Goal: Complete application form

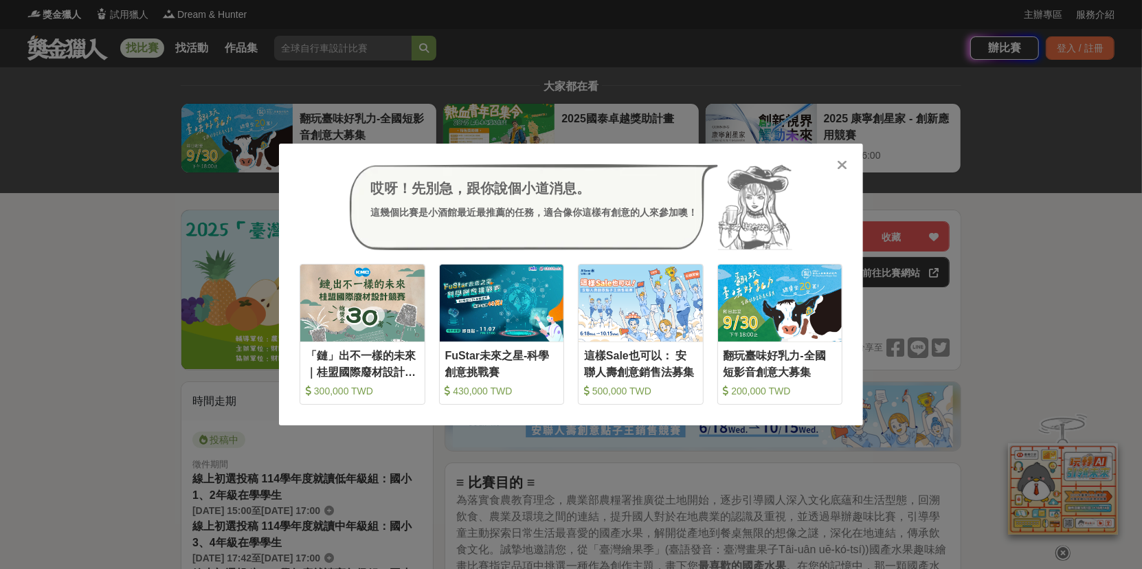
click at [847, 160] on div at bounding box center [843, 164] width 14 height 14
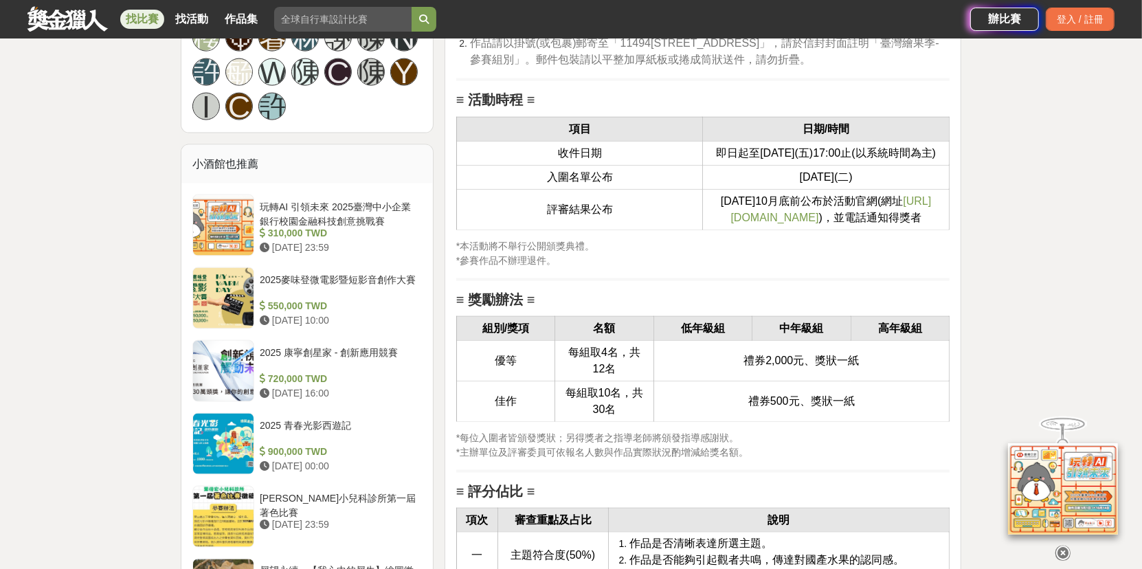
scroll to position [1375, 0]
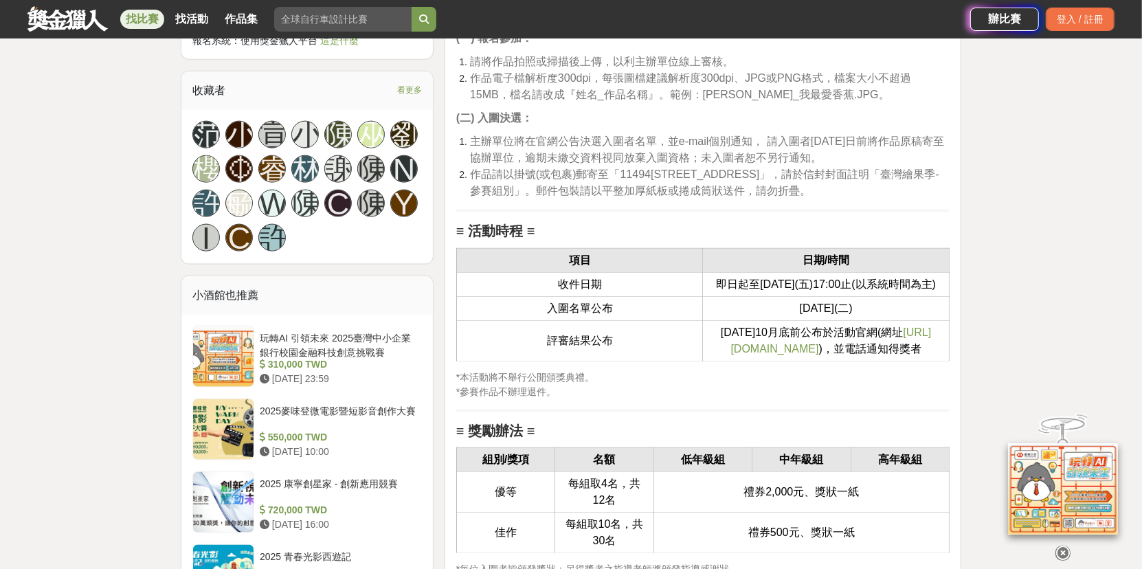
click at [796, 355] on span "https://ppt.cc/fEzkSx" at bounding box center [831, 340] width 201 height 28
click at [761, 355] on span "[URL][DOMAIN_NAME]" at bounding box center [831, 340] width 201 height 28
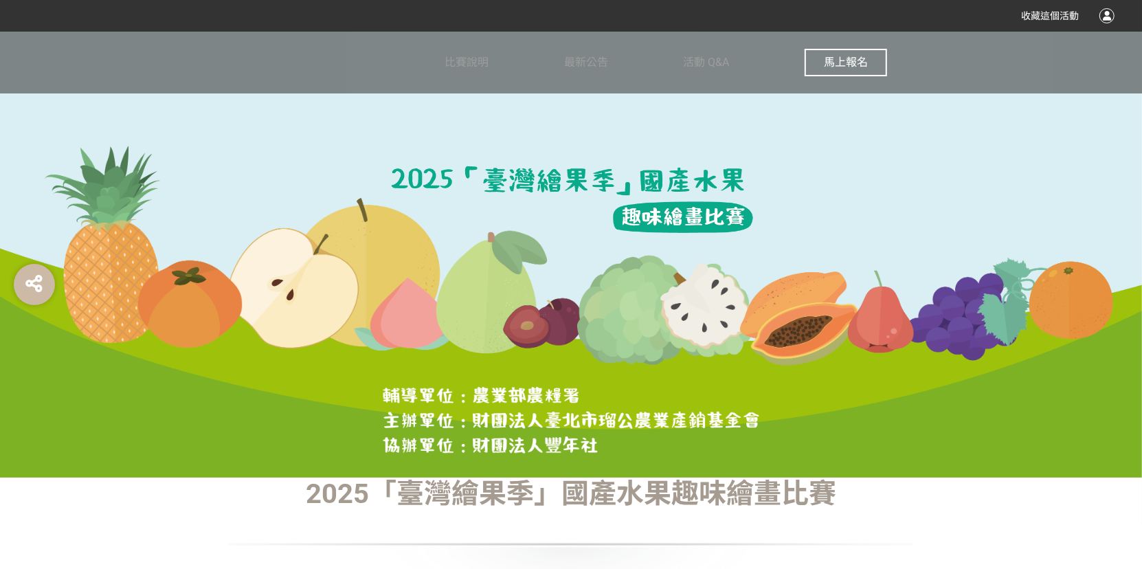
click at [834, 60] on span "馬上報名" at bounding box center [846, 62] width 44 height 13
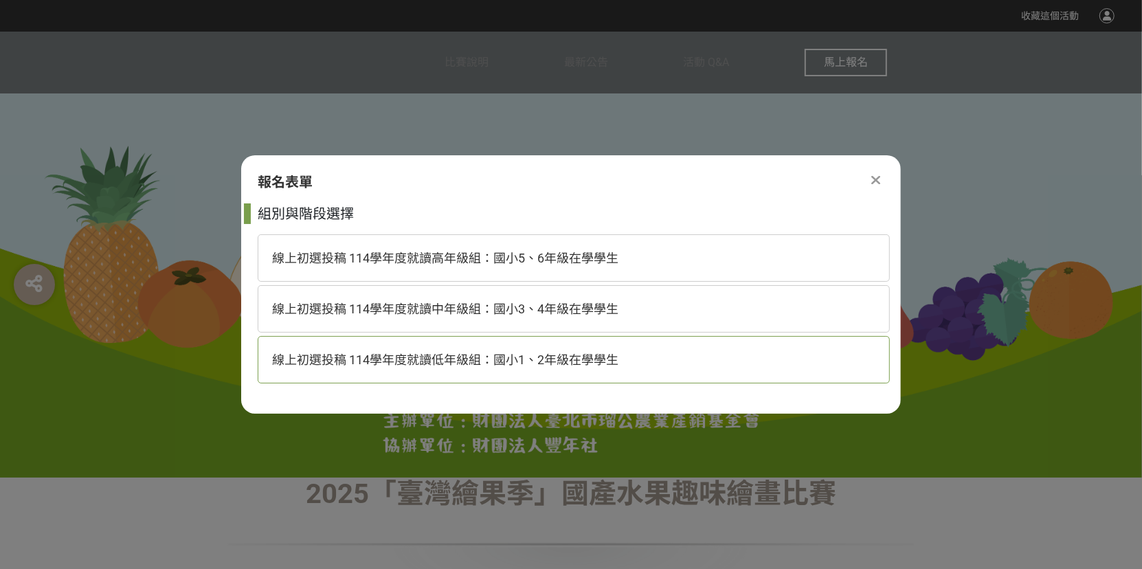
click at [550, 362] on span "線上初選投稿 114學年度就讀低年級組：國小1、2年級在學學生" at bounding box center [445, 360] width 346 height 14
select select "185293:185537"
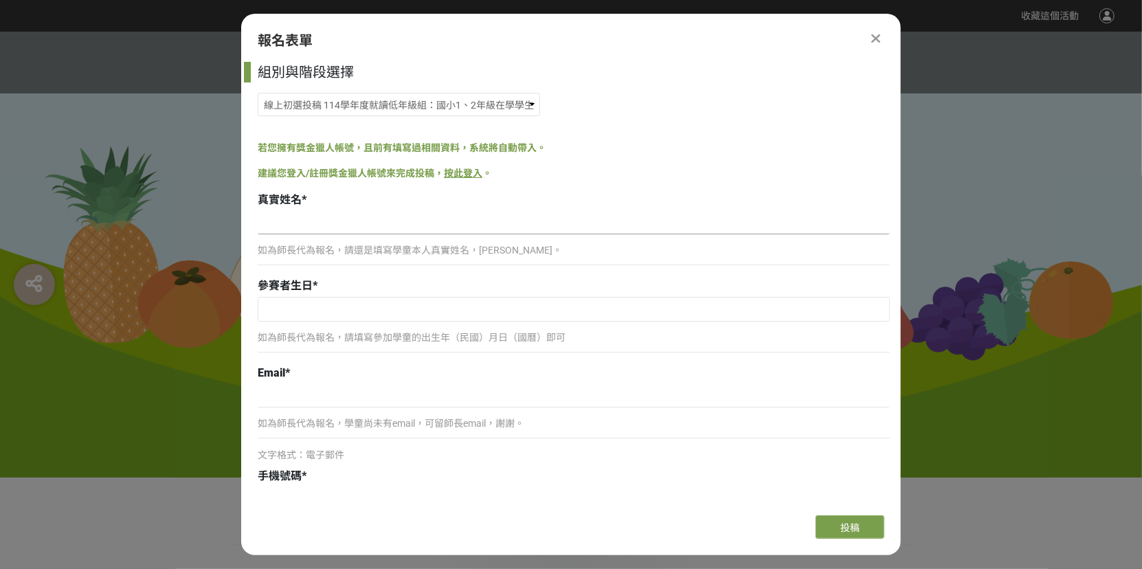
click at [404, 223] on input at bounding box center [574, 222] width 632 height 23
type input "[PERSON_NAME]"
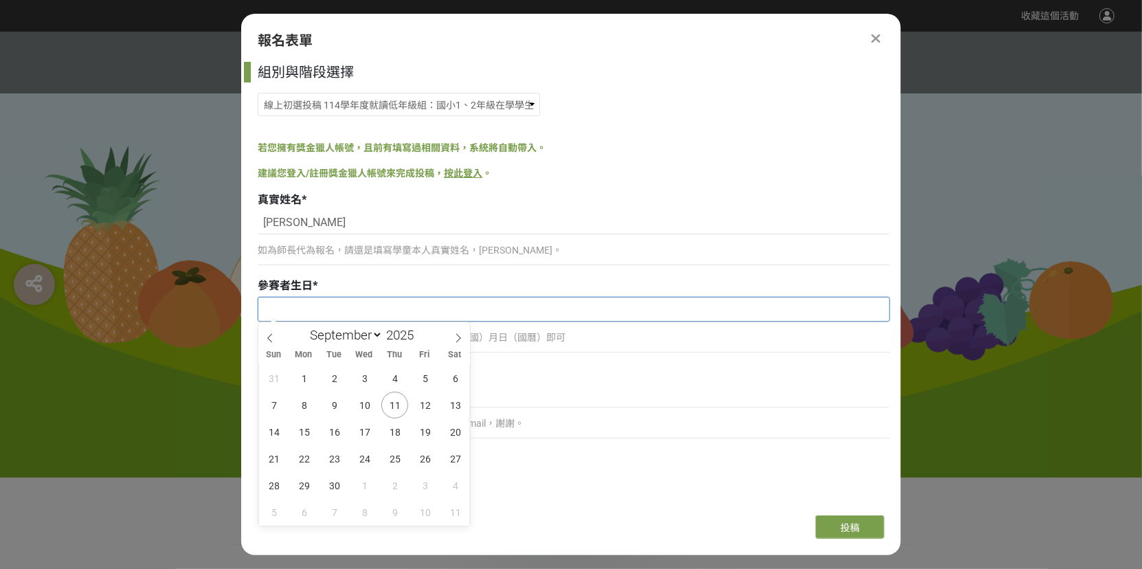
click at [309, 311] on input "text" at bounding box center [573, 309] width 631 height 23
click at [402, 335] on input "2025" at bounding box center [403, 335] width 41 height 16
click at [420, 338] on span at bounding box center [419, 339] width 10 height 8
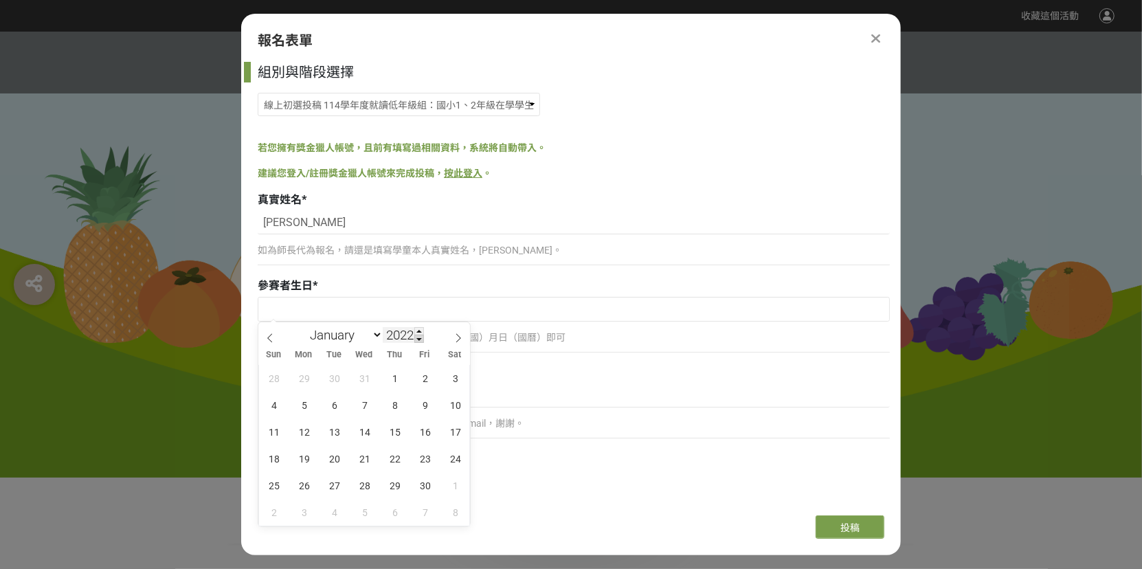
click at [420, 338] on span at bounding box center [419, 339] width 10 height 8
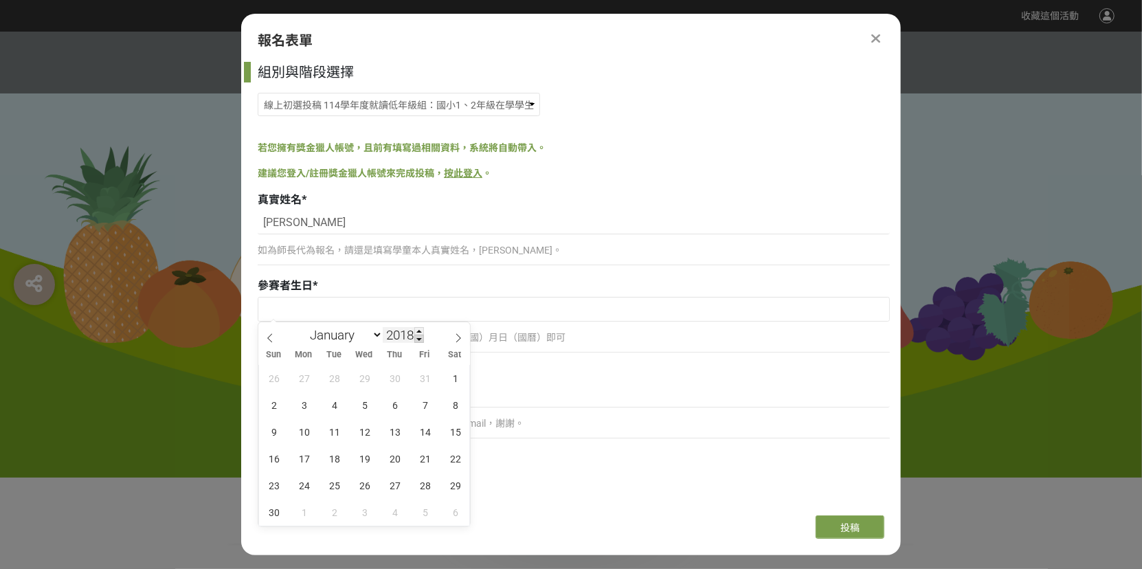
type input "2017"
click at [375, 335] on select "January February March April May June July August September October November De…" at bounding box center [343, 334] width 79 height 17
select select "9"
click at [304, 326] on select "January February March April May June July August September October November De…" at bounding box center [343, 334] width 79 height 17
click at [334, 484] on span "31" at bounding box center [334, 485] width 27 height 27
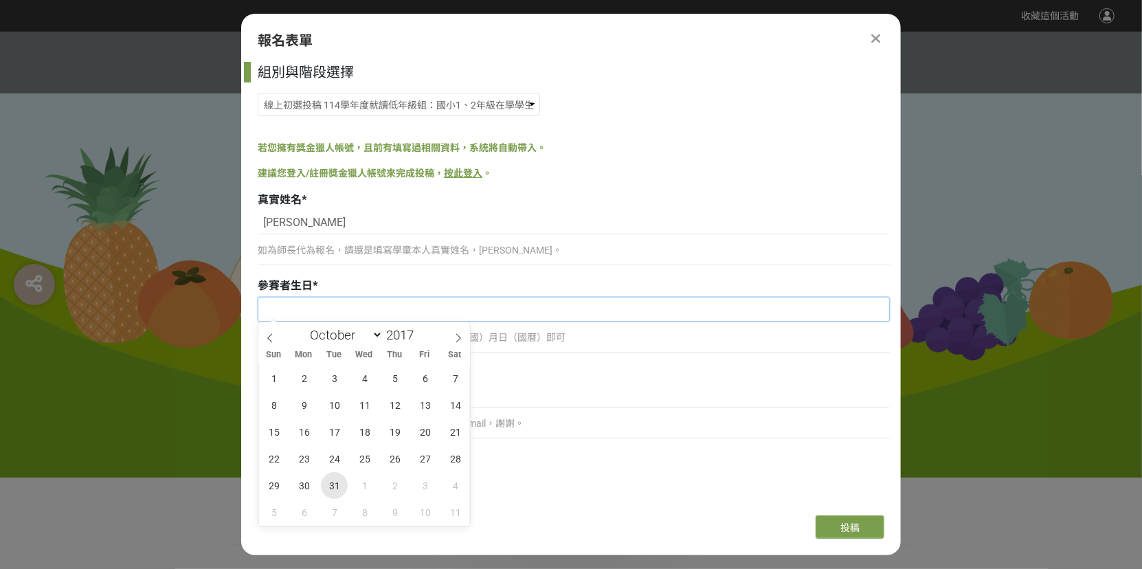
type input "[DATE]"
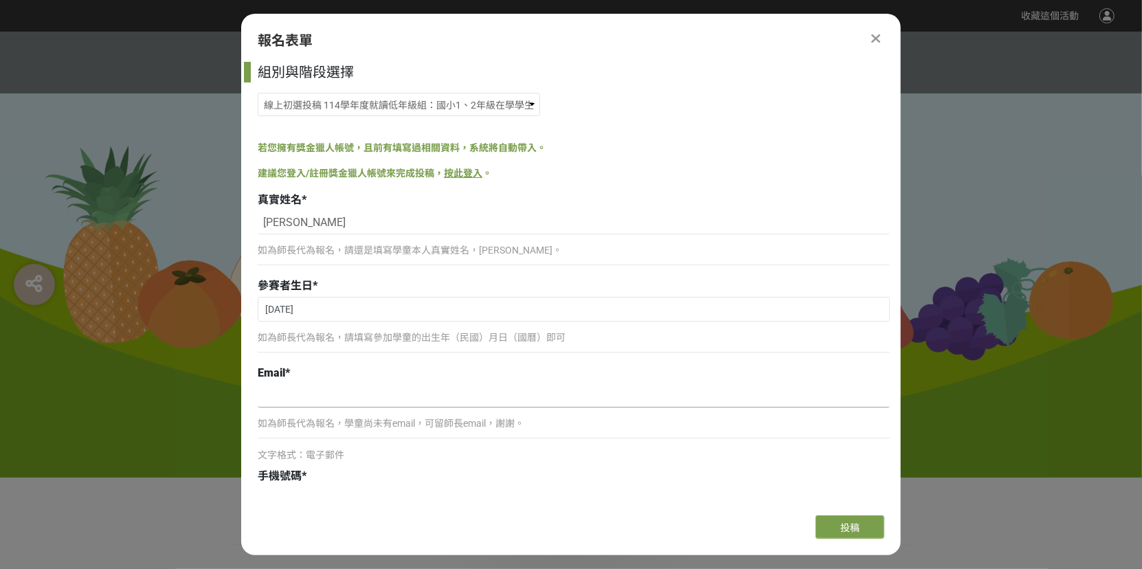
click at [317, 396] on input at bounding box center [574, 395] width 632 height 23
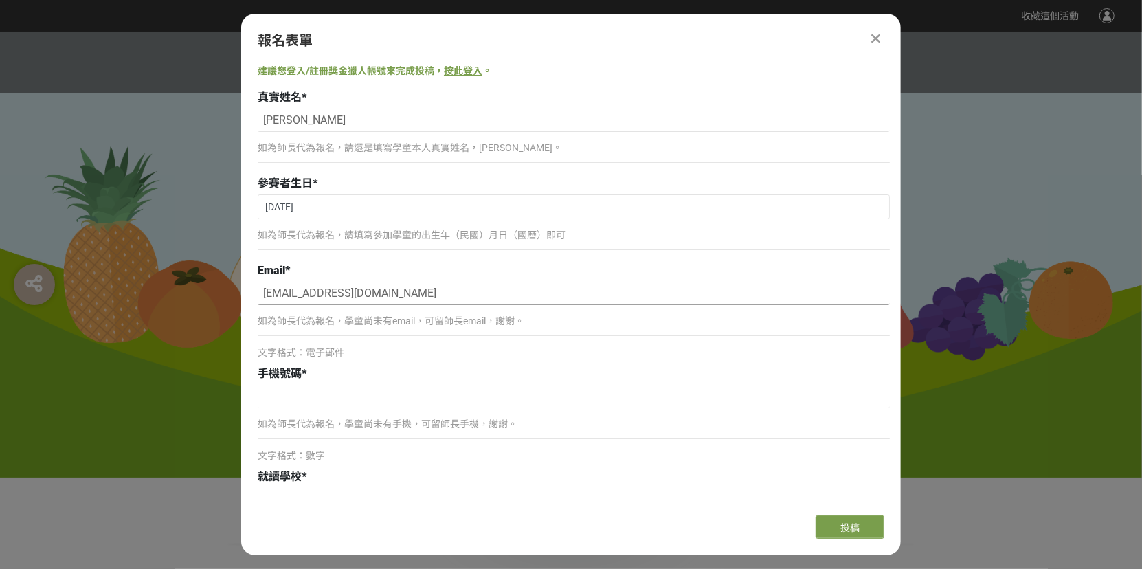
scroll to position [137, 0]
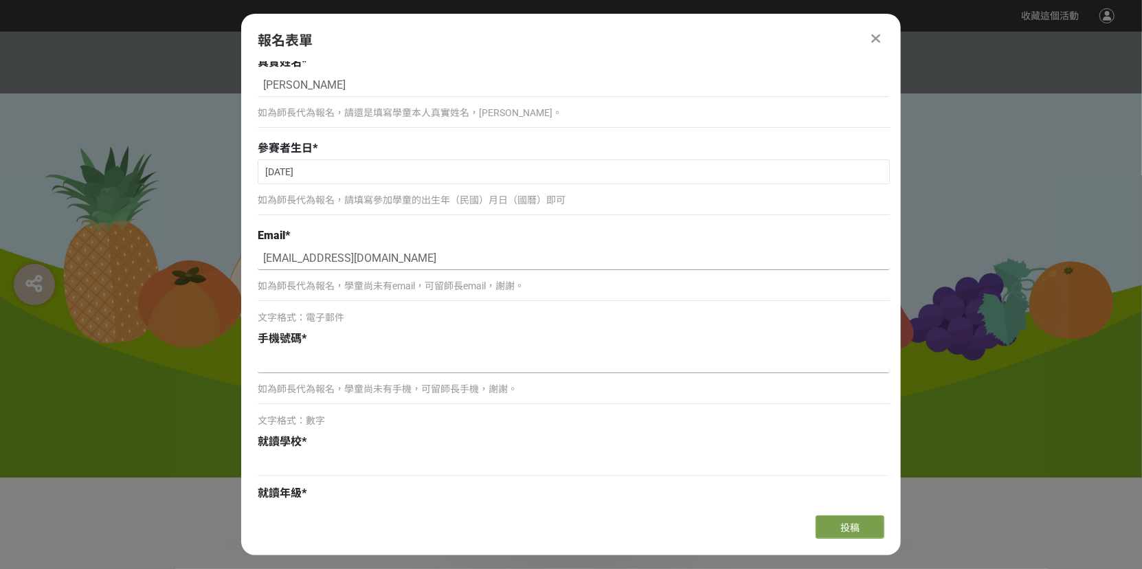
type input "[EMAIL_ADDRESS][DOMAIN_NAME]"
click at [318, 356] on input at bounding box center [574, 361] width 632 height 23
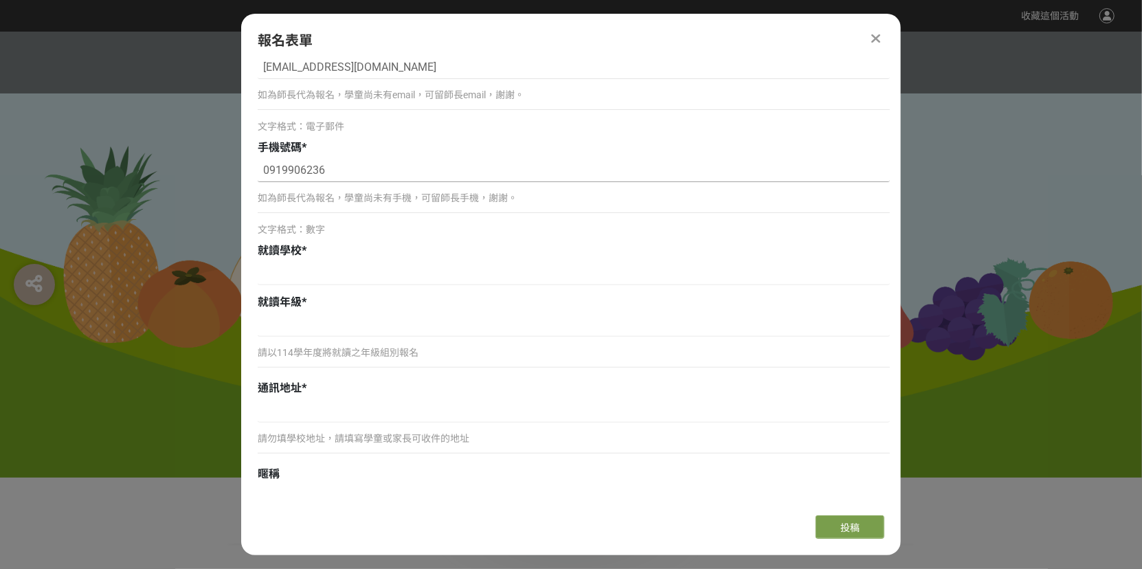
scroll to position [344, 0]
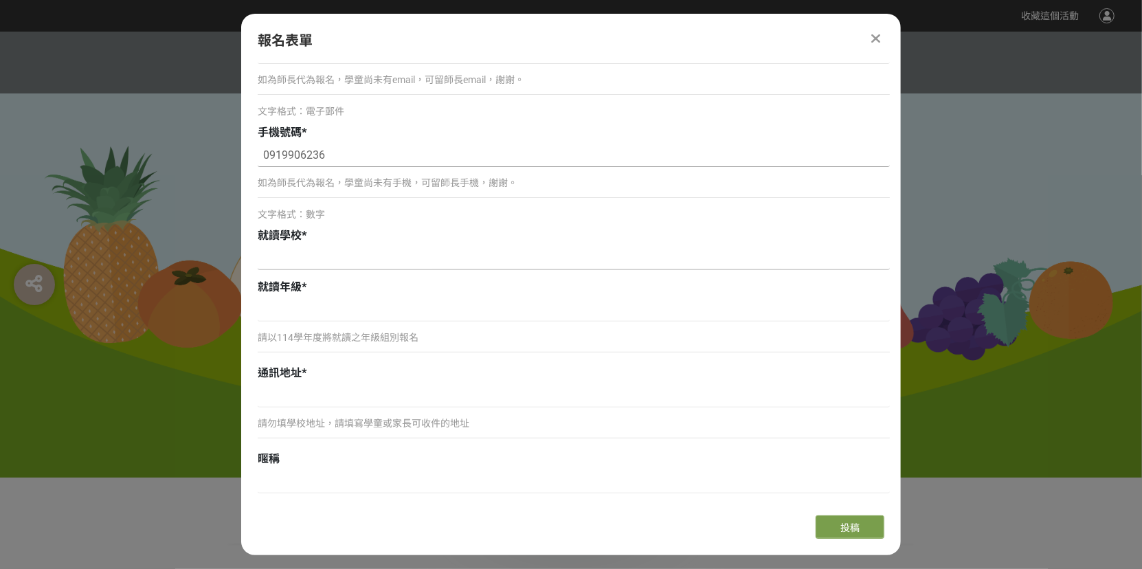
type input "0919906236"
click at [295, 263] on input at bounding box center [574, 258] width 632 height 23
type input "w"
type input "[GEOGRAPHIC_DATA][GEOGRAPHIC_DATA][GEOGRAPHIC_DATA]"
click at [301, 317] on input at bounding box center [574, 309] width 632 height 23
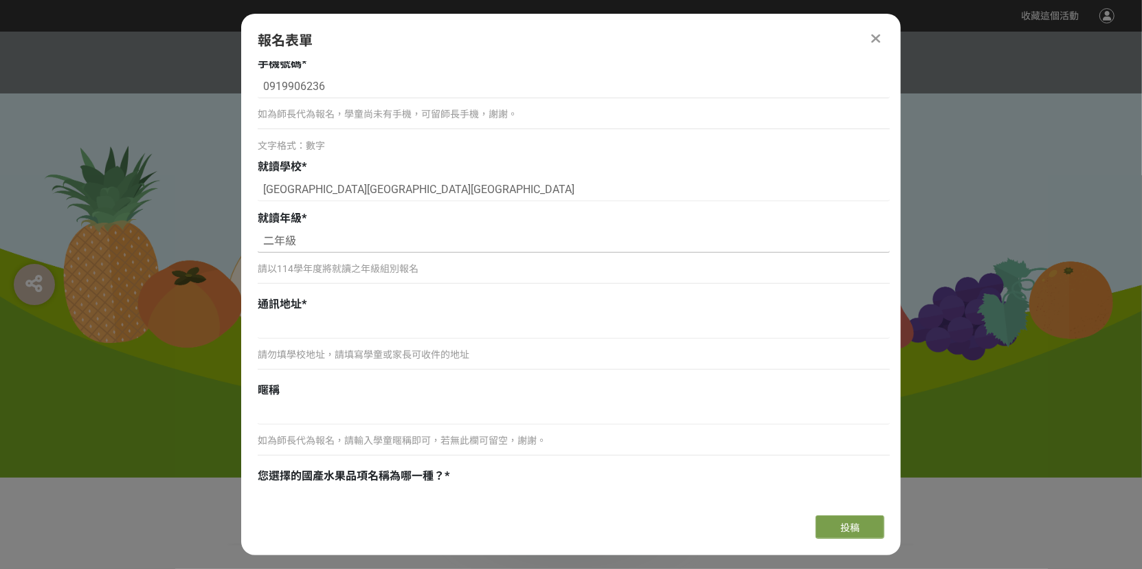
scroll to position [481, 0]
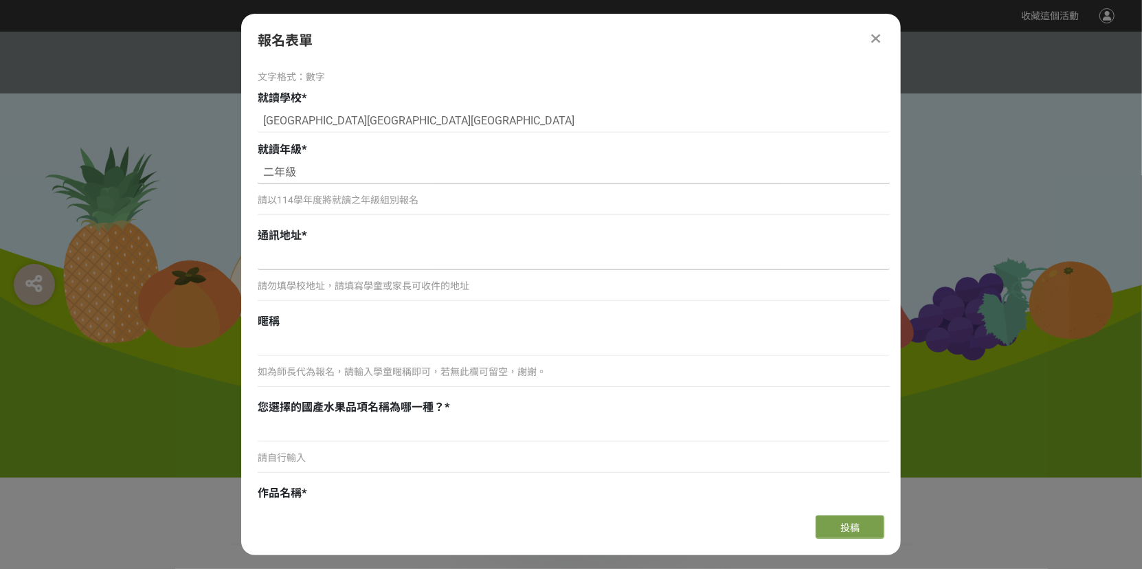
type input "二年級"
click at [299, 263] on input at bounding box center [574, 258] width 632 height 23
type input "ㄊ"
paste input "[STREET_ADDRESS]"
type input "[STREET_ADDRESS]"
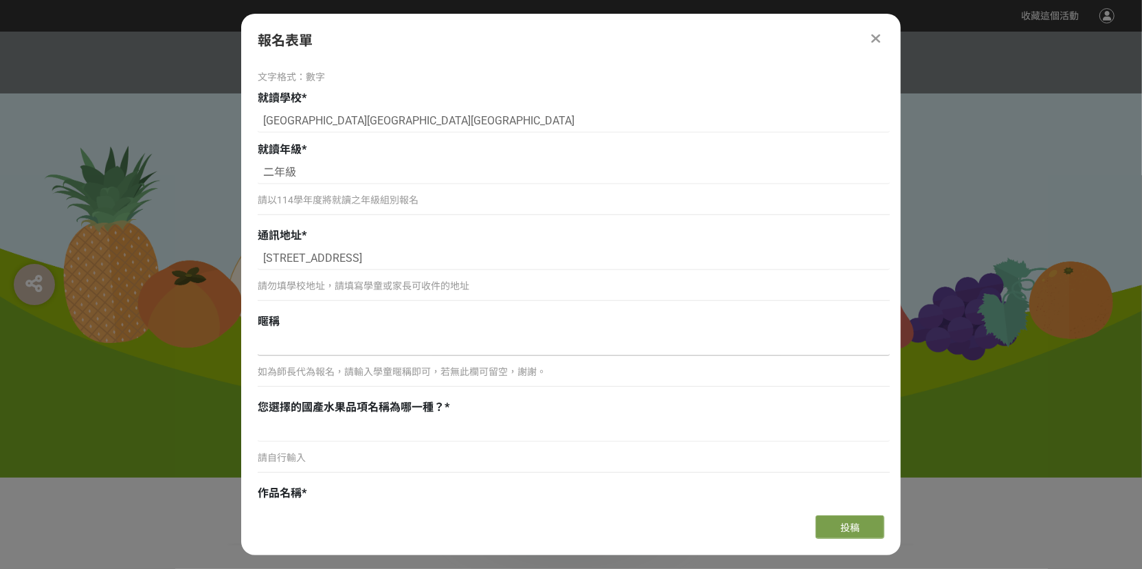
click at [285, 349] on input at bounding box center [574, 344] width 632 height 23
type input "i"
type input "[PERSON_NAME]"
click at [311, 438] on input at bounding box center [574, 430] width 632 height 23
type input "a"
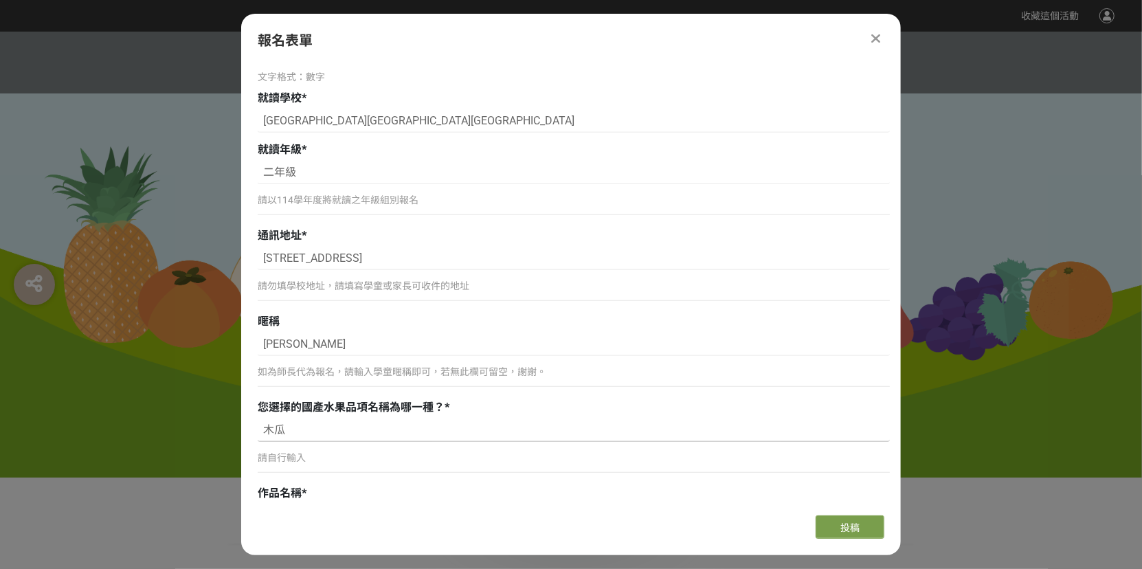
type input "木瓜"
click at [313, 493] on div "作品名稱 *" at bounding box center [574, 493] width 632 height 16
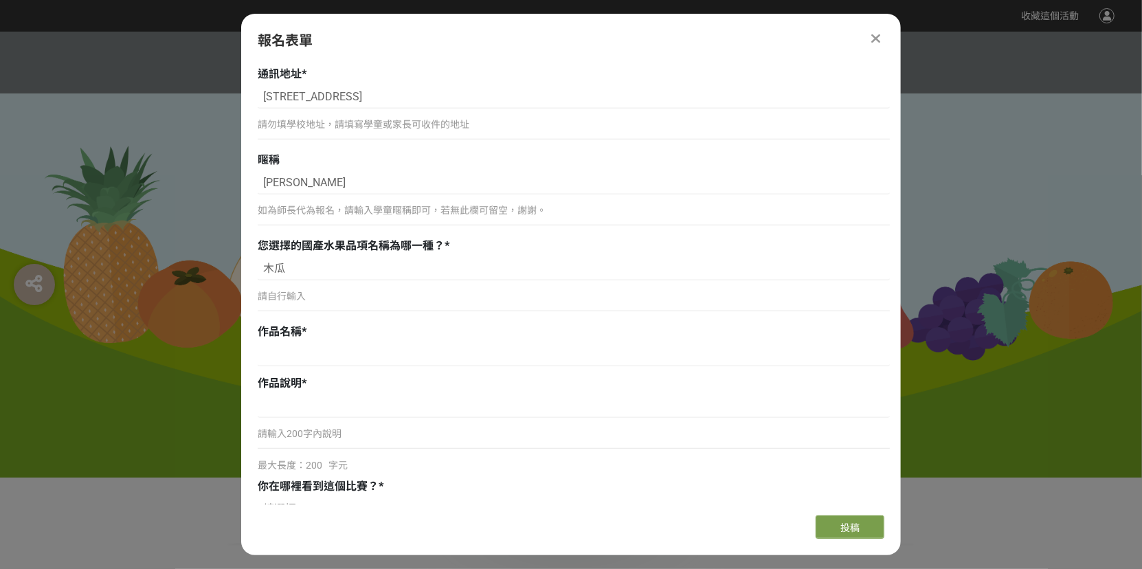
scroll to position [756, 0]
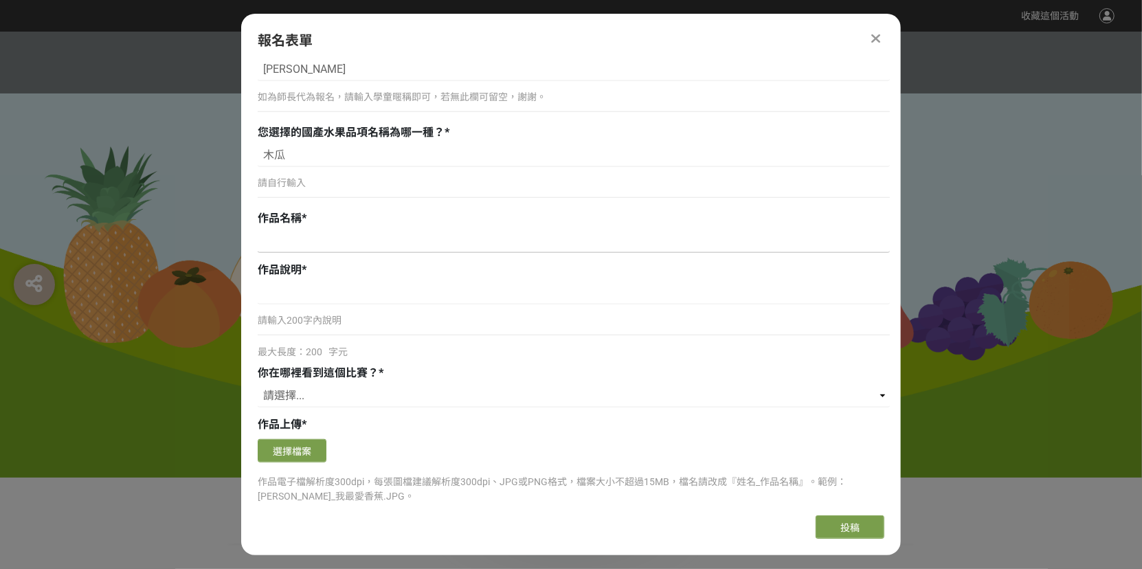
click at [309, 238] on input at bounding box center [574, 241] width 632 height 23
paste input "外公家的[PERSON_NAME]"
type input "外公家的[PERSON_NAME]"
click at [331, 291] on input at bounding box center [574, 292] width 632 height 23
paste input "這是我畫的「外公家的木瓜樹」。我的外公住在[GEOGRAPHIC_DATA][GEOGRAPHIC_DATA]，他是一位超級專業的木瓜農夫喔！ 每次我回外公家…"
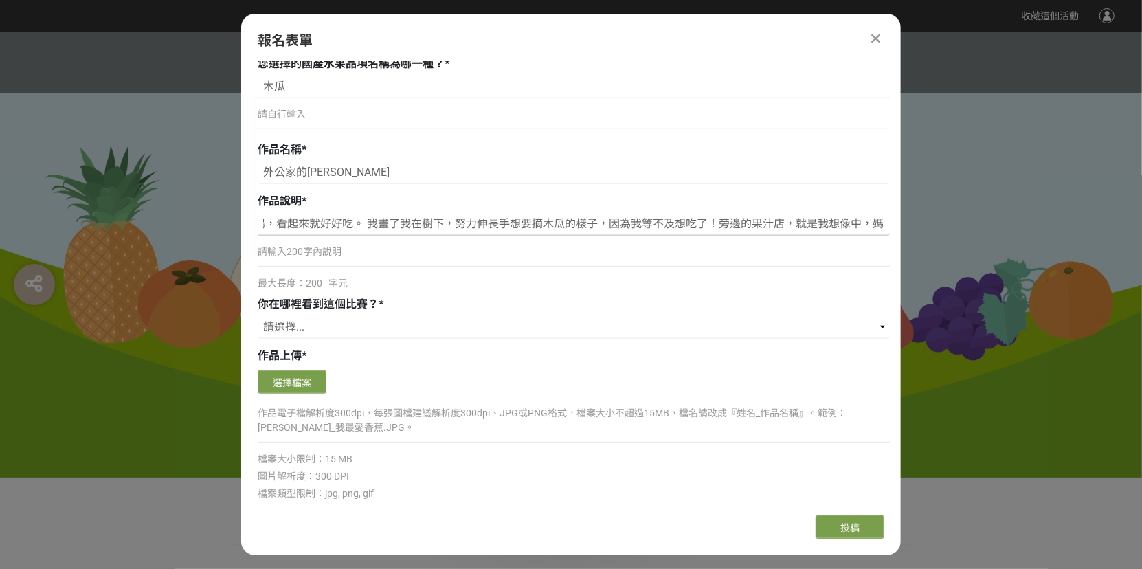
scroll to position [0, 0]
drag, startPoint x: 882, startPoint y: 221, endPoint x: 184, endPoint y: 216, distance: 699.0
click at [454, 232] on input "這是我畫的「外公家的木瓜樹」。我的外公住在[GEOGRAPHIC_DATA][GEOGRAPHIC_DATA]，他是一位超級專業的木瓜農夫喔！ 每次我回外公家…" at bounding box center [574, 223] width 632 height 23
type input "這是我畫的「外公家的木瓜樹」。我的外公住在[GEOGRAPHIC_DATA][GEOGRAPHIC_DATA]，他是一位超級專業的木瓜農夫喔！ 每次我回外公家…"
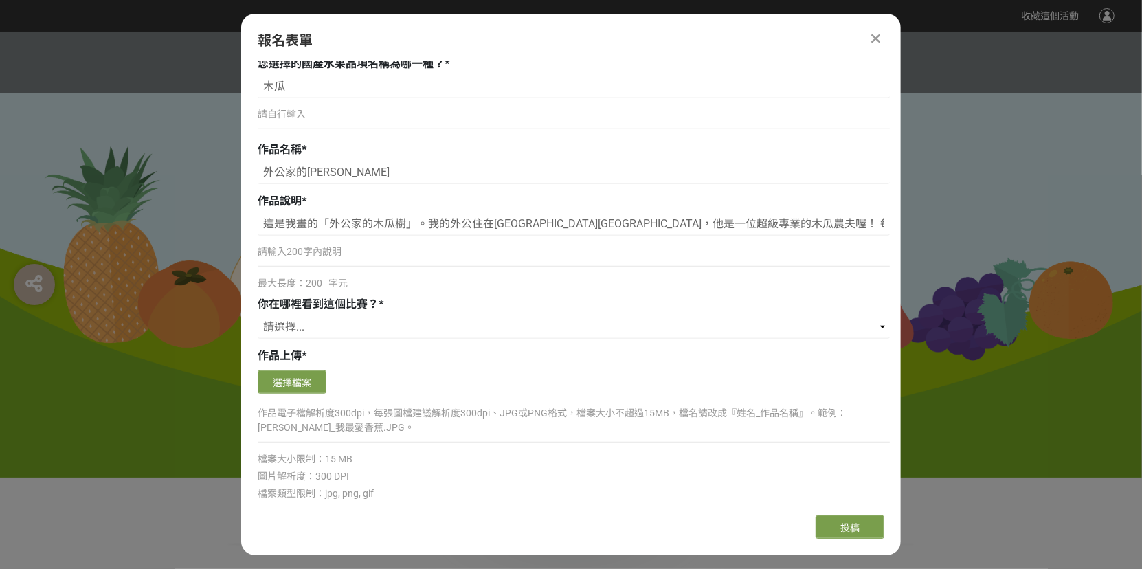
click at [573, 311] on div "你在哪裡看到這個比賽？ * 請選擇... 獎金獵人網站 Facebook / Instagram 校園講座 / 老師系上推薦 電子郵件 海報 其他" at bounding box center [574, 319] width 632 height 46
drag, startPoint x: 625, startPoint y: 223, endPoint x: 924, endPoint y: 223, distance: 299.6
click at [867, 212] on input "這是我畫的「外公家的木瓜樹」。我的外公住在[GEOGRAPHIC_DATA][GEOGRAPHIC_DATA]，他是一位超級專業的木瓜農夫喔！ 每次我回外公家…" at bounding box center [574, 223] width 632 height 23
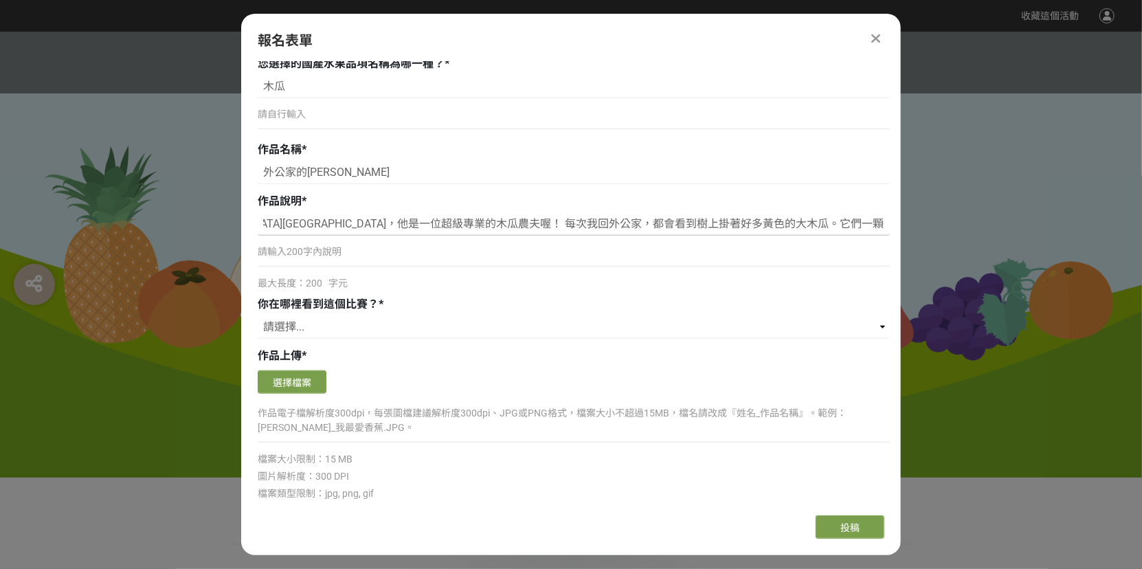
scroll to position [0, 0]
drag, startPoint x: 880, startPoint y: 223, endPoint x: 171, endPoint y: 214, distance: 708.6
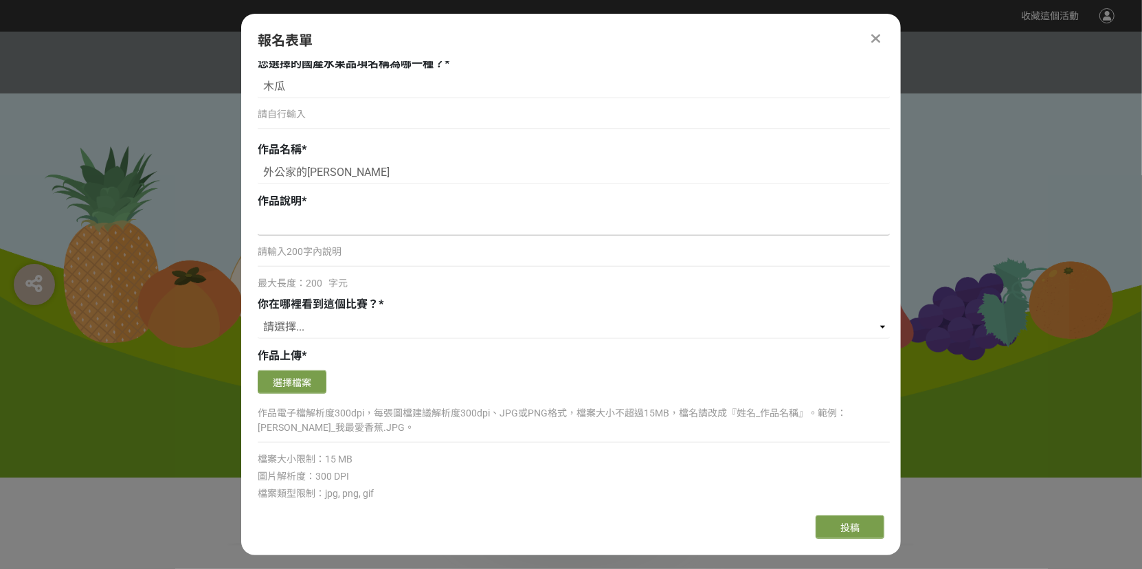
paste input "我畫的是「外公家的木瓜樹」。外公是嘉義大埔的專業瓜農，他種的木瓜像一顆顆黃色小太陽，吃起來有陽光的甜味。畫中的我正努力伸手摘果，因為我已等不及想喝媽媽用現採木…"
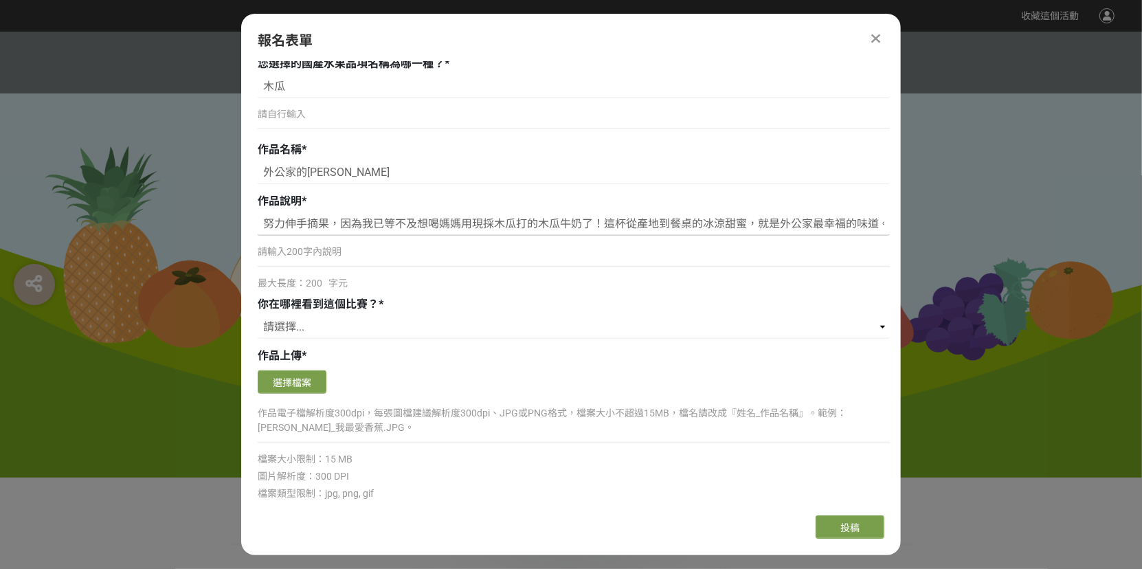
scroll to position [0, 518]
drag, startPoint x: 324, startPoint y: 222, endPoint x: 263, endPoint y: 209, distance: 63.2
click at [263, 209] on div "作品說明 * 我畫的是「外公家的木瓜樹」。外公是嘉義大埔的專業瓜農，他種的木瓜像一顆顆黃色小太陽，吃起來有陽光的甜味。畫中的我正努力伸手摘果，因為我已等不及想…" at bounding box center [574, 242] width 632 height 98
click at [361, 214] on input "我畫的是「外公家的木瓜樹」。外公是嘉義大埔的專業瓜農，他種的木瓜像一顆顆黃色小太陽，吃起來有陽光的甜味。畫中的我正努力伸手摘果，因為我已等不及想喝媽媽用現採木…" at bounding box center [574, 223] width 632 height 23
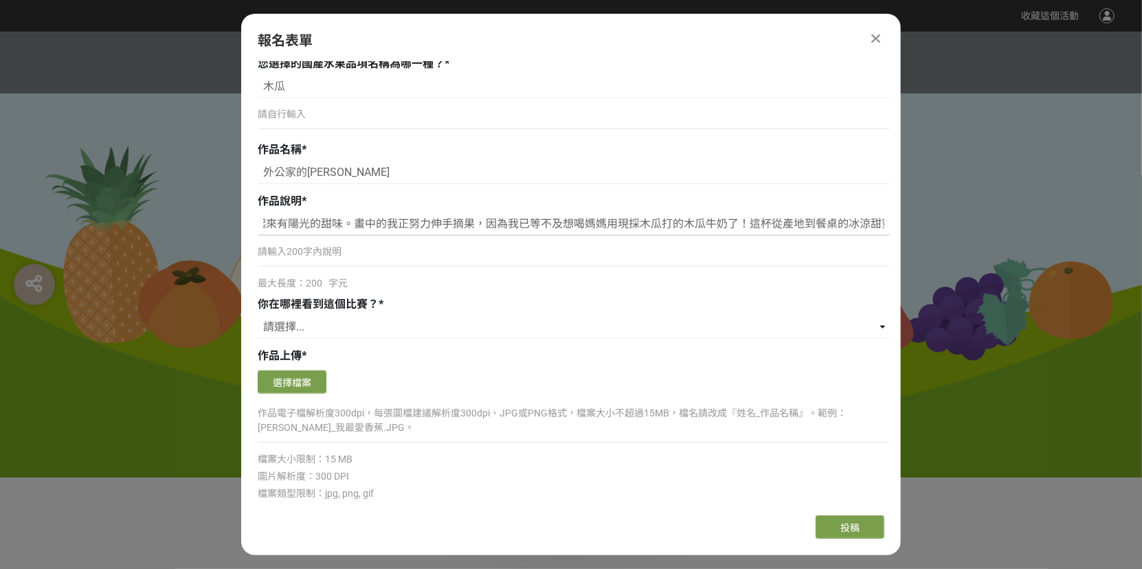
drag, startPoint x: 296, startPoint y: 219, endPoint x: 319, endPoint y: 223, distance: 23.1
click at [319, 223] on input "我畫的是「外公家的木瓜樹」。外公是嘉義大埔的專業瓜農，他種的木瓜像一顆顆黃色小太陽，吃起來有陽光的甜味。畫中的我正努力伸手摘果，因為我已等不及想喝媽媽用現採木…" at bounding box center [574, 223] width 632 height 23
drag, startPoint x: 856, startPoint y: 219, endPoint x: 249, endPoint y: 206, distance: 606.3
click at [249, 206] on div "組別與階段選擇 線上初選投稿 114學年度就讀高年級組：國小5、6年級在學學生 線上初選投稿 114學年度就讀中年級組：國小3、4年級在學學生 線上初選投稿 …" at bounding box center [571, 283] width 660 height 443
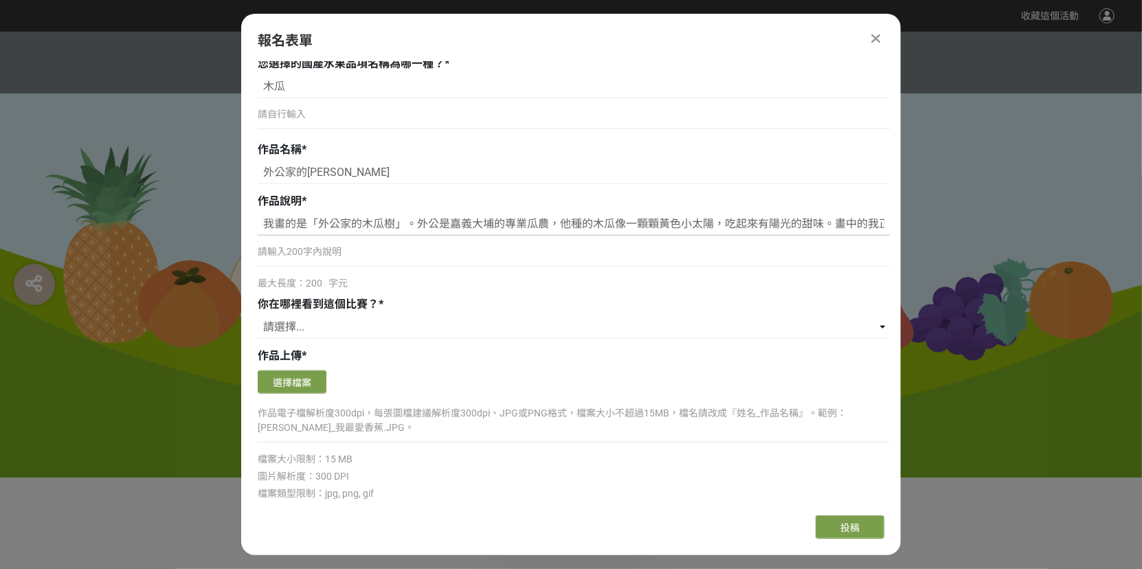
type input "涼甜蜜，就是外公家最幸福的味道。希望我的畫，能讓大家也愛上美味的臺灣水果！"
drag, startPoint x: 684, startPoint y: 228, endPoint x: 236, endPoint y: 219, distance: 448.2
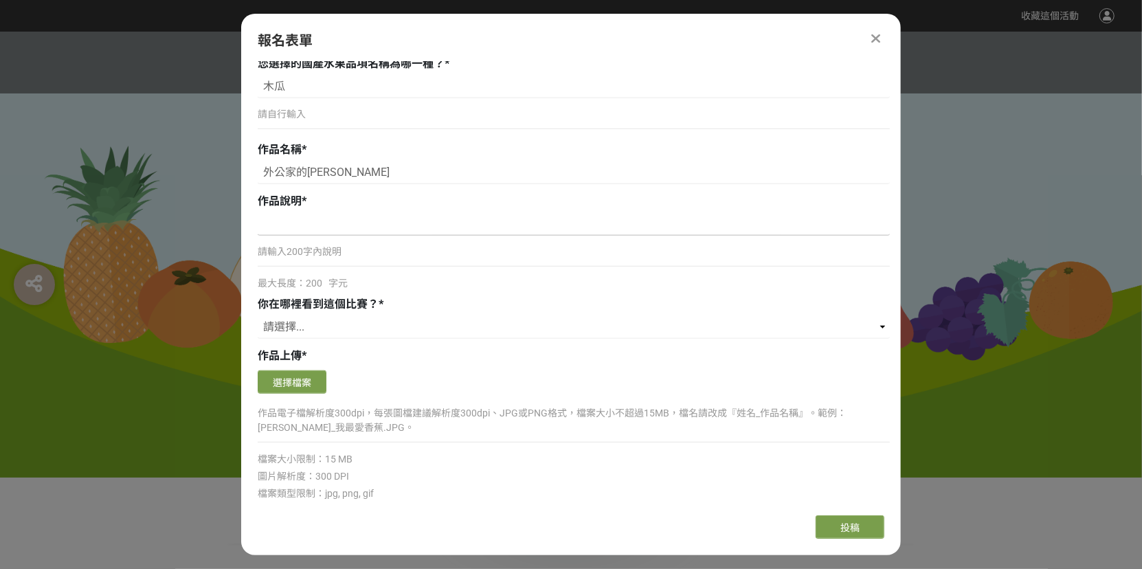
click at [305, 223] on input at bounding box center [574, 223] width 632 height 23
paste input "我畫的是「外公家的木瓜樹」。外公是嘉義大埔的專業瓜農，他種的木瓜像一顆顆的黃色小太陽，真可愛！畫中的我正努力伸手摘果，因為我已等不及想喝媽媽用現採木瓜打的木瓜…"
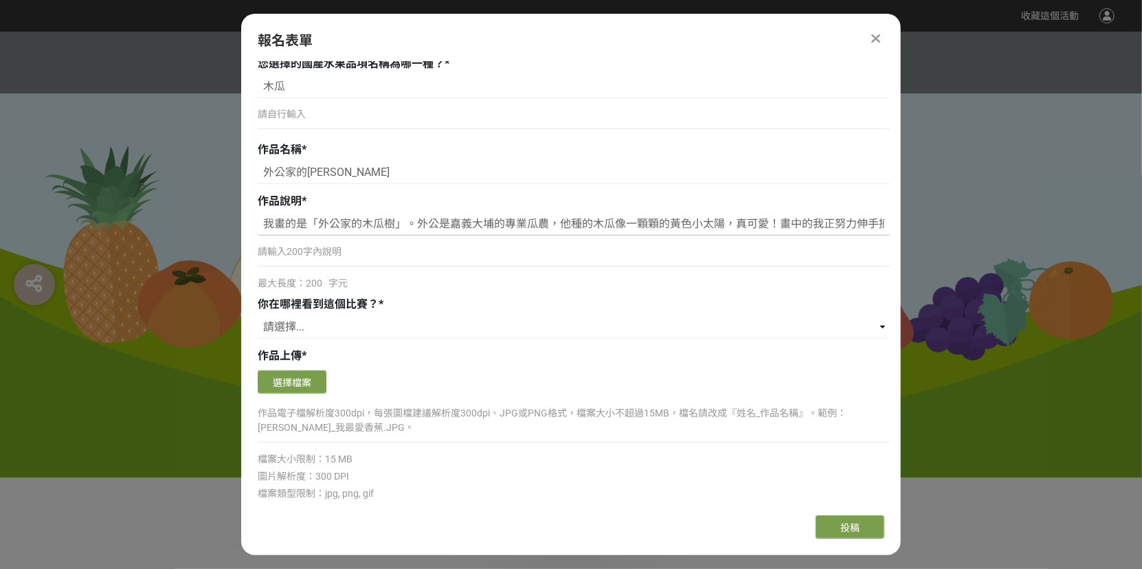
drag, startPoint x: 364, startPoint y: 218, endPoint x: 234, endPoint y: 214, distance: 130.6
click at [353, 216] on input "我畫的是「外公家的木瓜樹」。外公是嘉義大埔的專業瓜農，他種的木瓜像一顆顆的黃色小太陽，真可愛！畫中的我正努力伸手摘果，因為我已等不及想喝媽媽用現採木瓜打的木瓜…" at bounding box center [574, 223] width 632 height 23
type input "我畫的是「外公家的木瓜樹」。外公是嘉義大埔的專業瓜農，他種的木瓜像一顆顆的黃色小太陽，真可愛！畫中的我正努力伸手摘果，因為我已等不及想喝媽媽用現採木瓜打的木瓜…"
click at [399, 320] on select "請選擇... 獎金獵人網站 Facebook / Instagram 校園講座 / 老師系上推薦 電子郵件 海報 其他" at bounding box center [574, 326] width 632 height 23
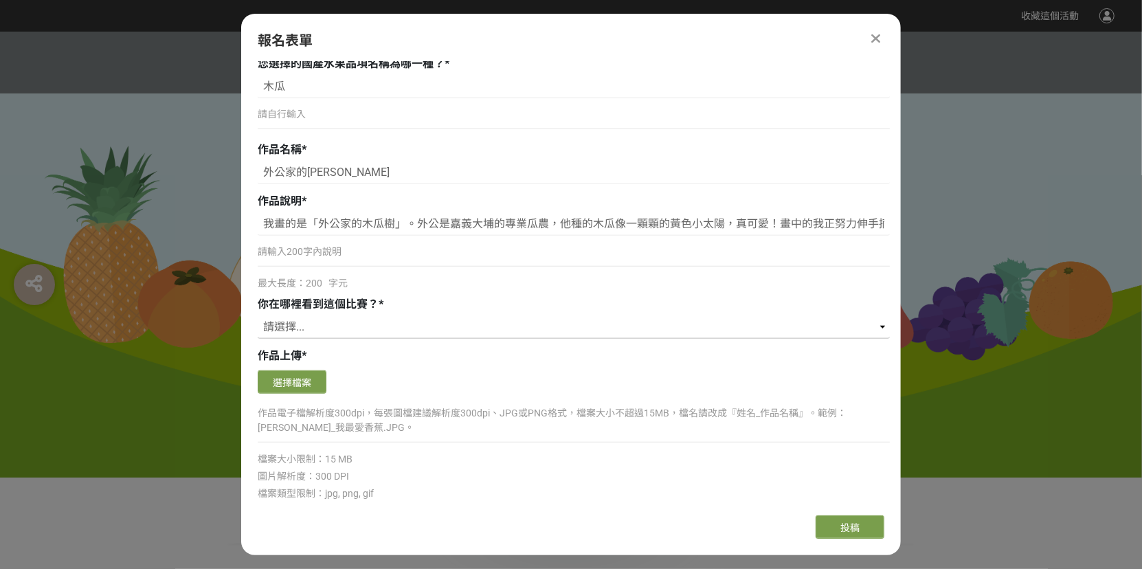
select select "獎金獵人網站"
click at [258, 315] on select "請選擇... 獎金獵人網站 Facebook / Instagram 校園講座 / 老師系上推薦 電子郵件 海報 其他" at bounding box center [574, 326] width 632 height 23
click at [307, 379] on button "選擇檔案" at bounding box center [292, 381] width 69 height 23
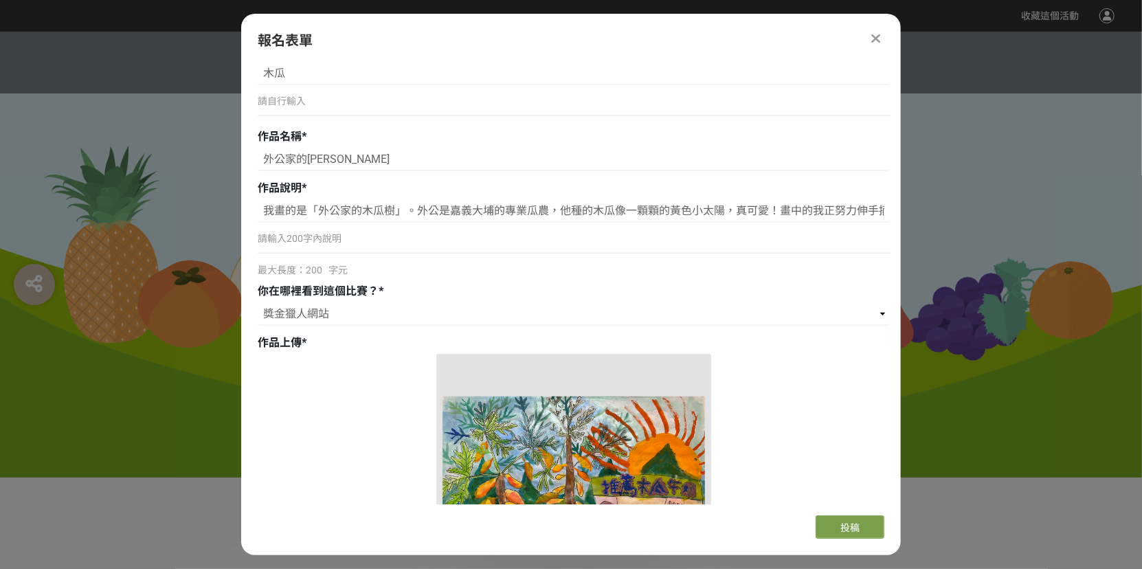
scroll to position [825, 0]
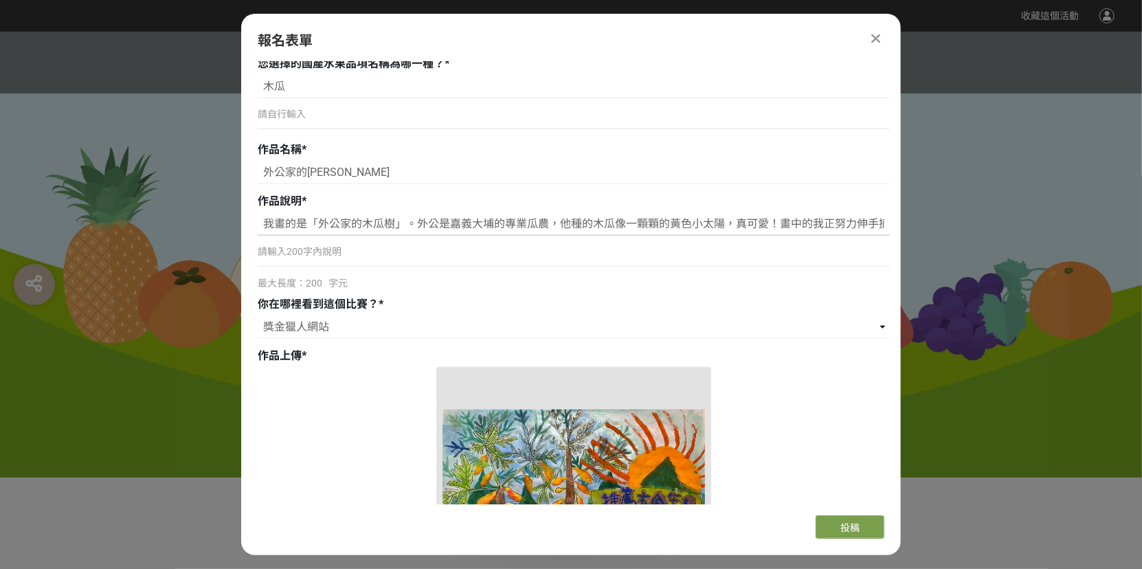
click at [836, 221] on input "我畫的是「外公家的木瓜樹」。外公是嘉義大埔的專業瓜農，他種的木瓜像一顆顆的黃色小太陽，真可愛！畫中的我正努力伸手摘果，因為我已等不及想喝媽媽用現採木瓜打的木瓜…" at bounding box center [574, 223] width 632 height 23
drag, startPoint x: 847, startPoint y: 219, endPoint x: 250, endPoint y: 216, distance: 596.6
click at [250, 216] on div "組別與階段選擇 線上初選投稿 114學年度就讀高年級組：國小5、6年級在學學生 線上初選投稿 114學年度就讀中年級組：國小3、4年級在學學生 線上初選投稿 …" at bounding box center [571, 283] width 660 height 443
drag, startPoint x: 869, startPoint y: 223, endPoint x: 290, endPoint y: 230, distance: 578.7
click at [241, 234] on div "組別與階段選擇 線上初選投稿 114學年度就讀高年級組：國小5、6年級在學學生 線上初選投稿 114學年度就讀中年級組：國小3、4年級在學學生 線上初選投稿 …" at bounding box center [571, 283] width 660 height 443
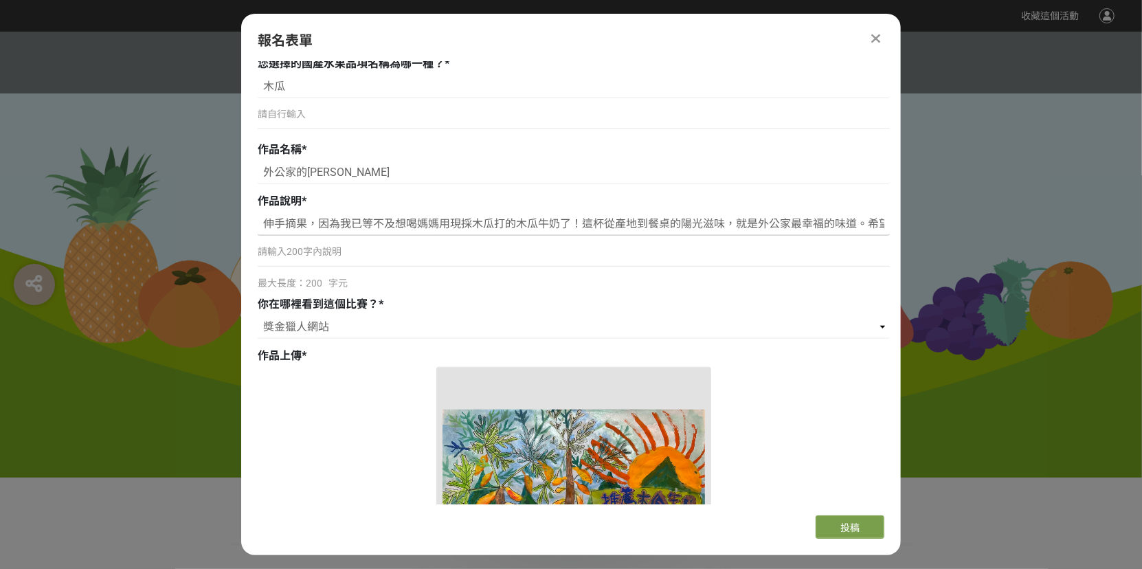
type input "希望我的畫，能讓大家也愛上美味的臺灣水果！"
drag, startPoint x: 410, startPoint y: 216, endPoint x: 282, endPoint y: 215, distance: 127.8
click at [245, 212] on div "組別與階段選擇 線上初選投稿 114學年度就讀高年級組：國小5、6年級在學學生 線上初選投稿 114學年度就讀中年級組：國小3、4年級在學學生 線上初選投稿 …" at bounding box center [571, 283] width 660 height 443
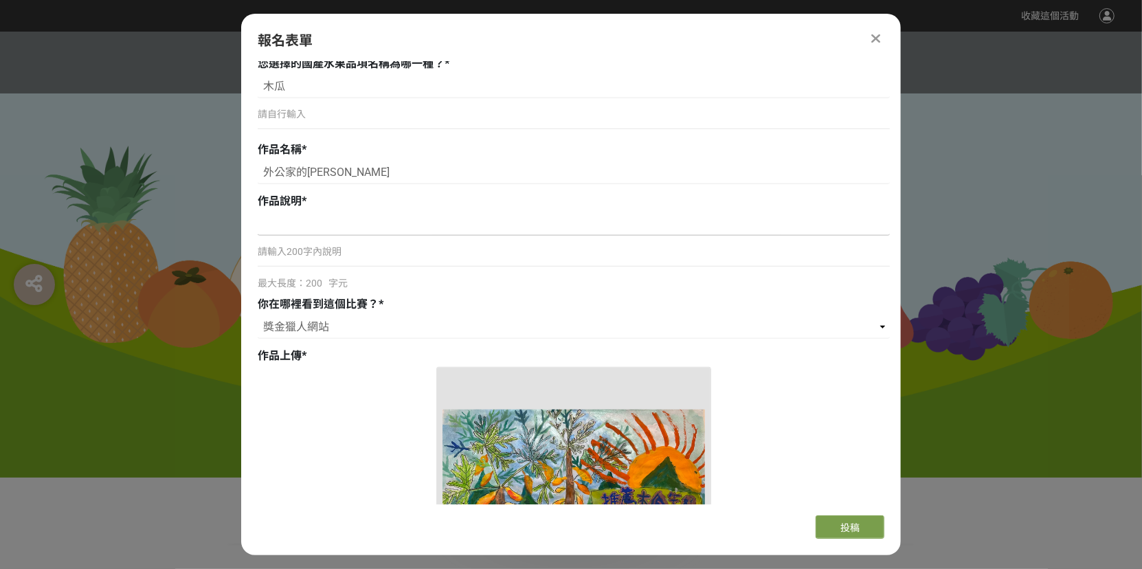
paste input "我畫的是「外公家的木瓜樹」。外公是嘉義大埔的專業瓜農，他種的木瓜像一顆顆黃色小太陽，真可愛！畫中的我正努力伸長手，因為已等不及想喝媽媽用現採木瓜打的木瓜牛奶了…"
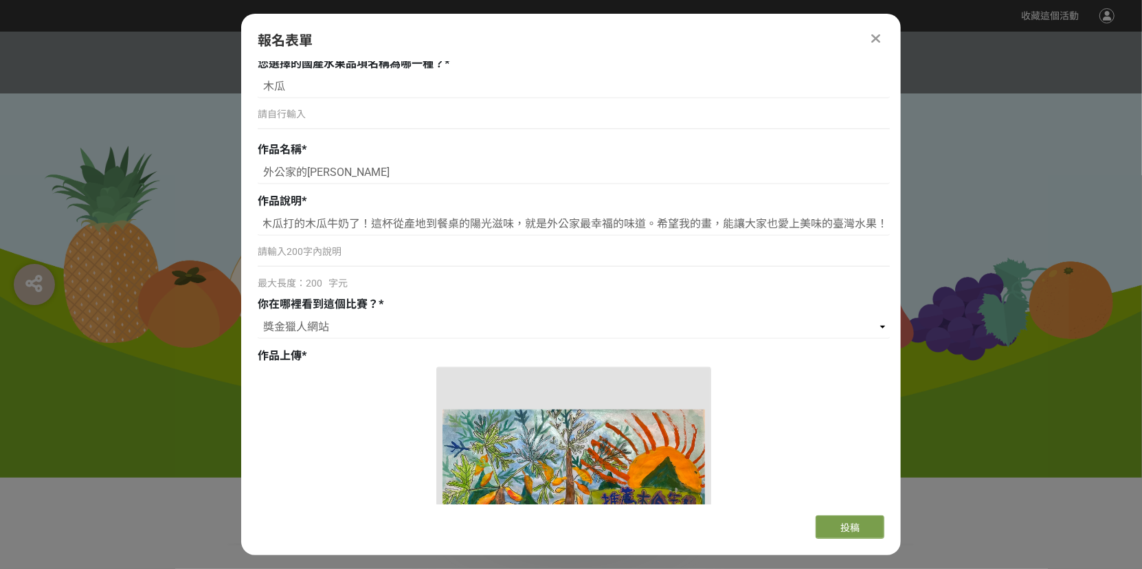
scroll to position [0, 0]
drag, startPoint x: 868, startPoint y: 223, endPoint x: 170, endPoint y: 218, distance: 698.3
drag, startPoint x: 755, startPoint y: 225, endPoint x: 258, endPoint y: 229, distance: 496.9
click at [264, 229] on input "，因為已等不及想喝媽媽用現採木瓜打的木瓜牛奶了！這杯從產地到餐桌的陽光滋味，就是外公家最幸福的味道。希望我的畫，能讓大家也愛上美味的臺灣水果！" at bounding box center [574, 223] width 632 height 23
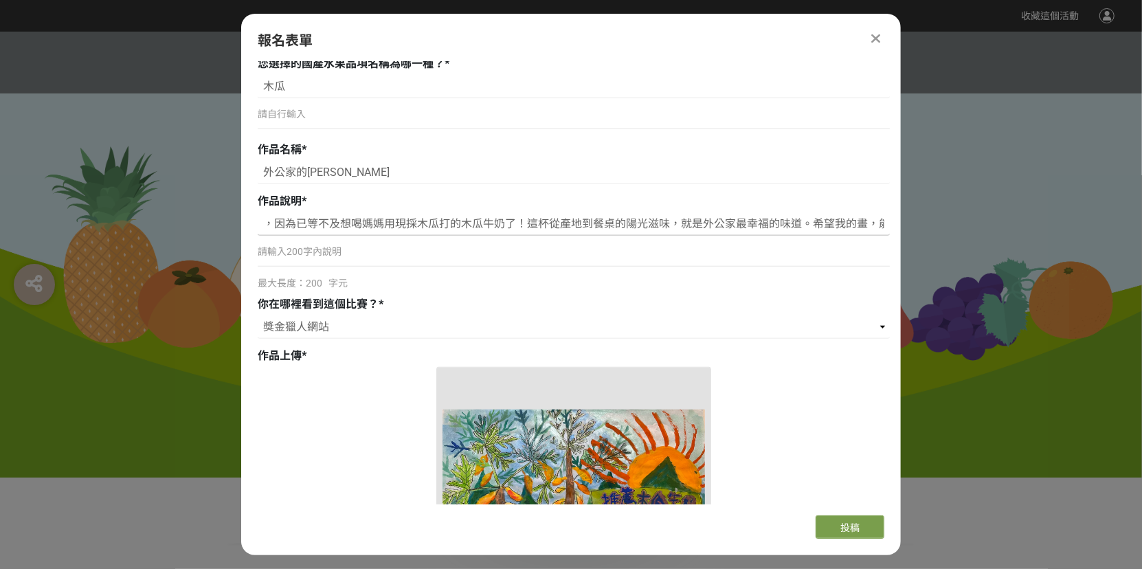
type input "，能讓大家也愛上美味的臺灣水果！"
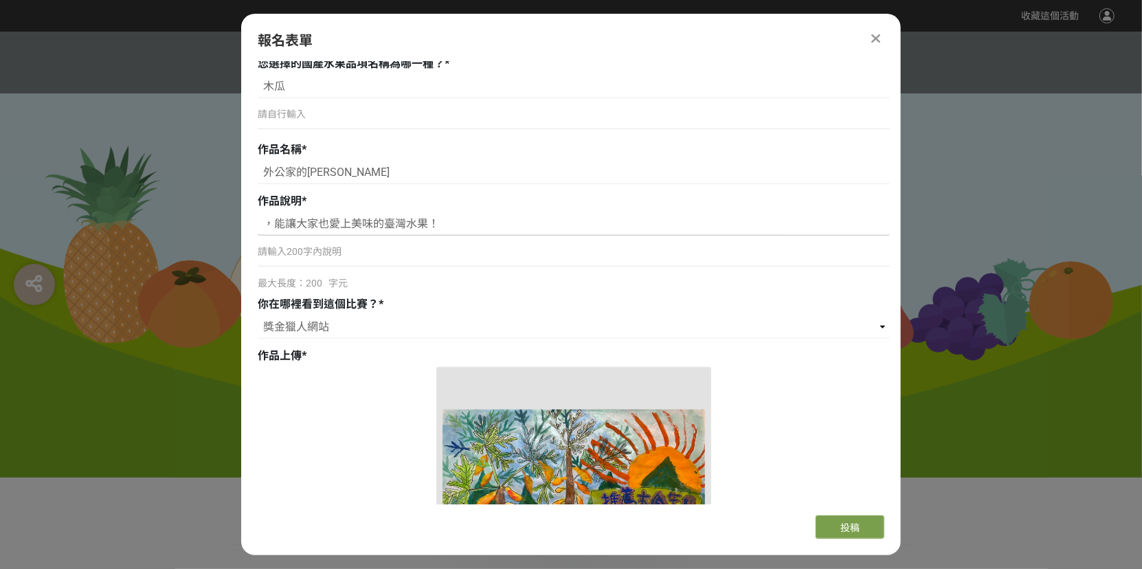
drag, startPoint x: 425, startPoint y: 219, endPoint x: 236, endPoint y: 214, distance: 188.4
click at [242, 215] on div "組別與階段選擇 線上初選投稿 114學年度就讀高年級組：國小5、6年級在學學生 線上初選投稿 114學年度就讀中年級組：國小3、4年級在學學生 線上初選投稿 …" at bounding box center [571, 283] width 660 height 443
click at [327, 223] on input at bounding box center [574, 223] width 632 height 23
paste input "我畫的是「外公家的木瓜樹」。外公是嘉義大埔的專業瓜農，他種的木瓜像一顆顆黃色小太陽，真可愛！畫中的我正努力伸長手想要摘木瓜的樣子，因為我等不及想吃了！旁邊的果…"
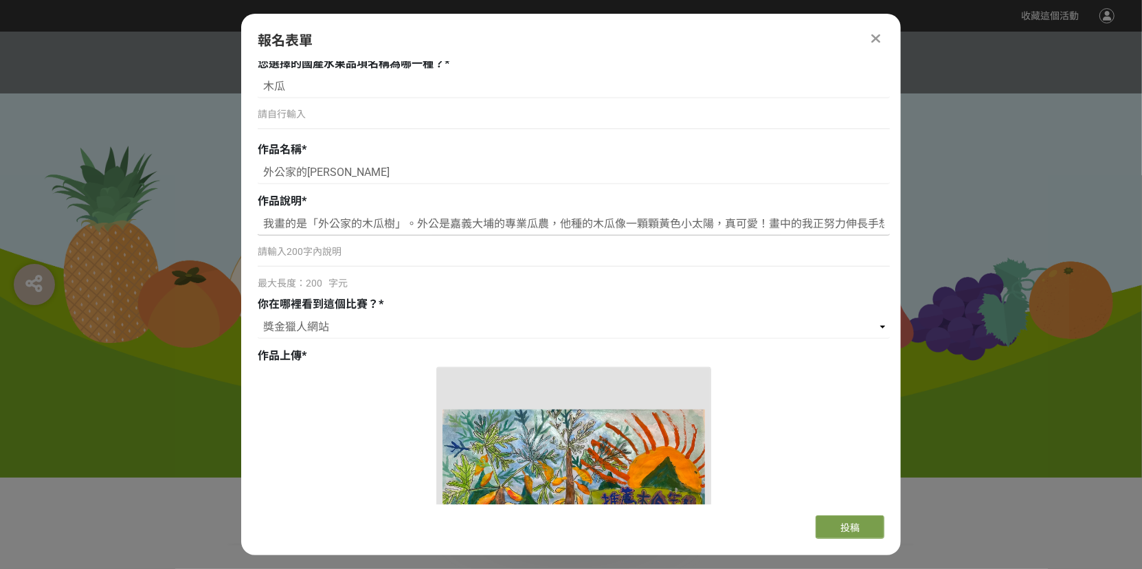
scroll to position [0, 1295]
type input "我畫的是「外公家的木瓜樹」。外公是嘉義大埔的專業瓜農，他種的木瓜像一顆顆黃色小太陽，真可愛！畫中的我正努力伸長手想要摘木瓜的樣子，因為我等不及想吃了！旁邊的果…"
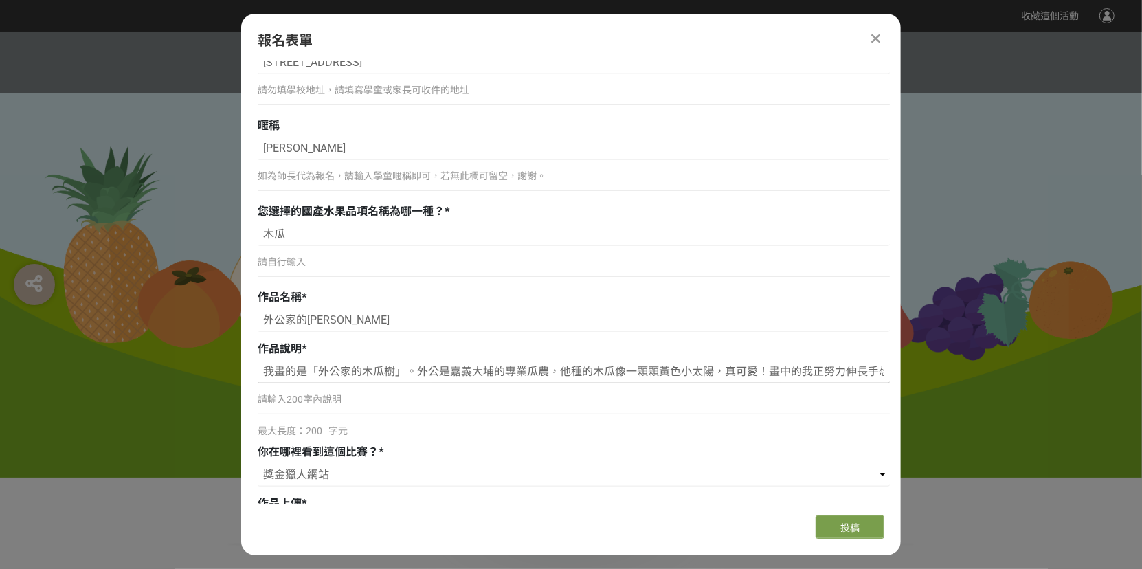
scroll to position [687, 0]
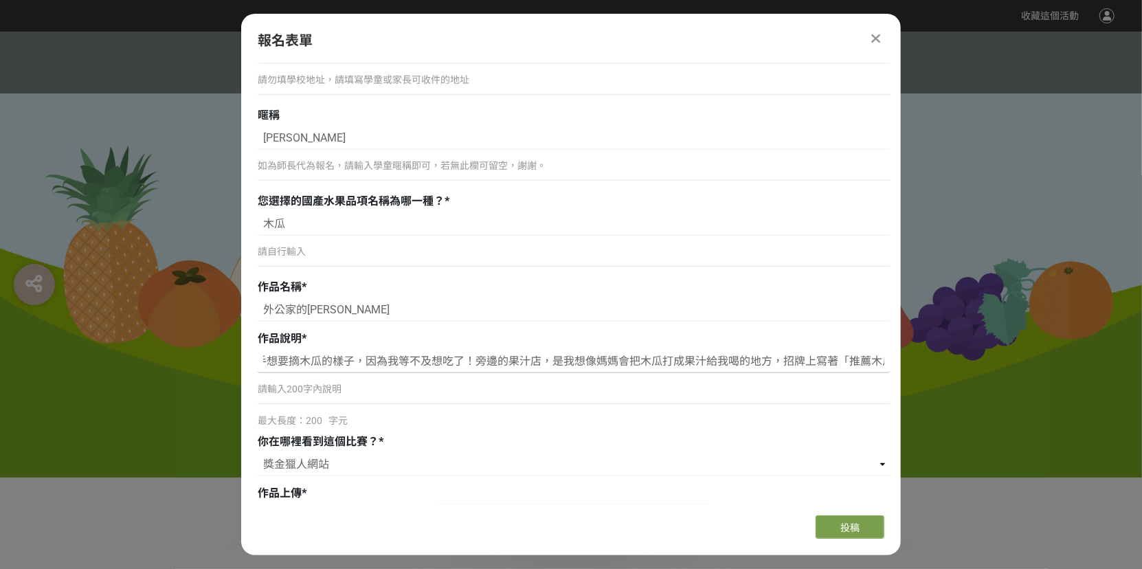
drag, startPoint x: 267, startPoint y: 360, endPoint x: 880, endPoint y: 362, distance: 613.7
click at [880, 362] on input "我畫的是「外公家的木瓜樹」。外公是嘉義大埔的專業瓜農，他種的木瓜像一顆顆黃色小太陽，真可愛！畫中的我正努力伸長手想要摘木瓜的樣子，因為我等不及想吃了！旁邊的果…" at bounding box center [574, 361] width 632 height 23
click at [494, 361] on input "我畫的是「外公家的木瓜樹」。外公是嘉義大埔的專業瓜農，他種的木瓜像一顆顆黃色小太陽，真可愛！畫中的我正努力伸長手想要摘木瓜的樣子，因為我等不及想吃了！旁邊的果…" at bounding box center [574, 361] width 632 height 23
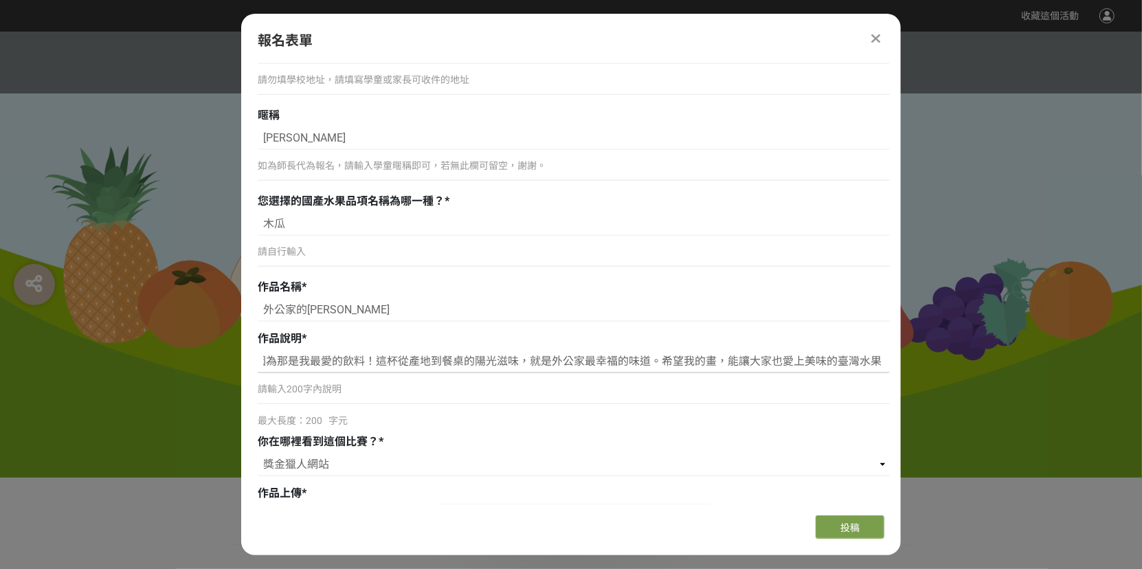
drag, startPoint x: 445, startPoint y: 355, endPoint x: 880, endPoint y: 356, distance: 435.0
click at [882, 356] on input "我畫的是「外公家的木瓜樹」。外公是嘉義大埔的專業瓜農，他種的木瓜像一顆顆黃色小太陽，真可愛！畫中的我正努力伸長手想要摘木瓜的樣子，因為我等不及想吃了！旁邊的果…" at bounding box center [574, 361] width 632 height 23
click at [658, 366] on input "我畫的是「外公家的木瓜樹」。外公是嘉義大埔的專業瓜農，他種的木瓜像一顆顆黃色小太陽，真可愛！畫中的我正努力伸長手想要摘木瓜的樣子，因為我等不及想吃了！旁邊的果…" at bounding box center [574, 361] width 632 height 23
drag, startPoint x: 540, startPoint y: 357, endPoint x: 894, endPoint y: 377, distance: 355.2
click at [894, 377] on div "組別與階段選擇 線上初選投稿 114學年度就讀高年級組：國小5、6年級在學學生 線上初選投稿 114學年度就讀中年級組：國小3、4年級在學學生 線上初選投稿 …" at bounding box center [571, 283] width 660 height 443
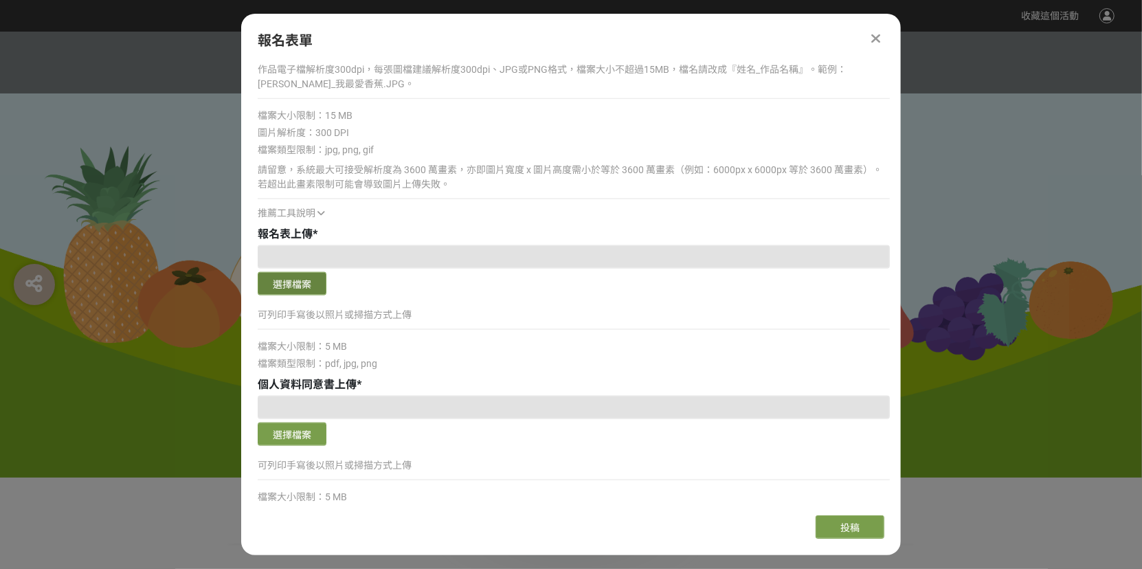
scroll to position [0, 0]
click at [311, 282] on button "選擇檔案" at bounding box center [292, 283] width 69 height 23
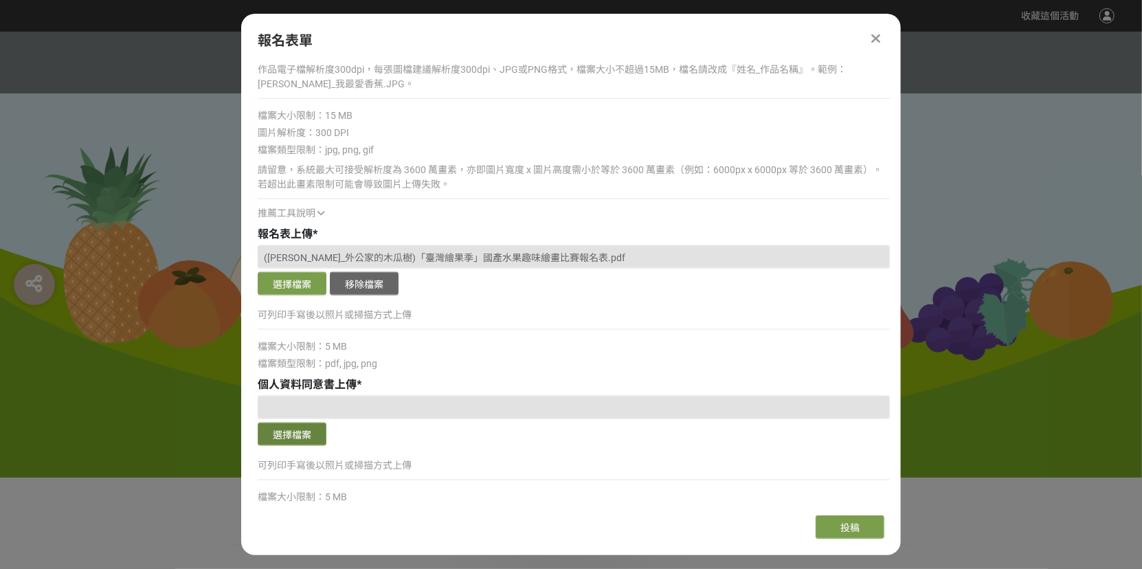
click at [286, 436] on button "選擇檔案" at bounding box center [292, 434] width 69 height 23
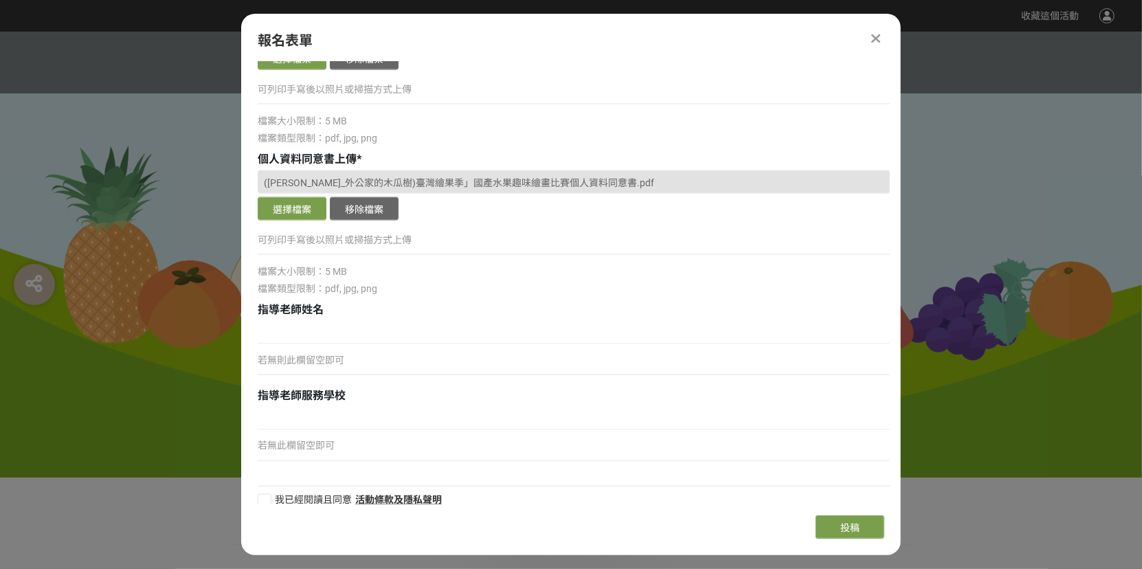
scroll to position [1679, 0]
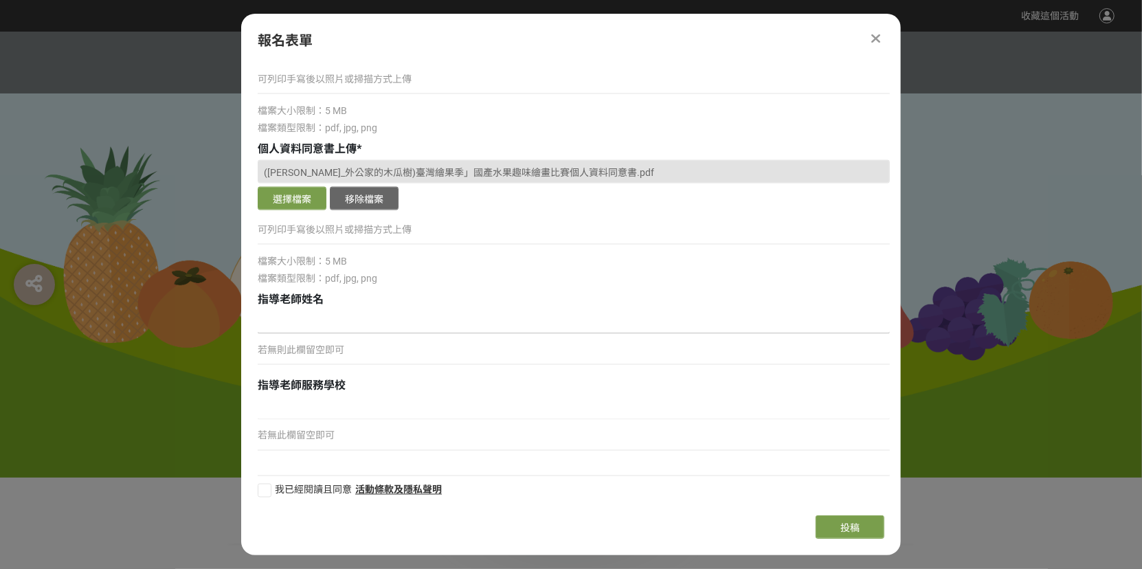
click at [280, 326] on input at bounding box center [574, 322] width 632 height 23
type input "[PERSON_NAME]"
click at [307, 410] on input at bounding box center [574, 408] width 632 height 23
click at [263, 484] on div at bounding box center [265, 491] width 14 height 14
checkbox input "true"
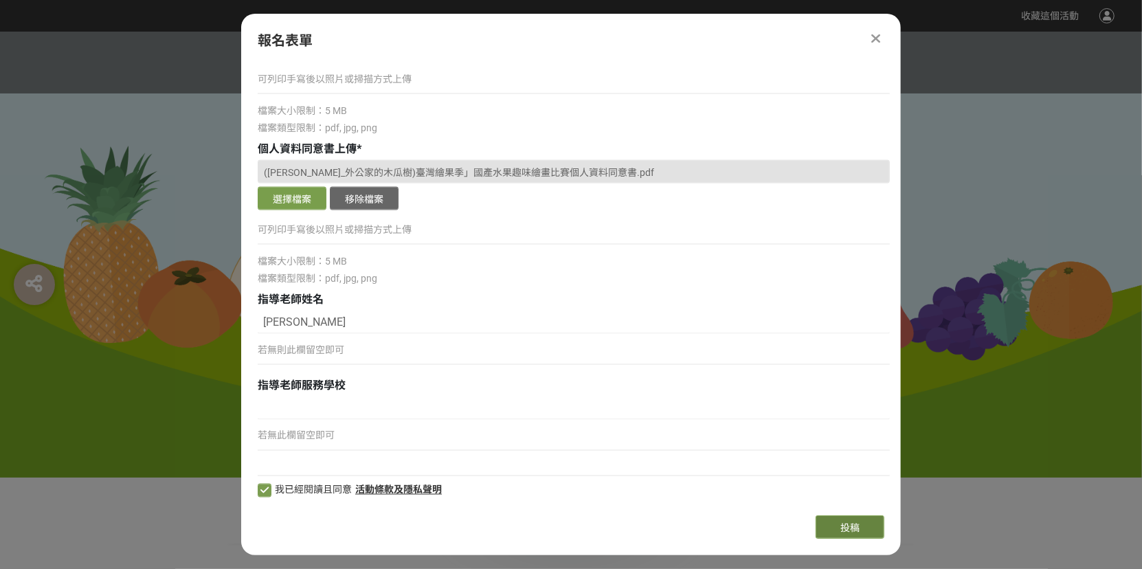
click at [858, 528] on span "投稿" at bounding box center [850, 527] width 19 height 11
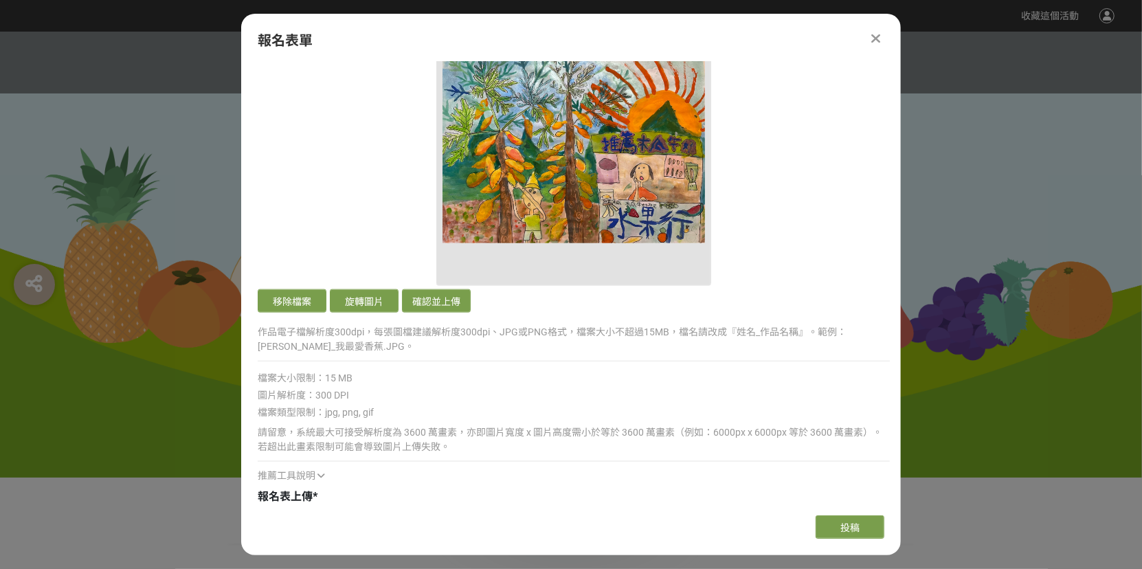
scroll to position [992, 0]
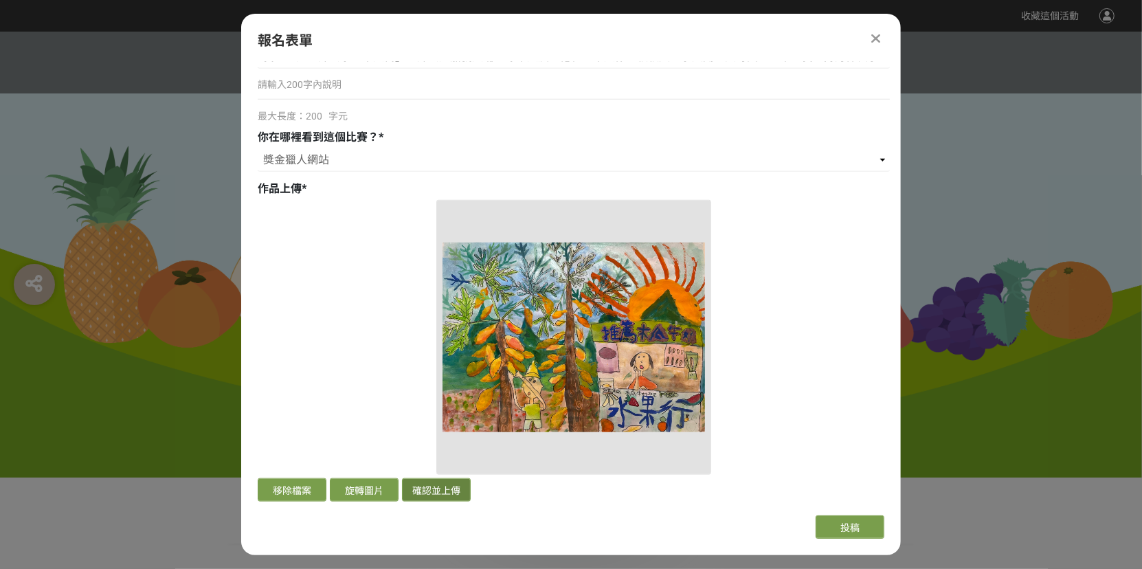
click at [440, 482] on button "確認並上傳" at bounding box center [436, 489] width 69 height 23
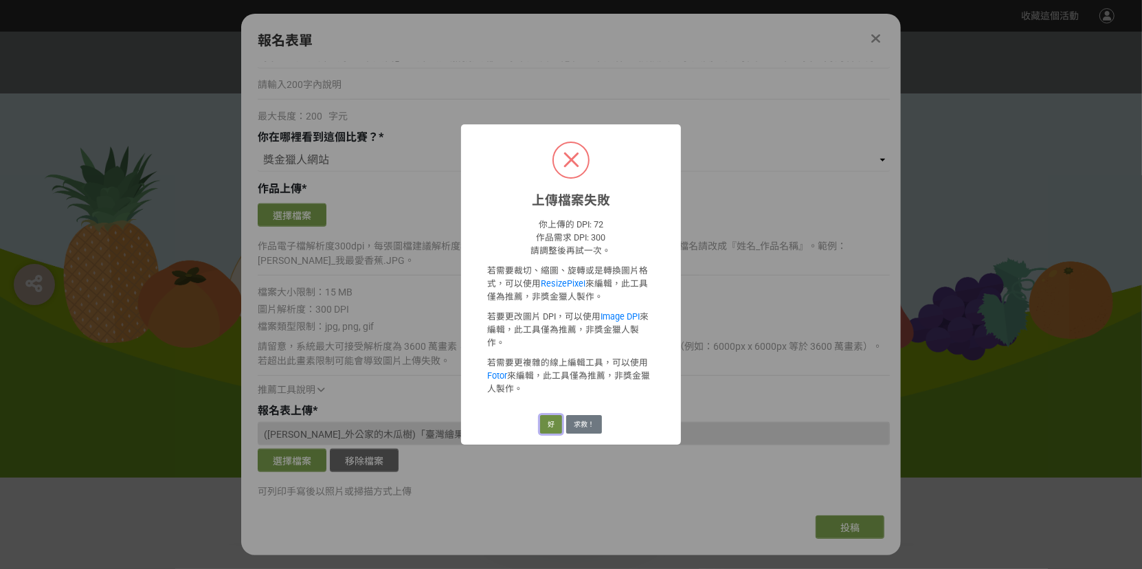
click at [550, 420] on button "好" at bounding box center [551, 424] width 22 height 19
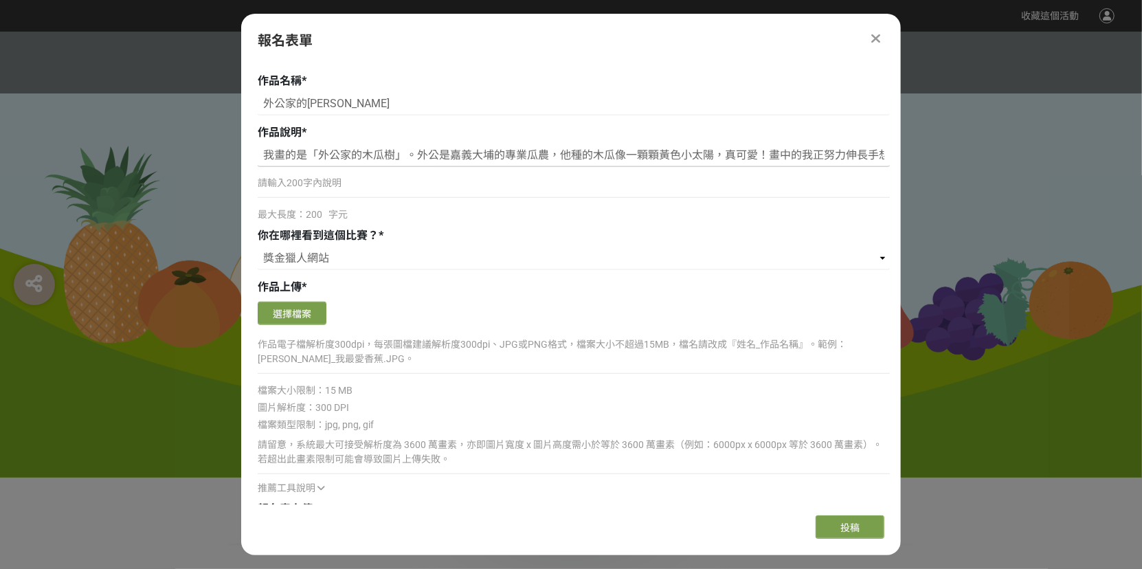
scroll to position [825, 0]
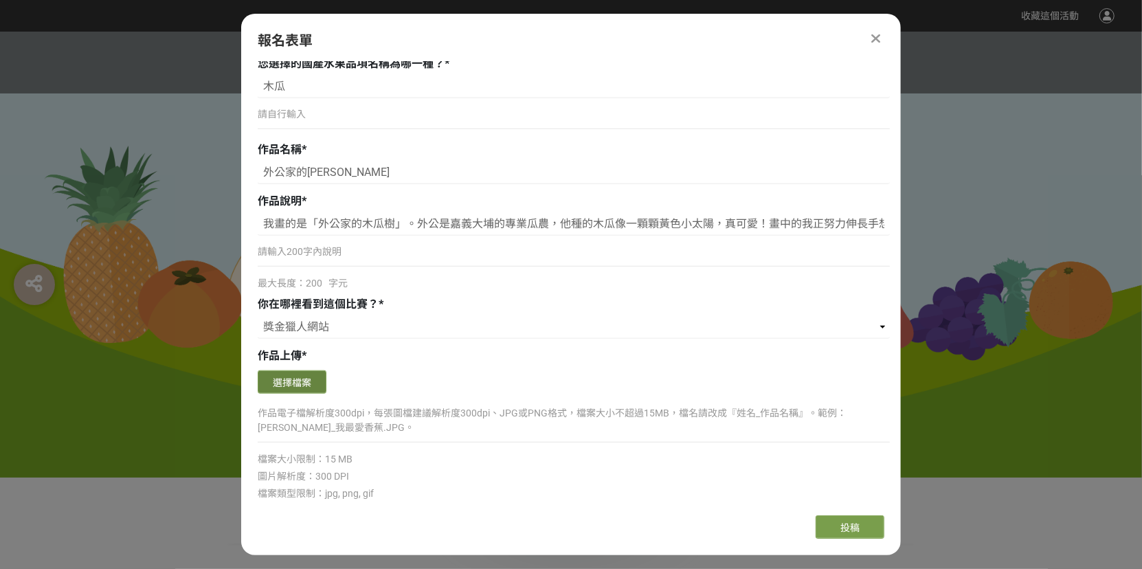
click at [280, 377] on button "選擇檔案" at bounding box center [292, 381] width 69 height 23
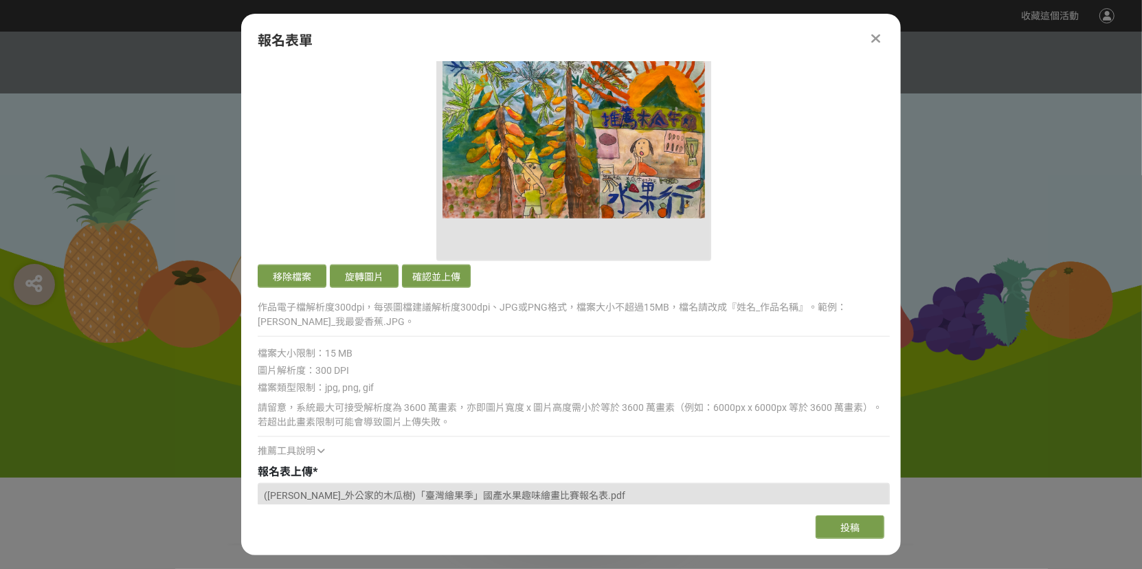
scroll to position [1237, 0]
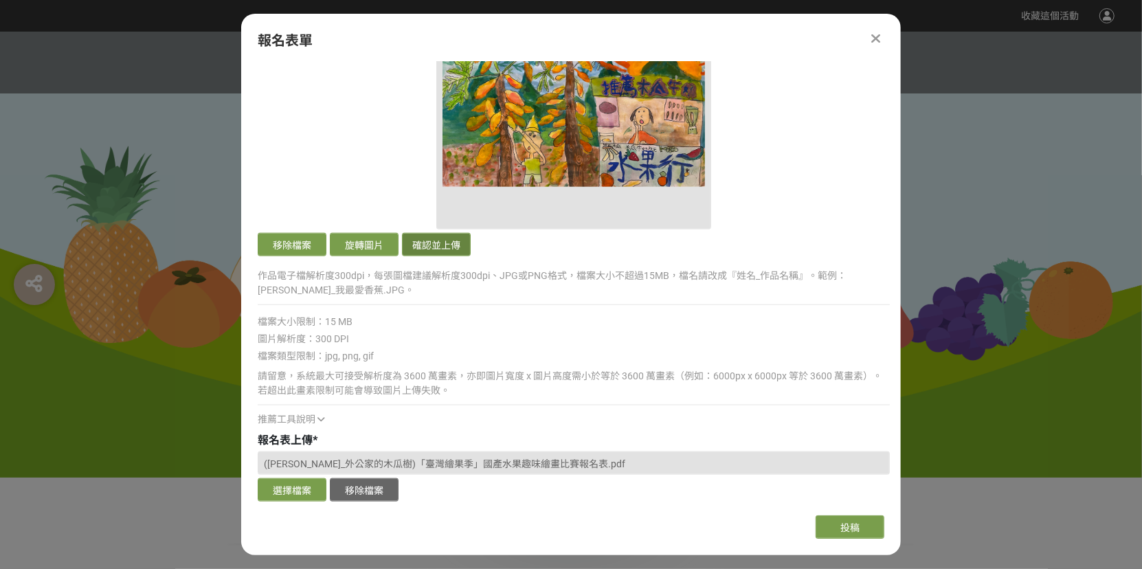
click at [439, 238] on button "確認並上傳" at bounding box center [436, 244] width 69 height 23
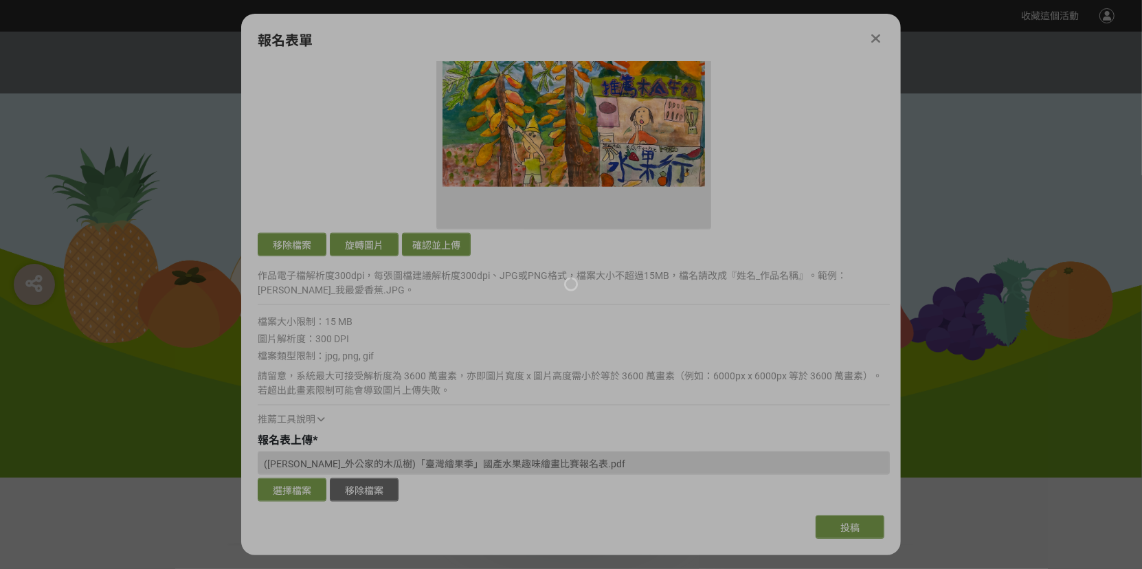
scroll to position [962, 0]
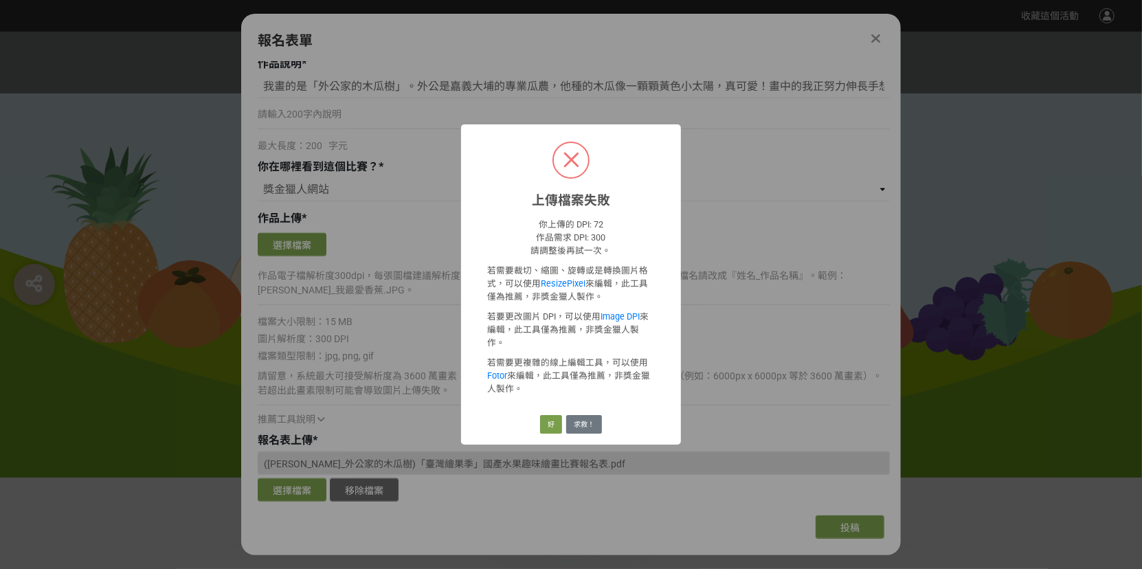
click at [578, 173] on span at bounding box center [571, 160] width 34 height 34
click at [546, 416] on button "好" at bounding box center [551, 424] width 22 height 19
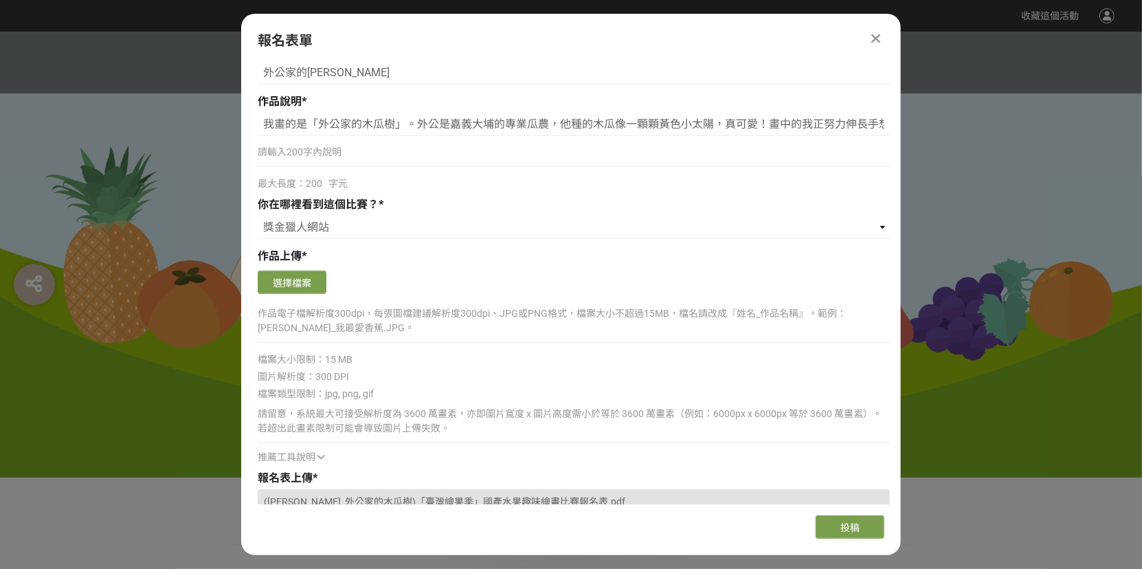
scroll to position [893, 0]
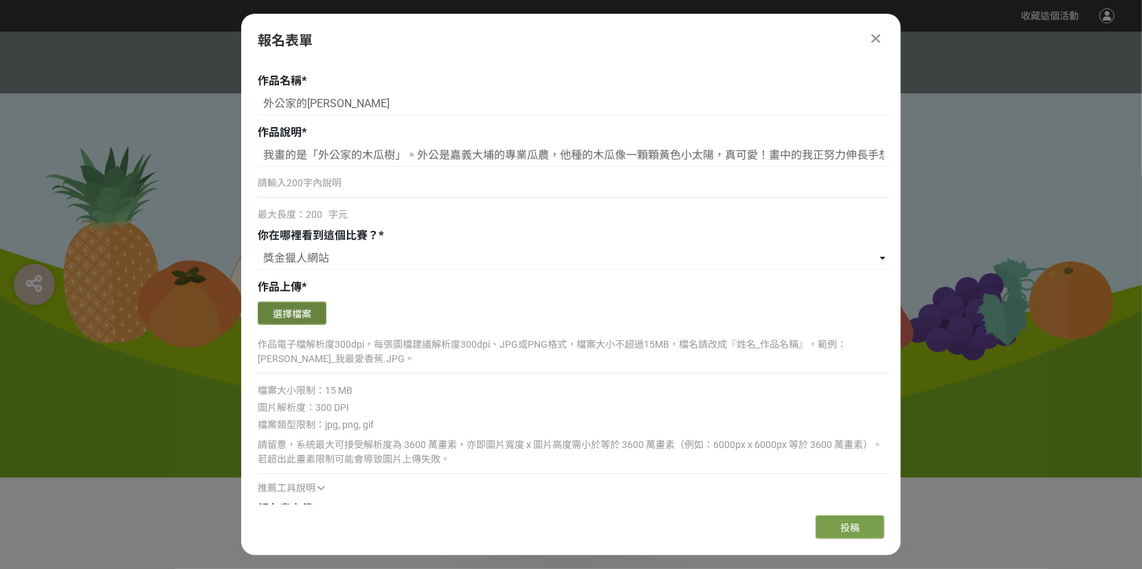
click at [312, 315] on button "選擇檔案" at bounding box center [292, 313] width 69 height 23
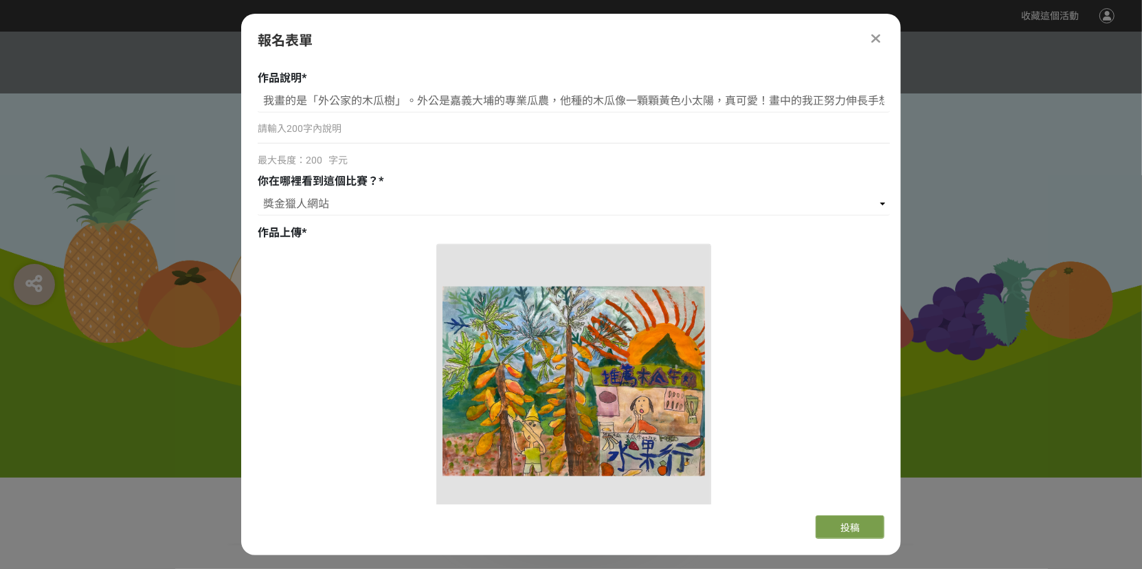
scroll to position [1100, 0]
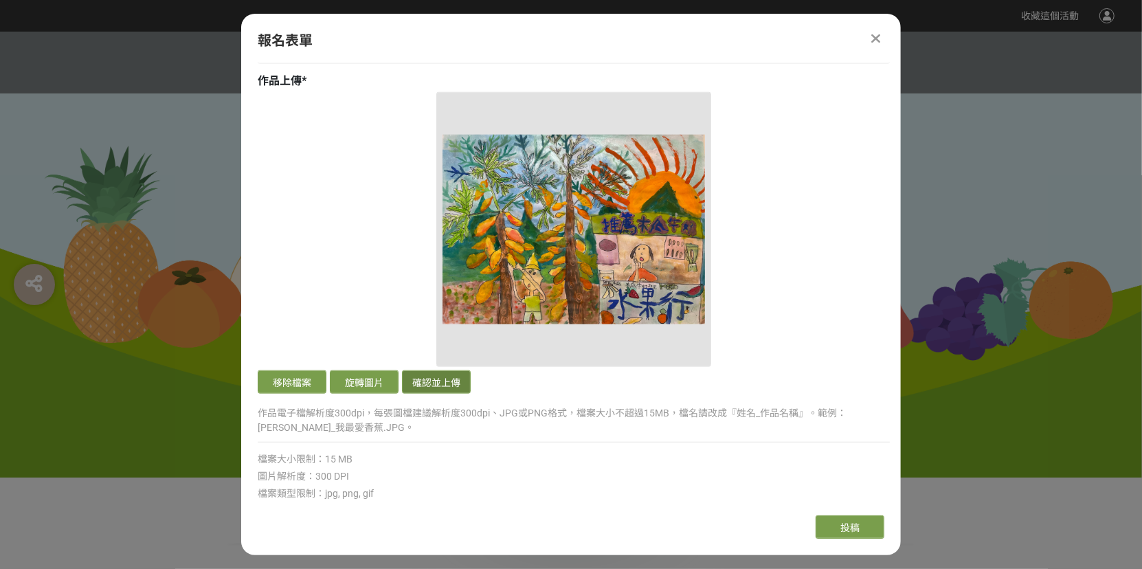
click at [434, 381] on button "確認並上傳" at bounding box center [436, 381] width 69 height 23
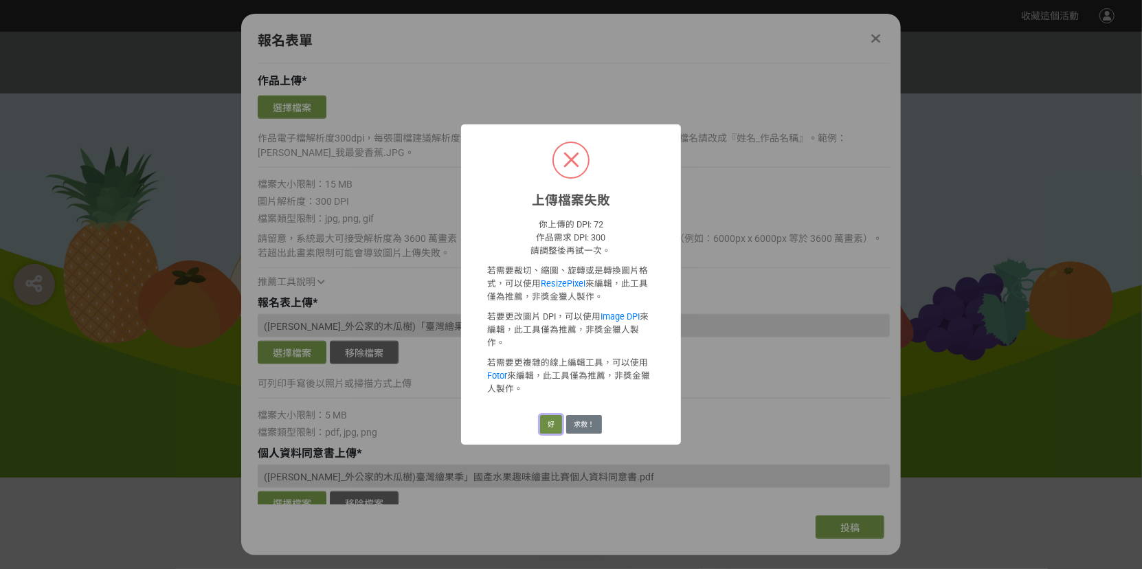
click at [551, 415] on button "好" at bounding box center [551, 424] width 22 height 19
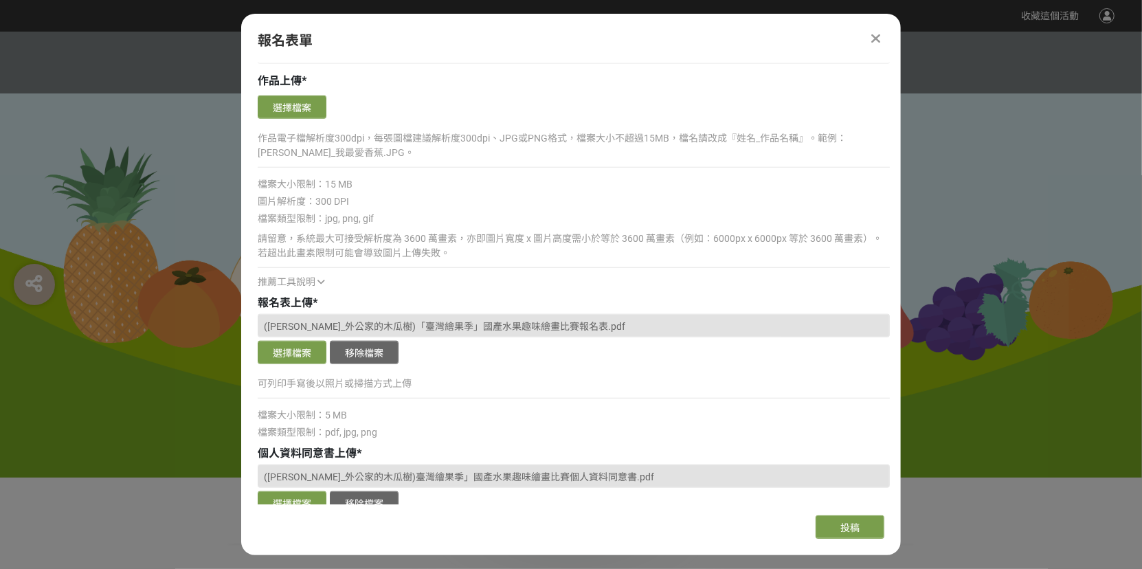
click at [552, 374] on div "可列印手寫後以照片或掃描方式上傳" at bounding box center [574, 390] width 632 height 32
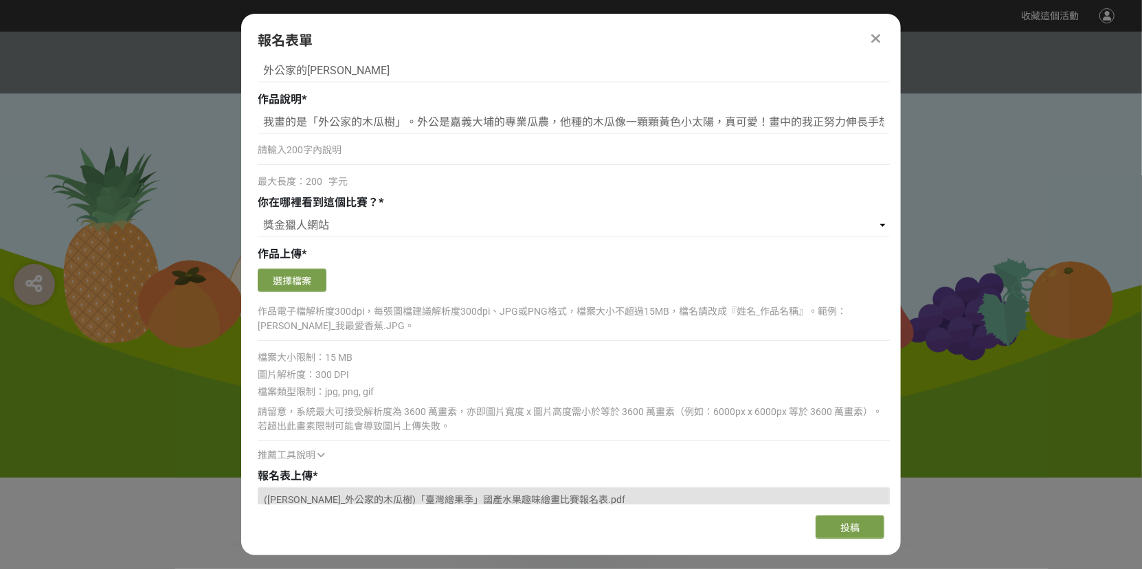
scroll to position [893, 0]
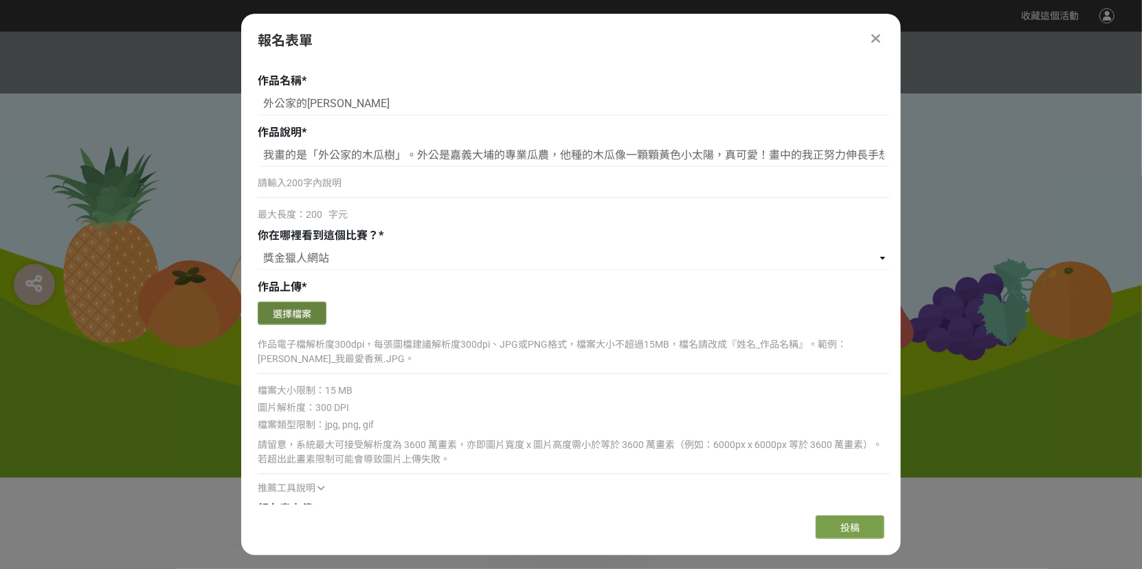
click at [321, 312] on button "選擇檔案" at bounding box center [292, 313] width 69 height 23
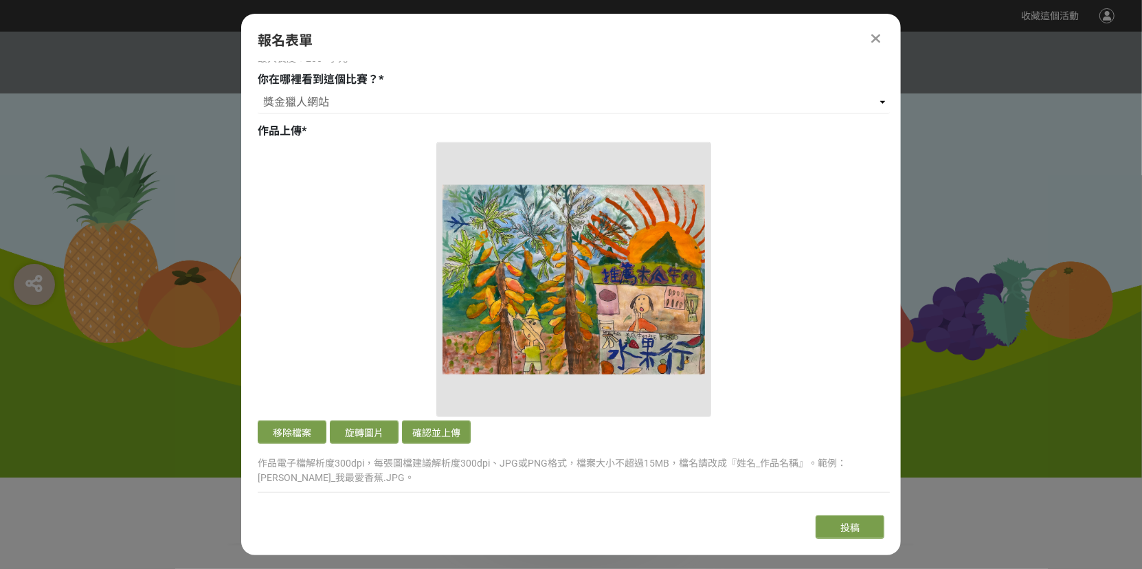
scroll to position [1100, 0]
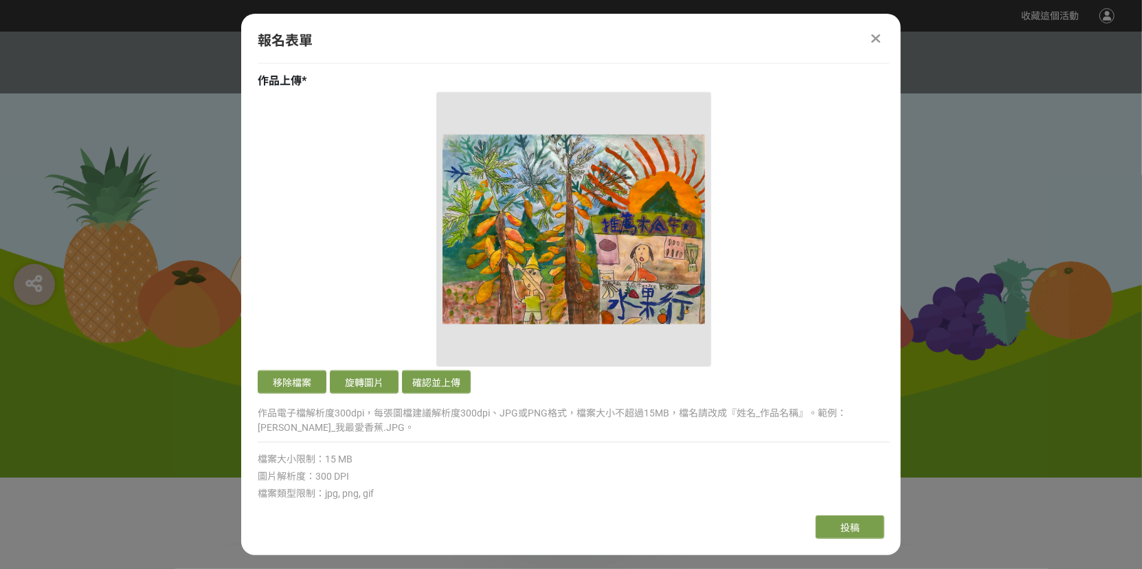
click at [293, 376] on button "移除檔案" at bounding box center [292, 381] width 69 height 23
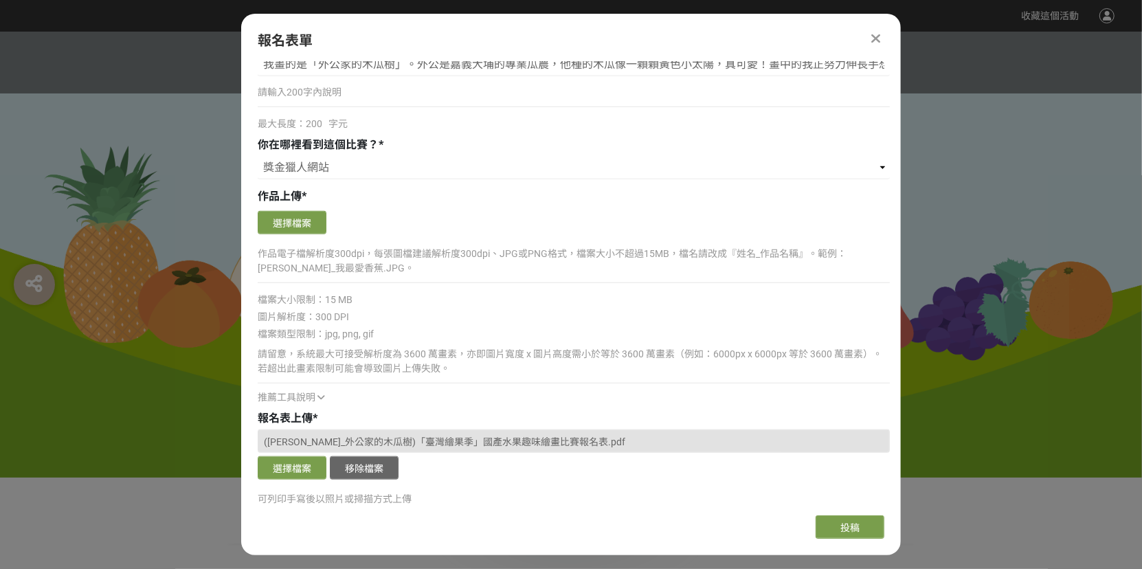
scroll to position [962, 0]
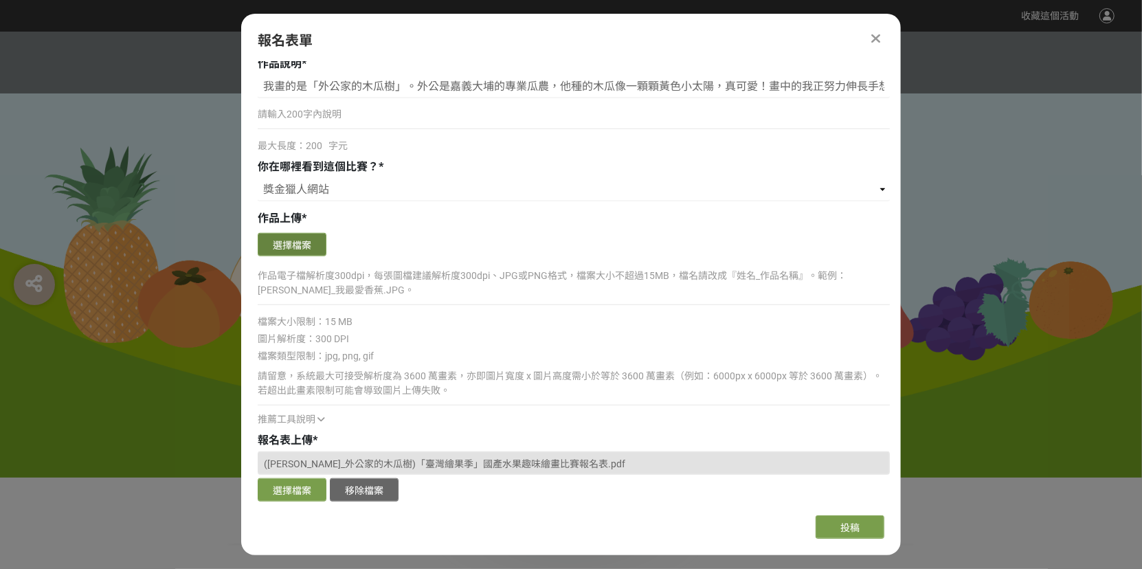
click at [301, 234] on button "選擇檔案" at bounding box center [292, 244] width 69 height 23
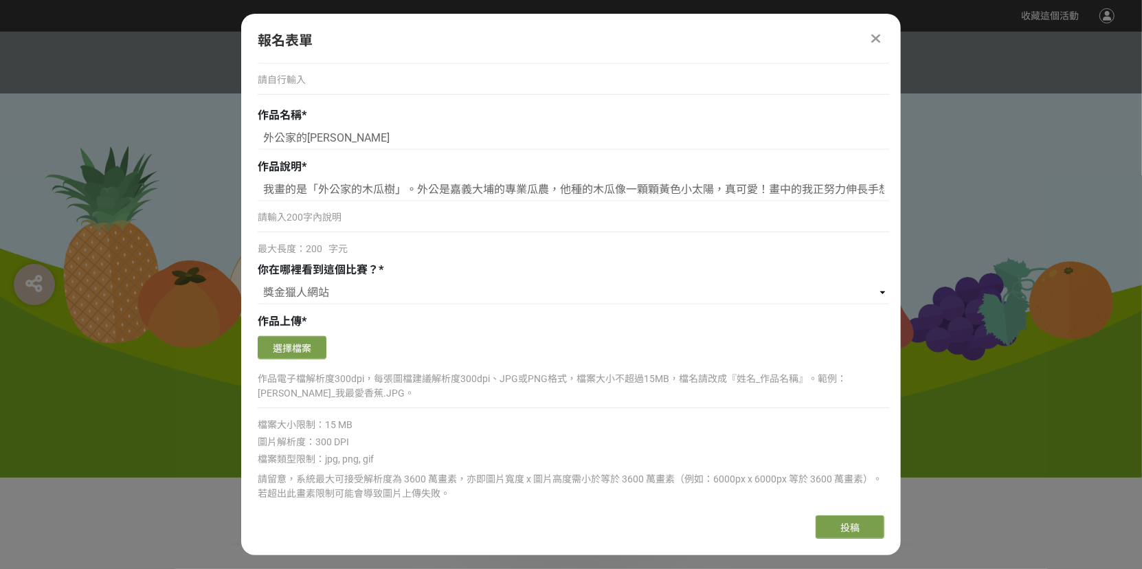
scroll to position [825, 0]
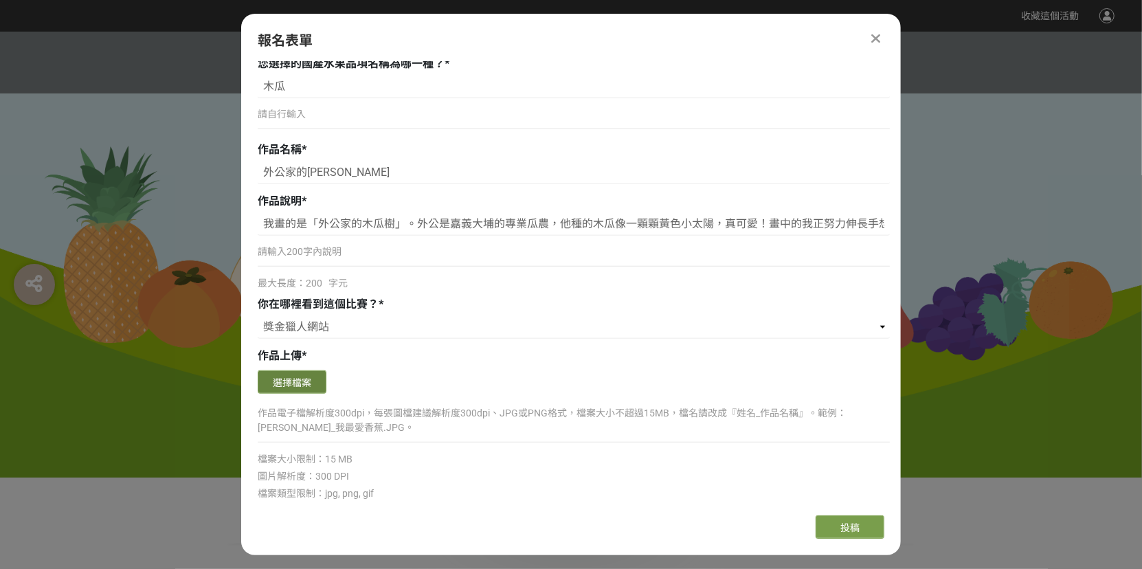
click at [300, 377] on button "選擇檔案" at bounding box center [292, 381] width 69 height 23
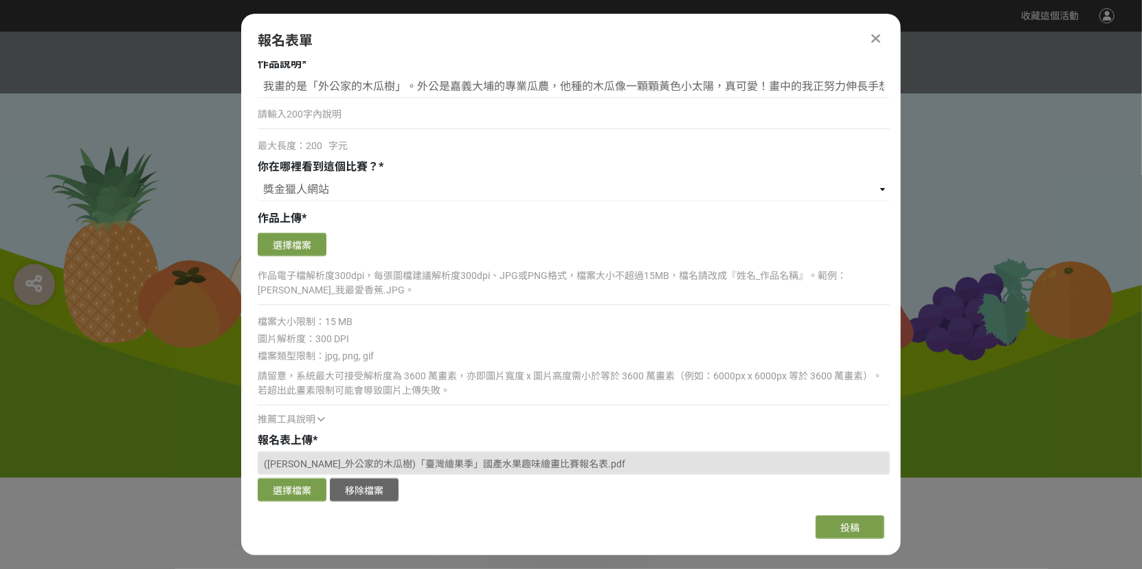
scroll to position [1031, 0]
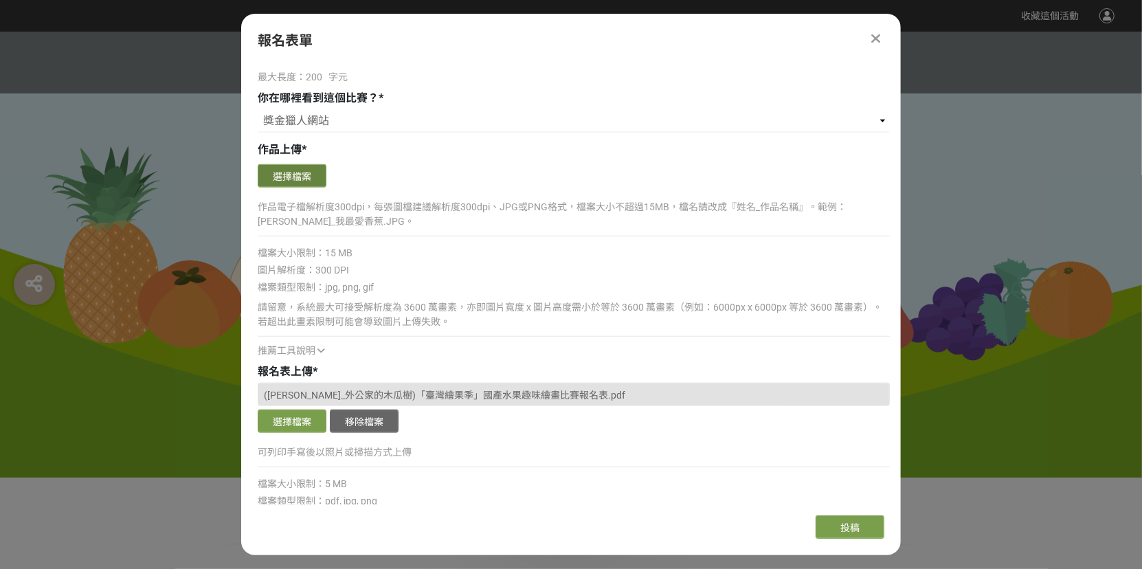
click at [308, 180] on button "選擇檔案" at bounding box center [292, 175] width 69 height 23
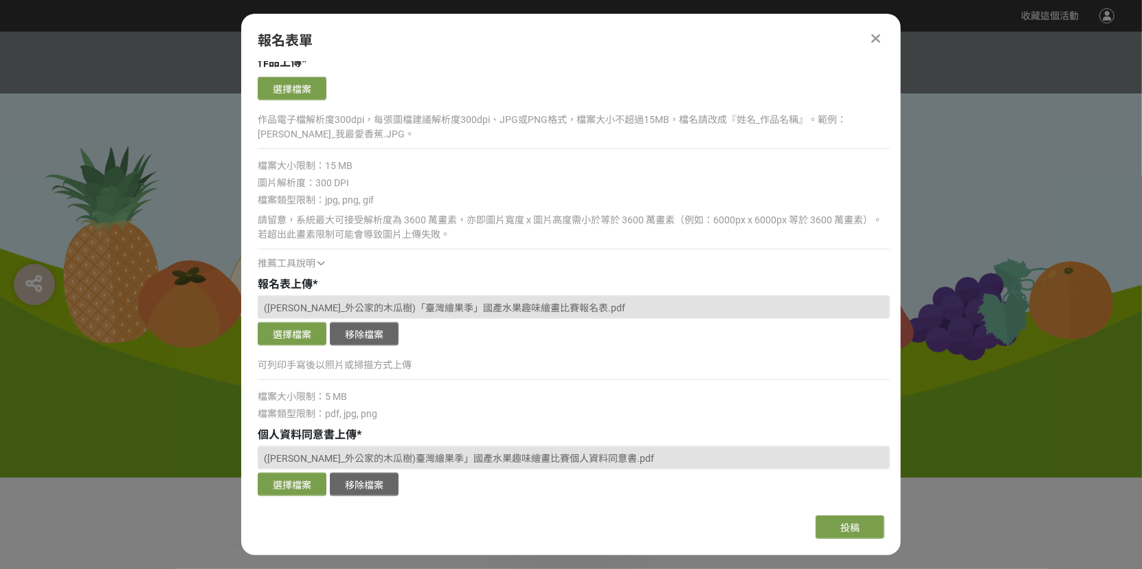
scroll to position [962, 0]
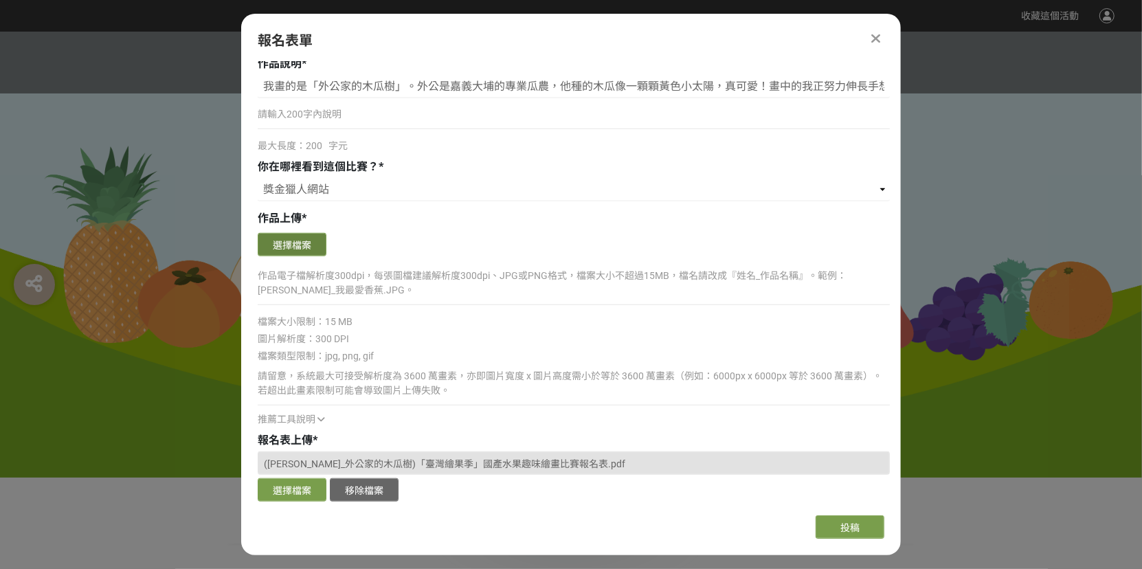
click at [292, 234] on button "選擇檔案" at bounding box center [292, 244] width 69 height 23
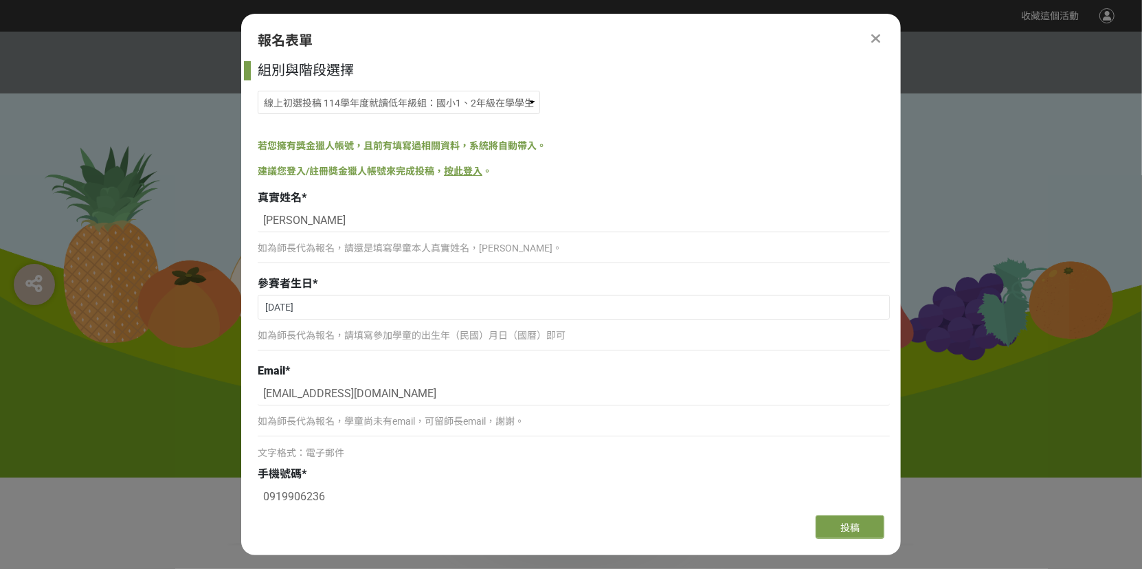
scroll to position [0, 0]
click at [880, 37] on div at bounding box center [876, 38] width 16 height 16
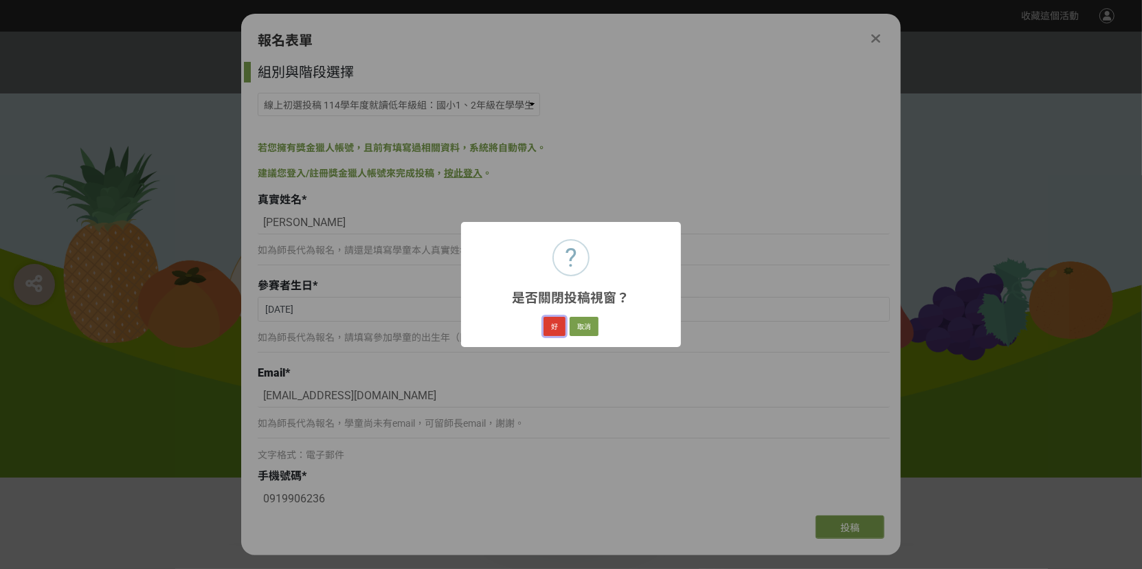
click at [555, 331] on button "好" at bounding box center [555, 326] width 22 height 19
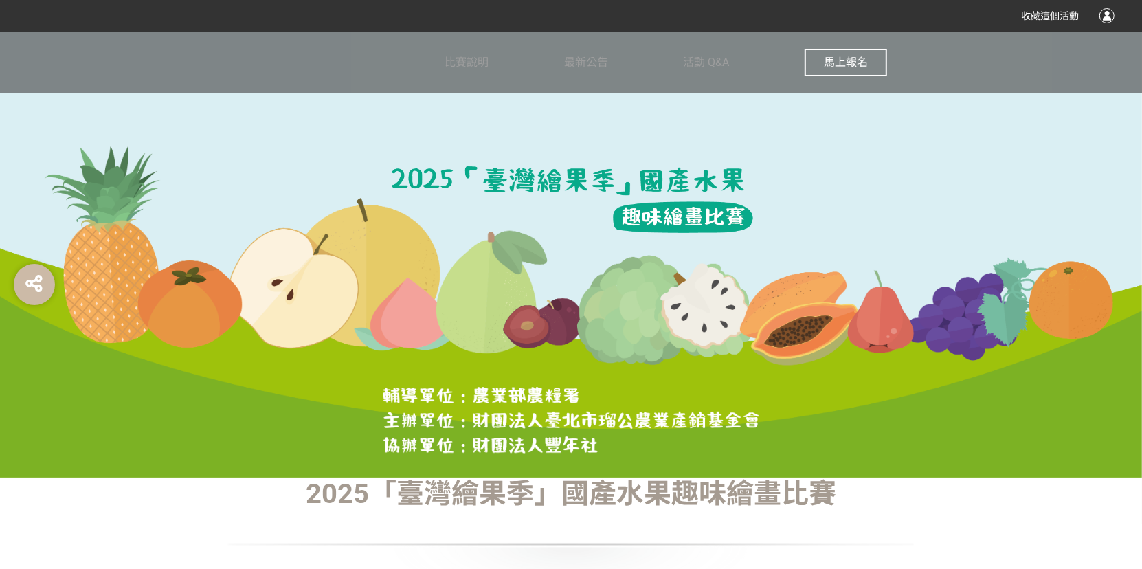
click at [844, 57] on span "馬上報名" at bounding box center [846, 62] width 44 height 13
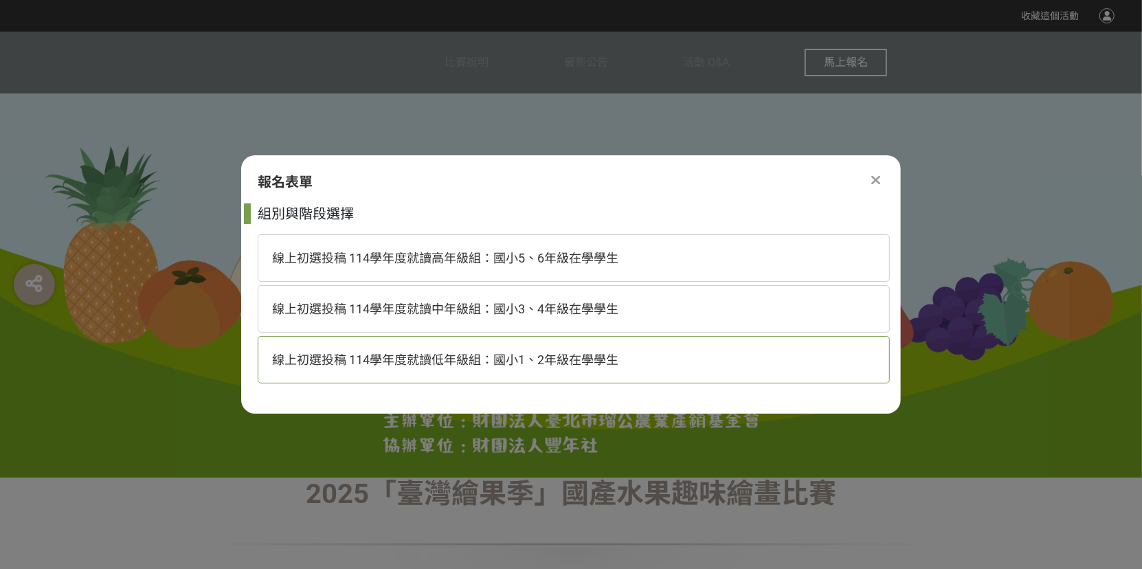
click at [476, 362] on span "線上初選投稿 114學年度就讀低年級組：國小1、2年級在學學生" at bounding box center [445, 360] width 346 height 14
select select "185293:185537"
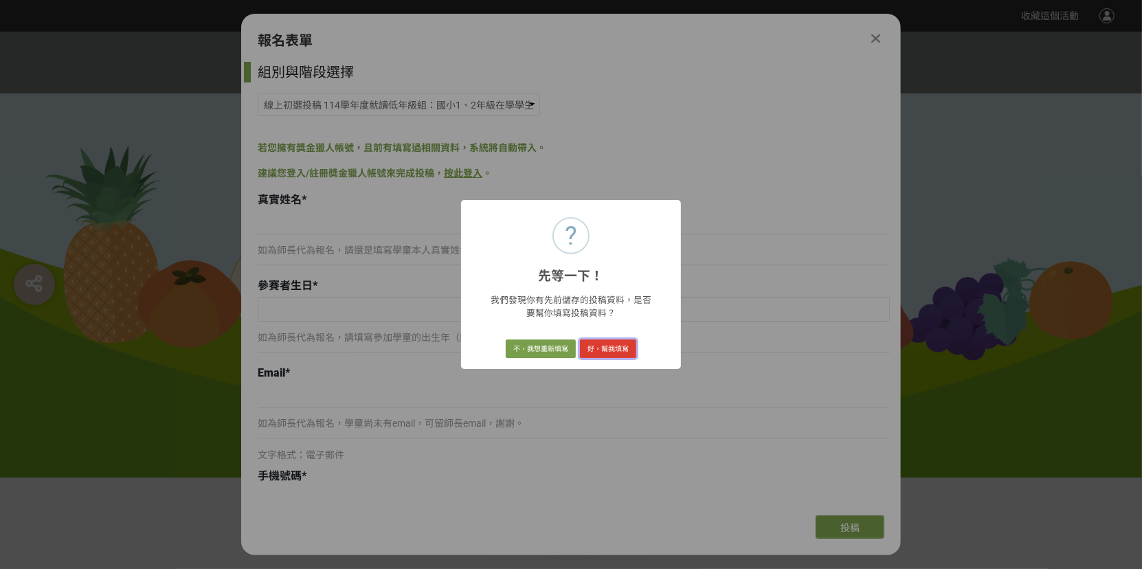
click at [601, 343] on button "好，幫我填寫" at bounding box center [608, 349] width 56 height 19
type input "[PERSON_NAME]"
type input "[DATE]"
type input "[EMAIL_ADDRESS][DOMAIN_NAME]"
type input "0919906236"
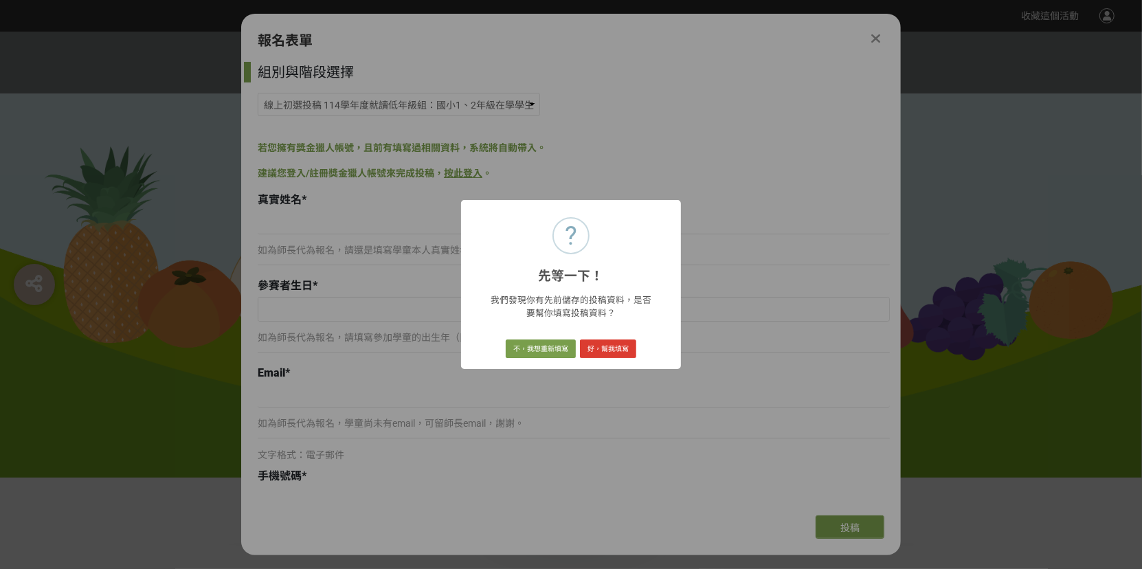
type input "[GEOGRAPHIC_DATA][GEOGRAPHIC_DATA][GEOGRAPHIC_DATA]"
type input "二年級"
type input "[STREET_ADDRESS]"
type input "[PERSON_NAME]"
type input "木瓜"
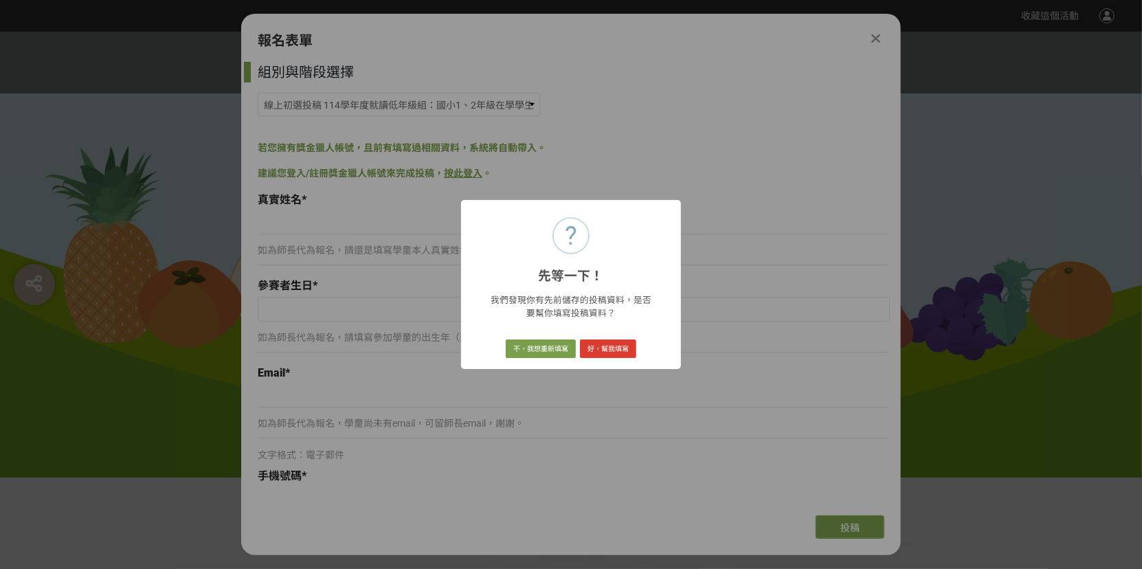
type input "外公家的[PERSON_NAME]"
type input "我畫的是「外公家的木瓜樹」。外公是嘉義大埔的專業瓜農，他種的木瓜像一顆顆黃色小太陽，真可愛！畫中的我正努力伸長手想要摘木瓜的樣子，因為我等不及想吃了！旁邊的果…"
select select "獎金獵人網站"
type input "[PERSON_NAME]"
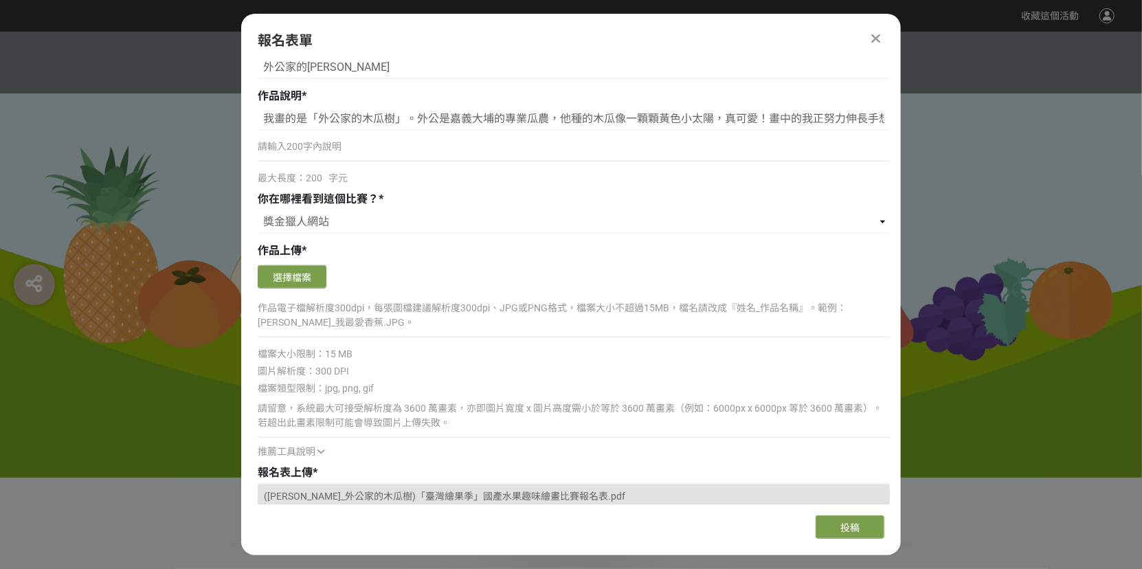
scroll to position [962, 0]
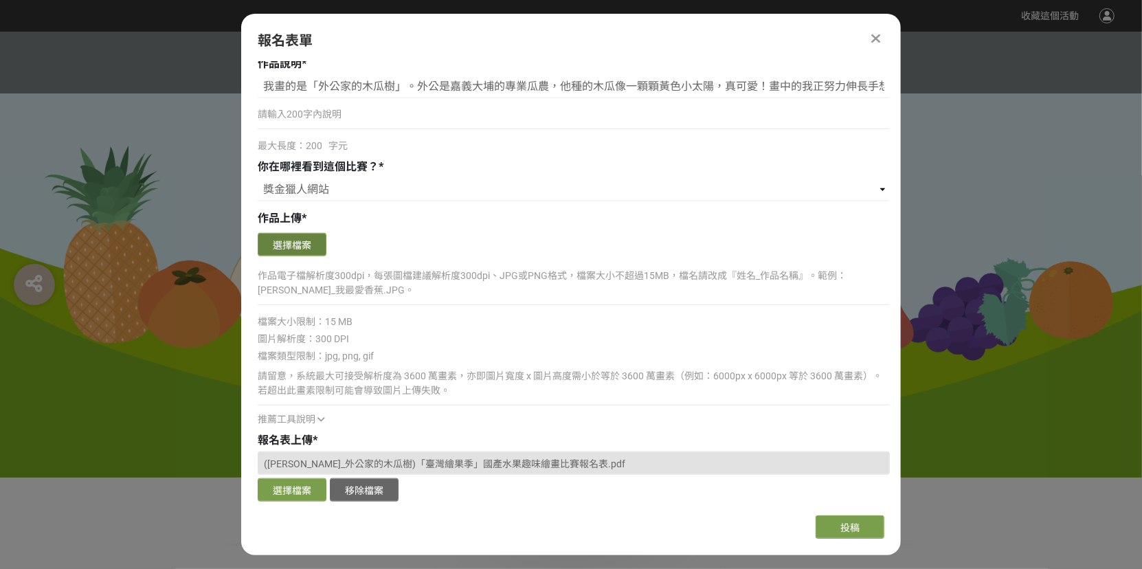
click at [282, 241] on button "選擇檔案" at bounding box center [292, 244] width 69 height 23
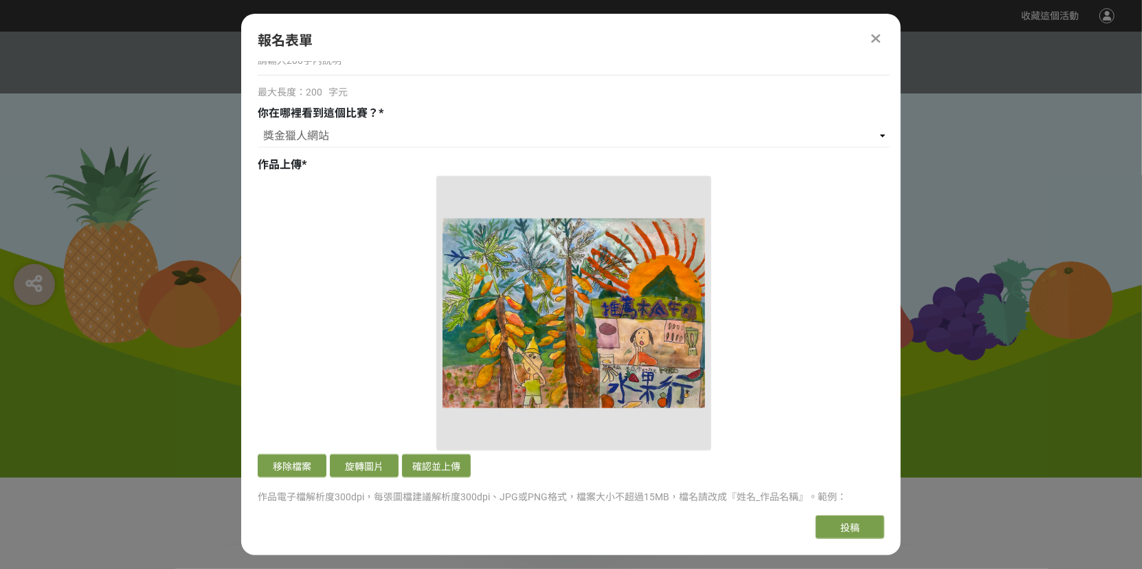
scroll to position [1100, 0]
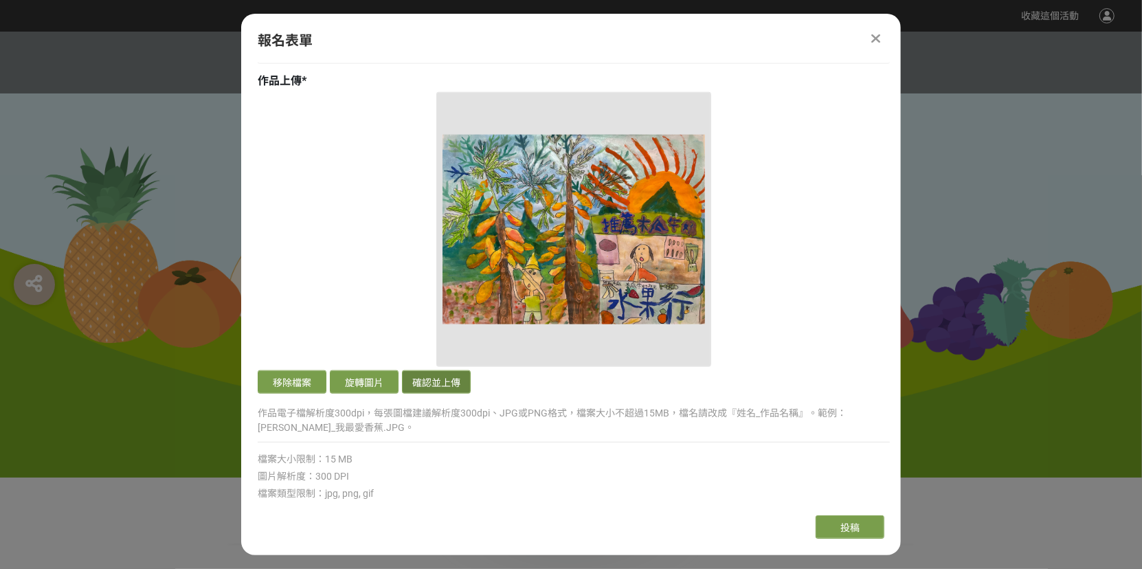
click at [441, 379] on button "確認並上傳" at bounding box center [436, 381] width 69 height 23
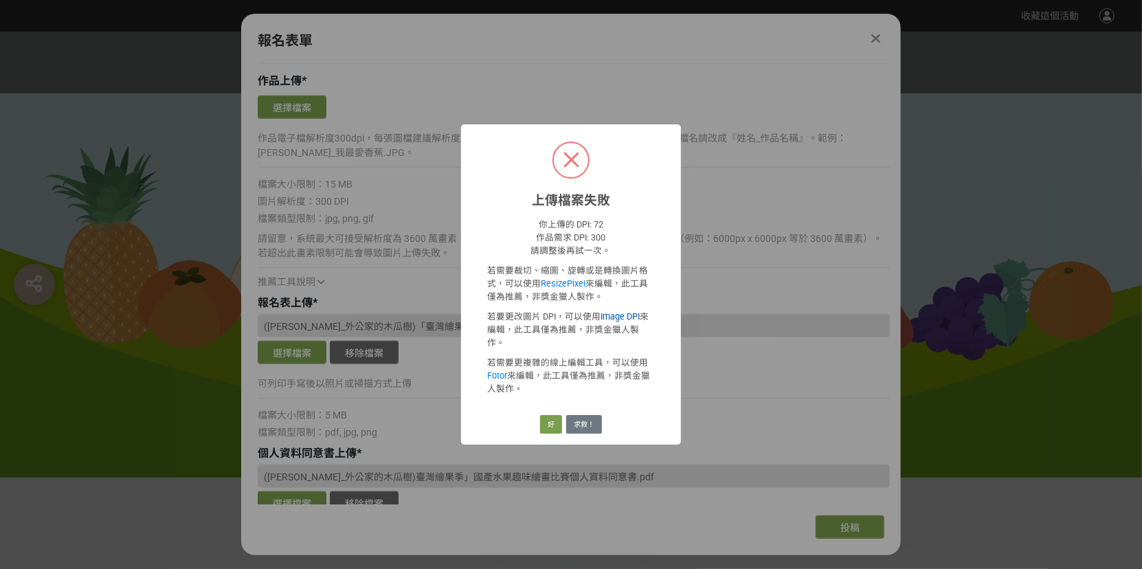
click at [625, 322] on link "Image DPI" at bounding box center [620, 316] width 39 height 10
click at [553, 416] on button "好" at bounding box center [551, 424] width 22 height 19
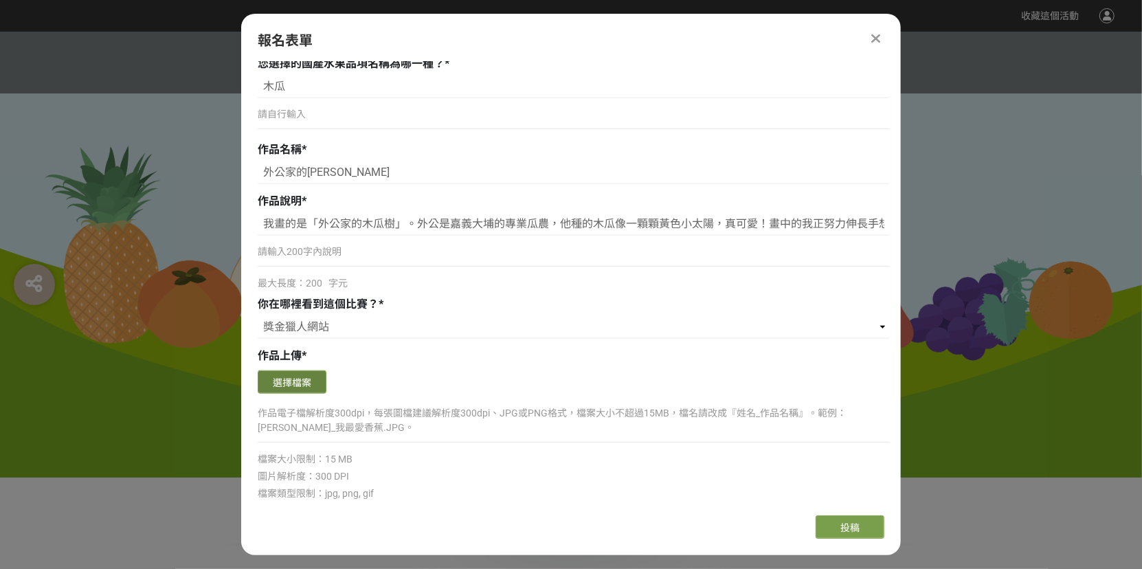
scroll to position [825, 0]
click at [309, 377] on button "選擇檔案" at bounding box center [292, 381] width 69 height 23
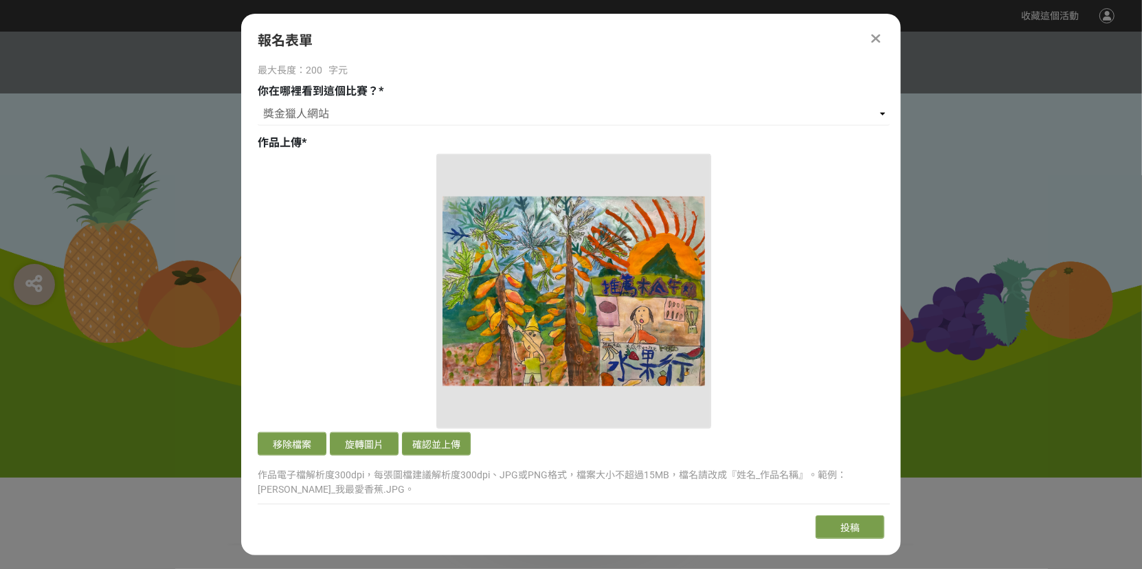
scroll to position [1031, 0]
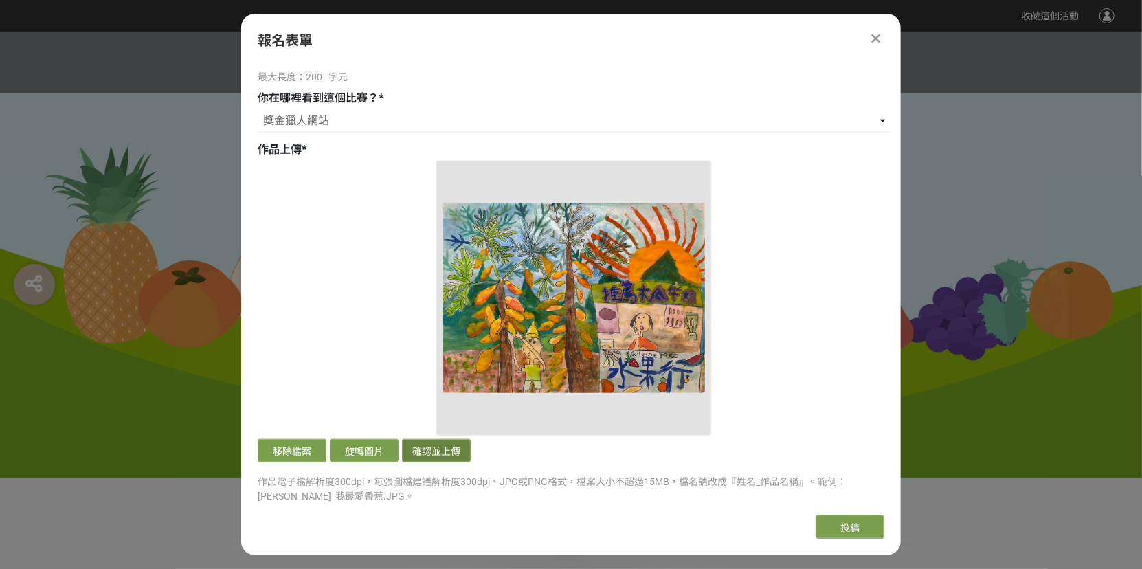
click at [422, 450] on button "確認並上傳" at bounding box center [436, 450] width 69 height 23
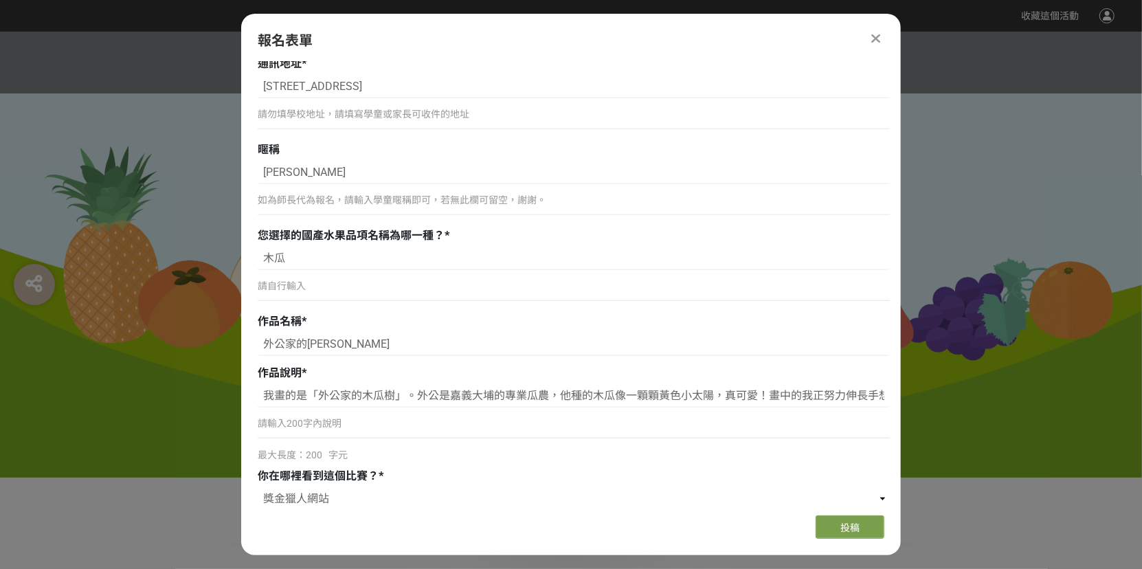
scroll to position [687, 0]
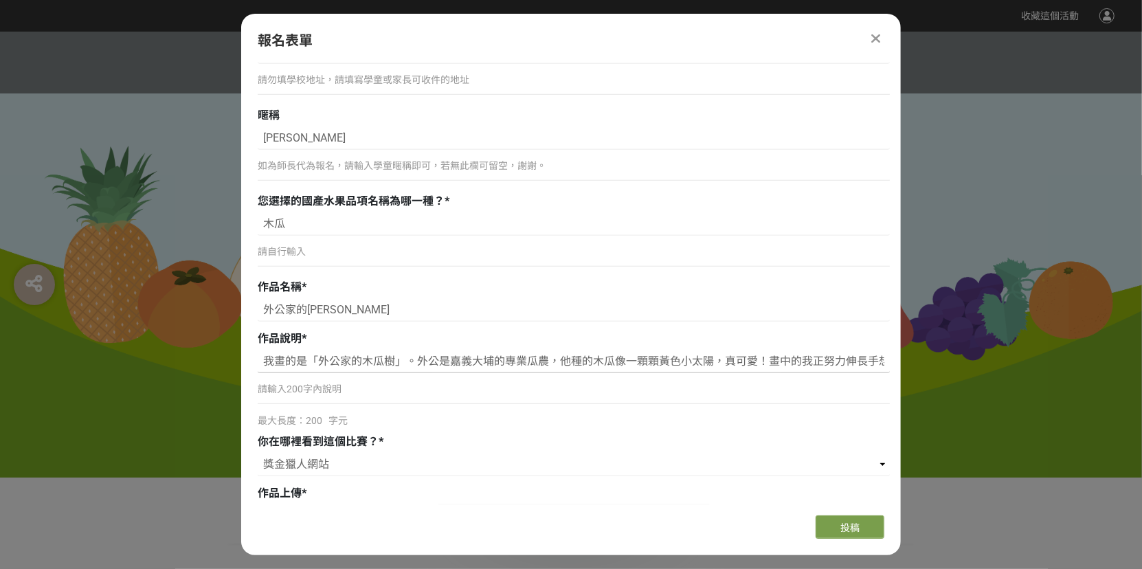
drag, startPoint x: 608, startPoint y: 359, endPoint x: 701, endPoint y: 359, distance: 92.8
click at [701, 359] on input "我畫的是「外公家的木瓜樹」。外公是嘉義大埔的專業瓜農，他種的木瓜像一顆顆黃色小太陽，真可愛！畫中的我正努力伸長手想要摘木瓜的樣子，因為我等不及想吃了！旁邊的果…" at bounding box center [574, 361] width 632 height 23
drag, startPoint x: 715, startPoint y: 360, endPoint x: 880, endPoint y: 365, distance: 165.7
click at [880, 365] on input "我畫的是「外公家的木瓜樹」。外公是嘉義大埔的專業瓜農，他種的木瓜像一顆顆黃色小太陽，真可愛！畫中的我正努力伸長手想要摘木瓜的樣子，因為我等不及想吃了！旁邊的果…" at bounding box center [574, 361] width 632 height 23
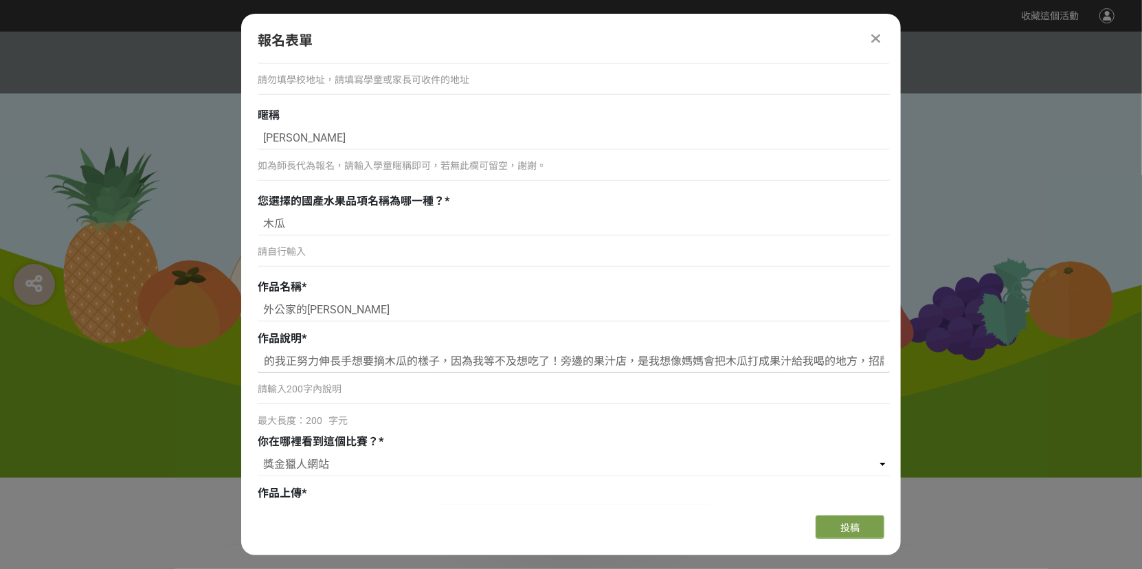
click at [661, 362] on input "我畫的是「外公家的木瓜樹」。外公是嘉義大埔的專業瓜農，他種的木瓜像一顆顆黃色小太陽，真可愛！畫中的我正努力伸長手想要摘木瓜的樣子，因為我等不及想吃了！旁邊的果…" at bounding box center [574, 361] width 632 height 23
drag, startPoint x: 634, startPoint y: 358, endPoint x: 878, endPoint y: 359, distance: 244.0
click at [878, 359] on input "我畫的是「外公家的木瓜樹」。外公是嘉義大埔的專業瓜農，他種的木瓜像一顆顆黃色小太陽，真可愛！畫中的我正努力伸長手想要摘木瓜的樣子，因為我等不及想吃了！旁邊的果…" at bounding box center [574, 361] width 632 height 23
click at [784, 362] on input "我畫的是「外公家的木瓜樹」。外公是嘉義大埔的專業瓜農，他種的木瓜像一顆顆黃色小太陽，真可愛！畫中的我正努力伸長手想要摘木瓜的樣子，因為我等不及想吃了！旁邊的果…" at bounding box center [574, 361] width 632 height 23
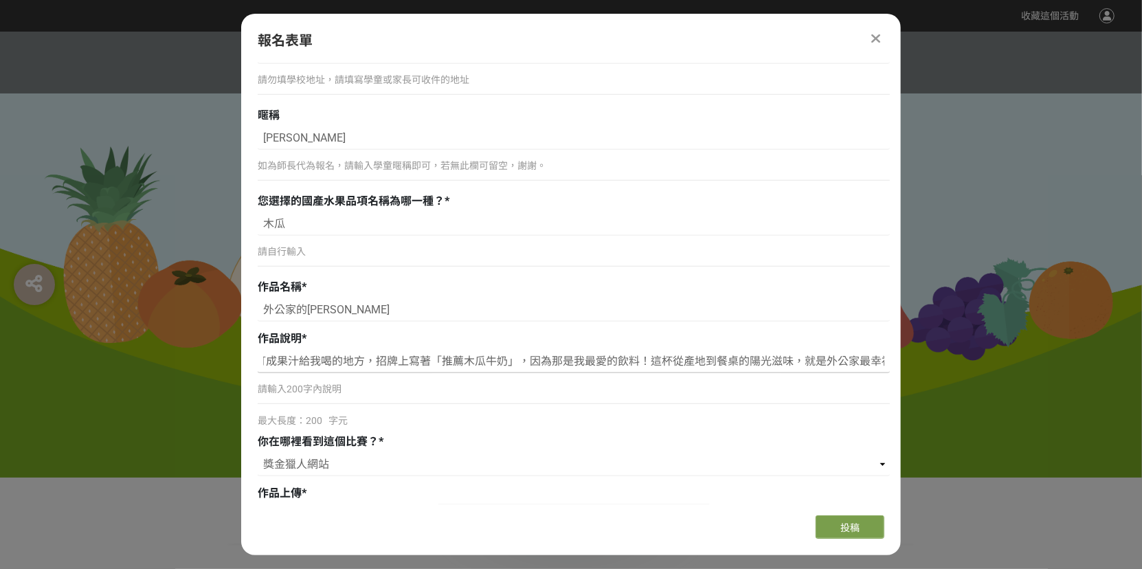
scroll to position [0, 1255]
drag, startPoint x: 763, startPoint y: 357, endPoint x: 892, endPoint y: 356, distance: 129.2
click at [892, 356] on div "組別與階段選擇 線上初選投稿 114學年度就讀高年級組：國小5、6年級在學學生 線上初選投稿 114學年度就讀中年級組：國小3、4年級在學學生 線上初選投稿 …" at bounding box center [571, 283] width 660 height 443
click at [629, 357] on input "我畫的是「外公家的木瓜樹」。外公是嘉義大埔的專業瓜農，他種的木瓜像一顆顆黃色小太陽，真可愛！畫中的我正努力伸長手想要摘木瓜的樣子，因為我等不及想吃了！旁邊的果…" at bounding box center [574, 361] width 632 height 23
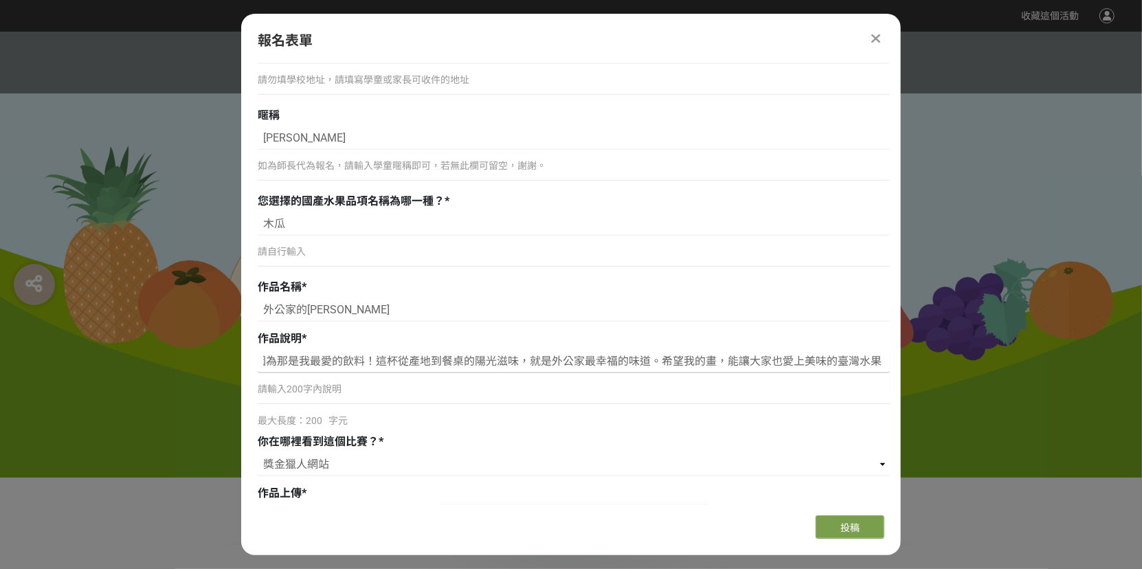
drag, startPoint x: 621, startPoint y: 359, endPoint x: 887, endPoint y: 365, distance: 266.0
click at [887, 365] on div "我畫的是「外公家的木瓜樹」。外公是嘉義大埔的專業瓜農，他種的木瓜像一顆顆黃色小太陽，真可愛！畫中的我正努力伸長手想要摘木瓜的樣子，因為我等不及想吃了！旁邊的果…" at bounding box center [574, 389] width 632 height 78
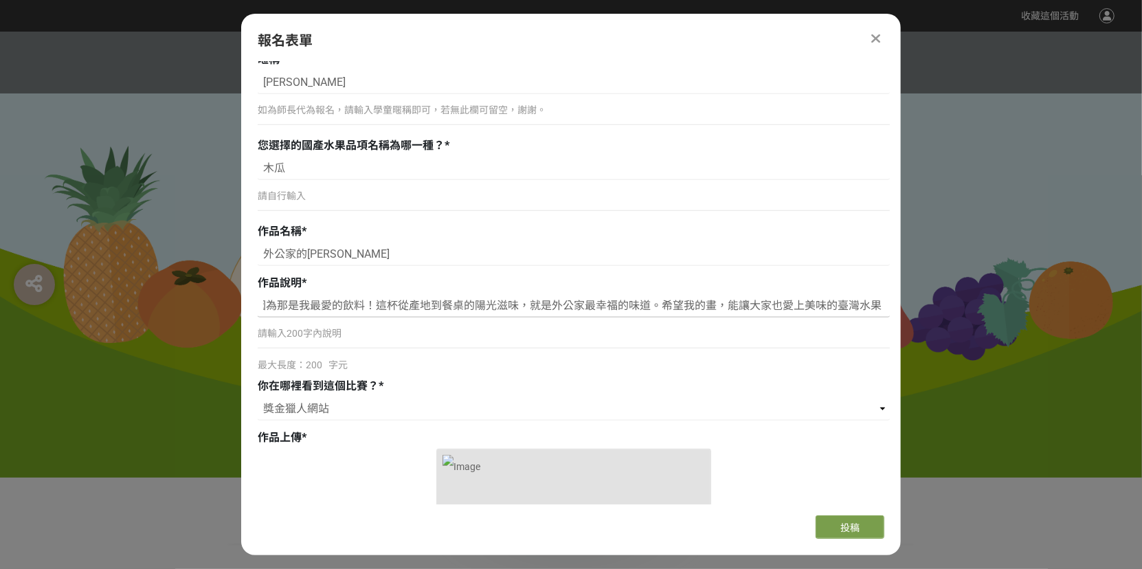
scroll to position [825, 0]
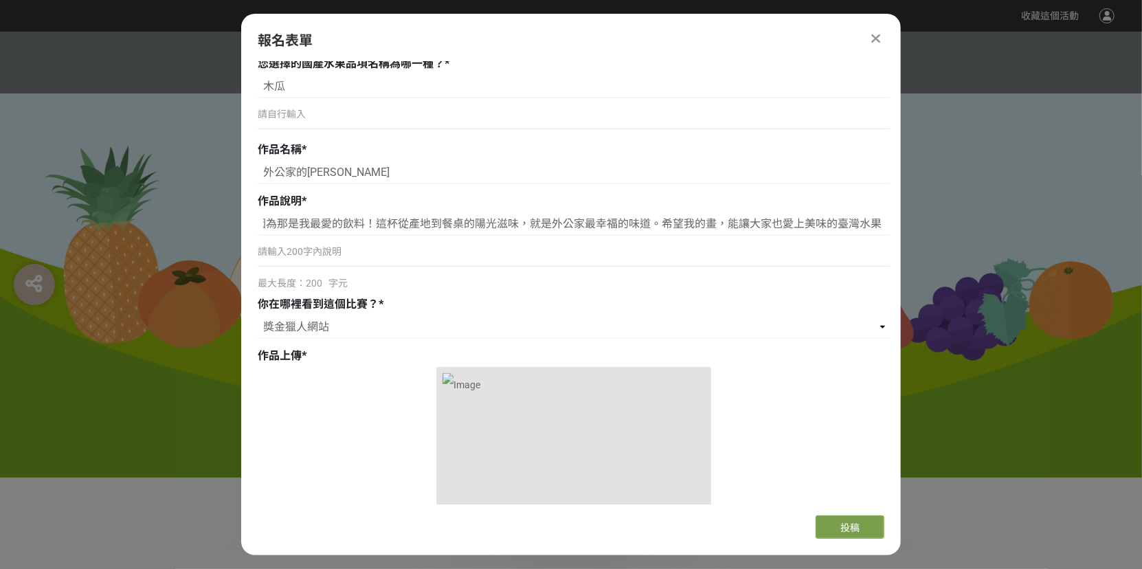
click at [640, 278] on div "最大長度：200 字元" at bounding box center [574, 283] width 632 height 14
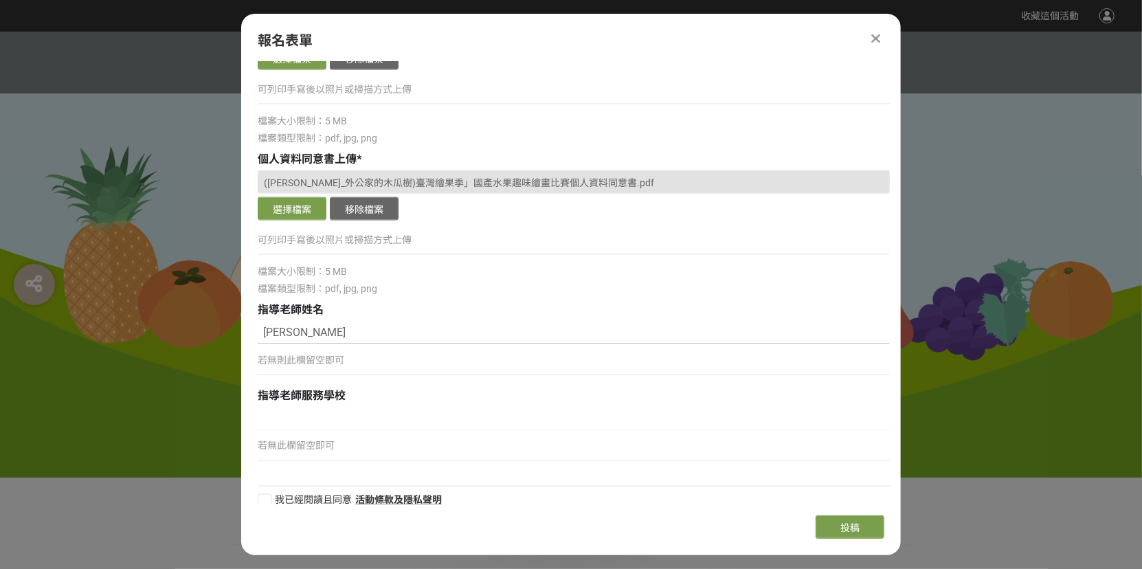
scroll to position [1679, 0]
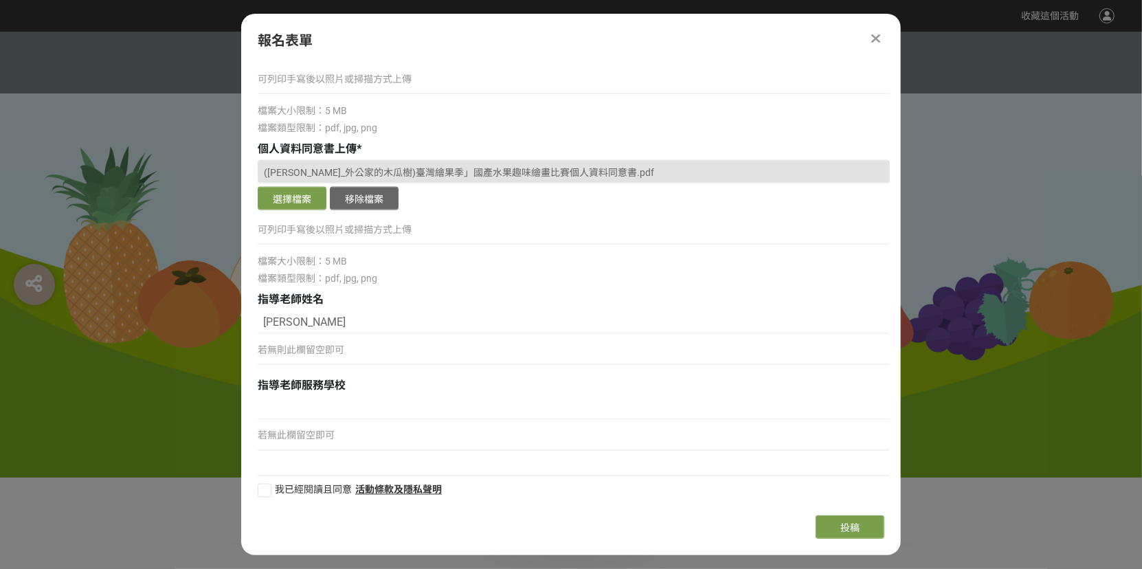
click at [264, 487] on div at bounding box center [265, 491] width 14 height 14
checkbox input "true"
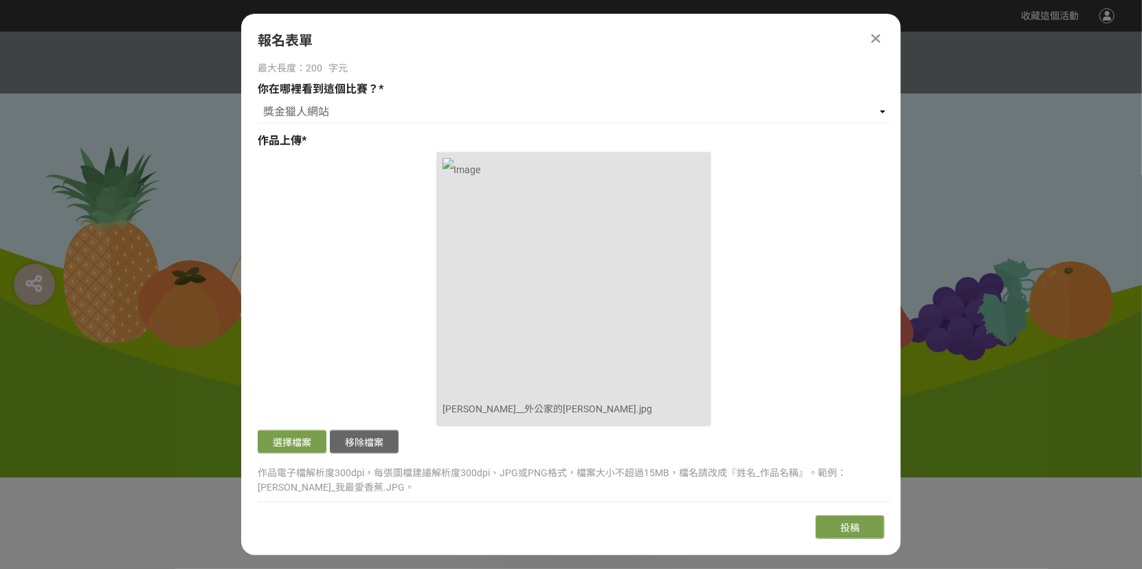
scroll to position [1060, 0]
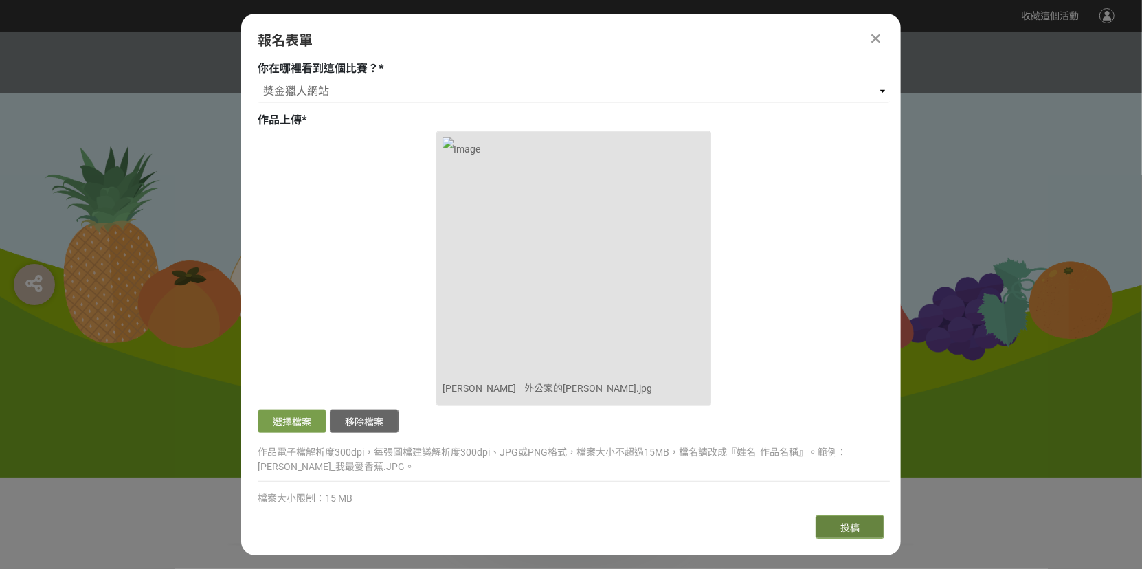
click at [858, 526] on span "投稿" at bounding box center [850, 527] width 19 height 11
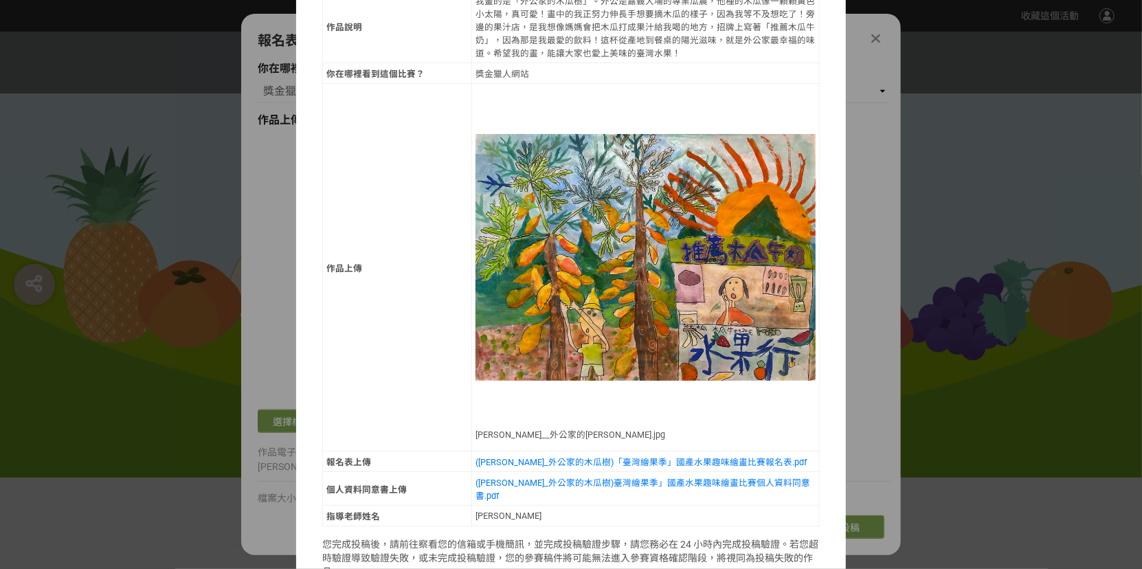
scroll to position [427, 0]
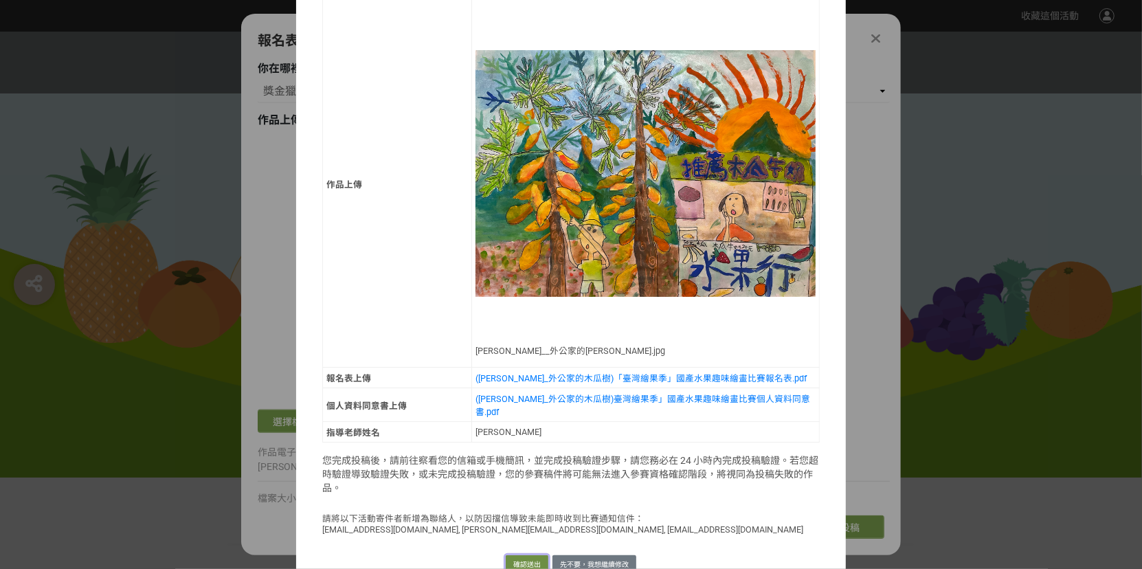
click at [513, 555] on button "確認送出" at bounding box center [527, 564] width 43 height 19
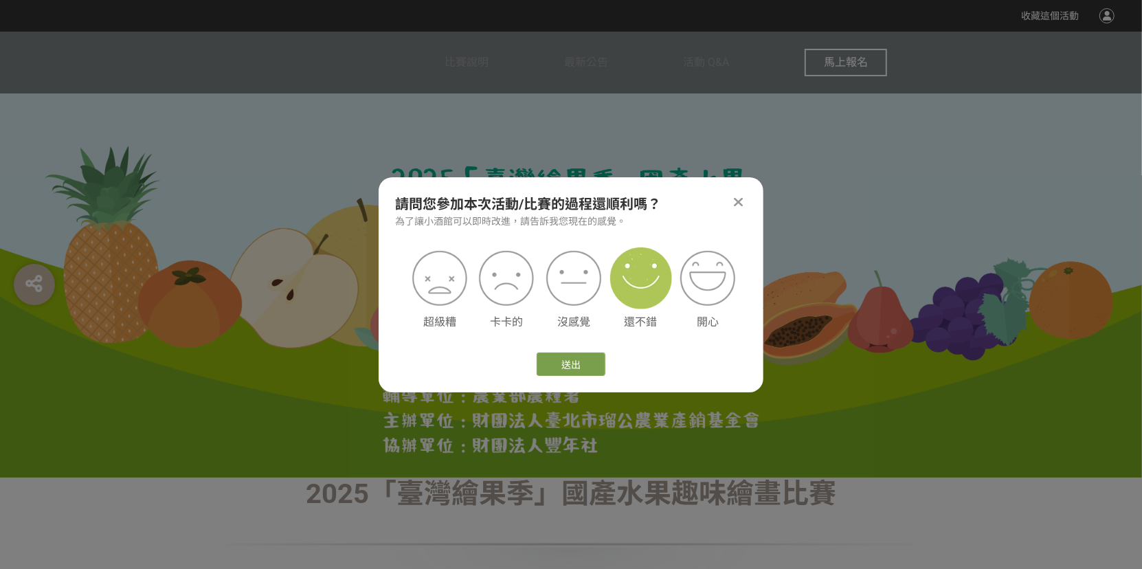
click at [635, 290] on img at bounding box center [641, 278] width 62 height 62
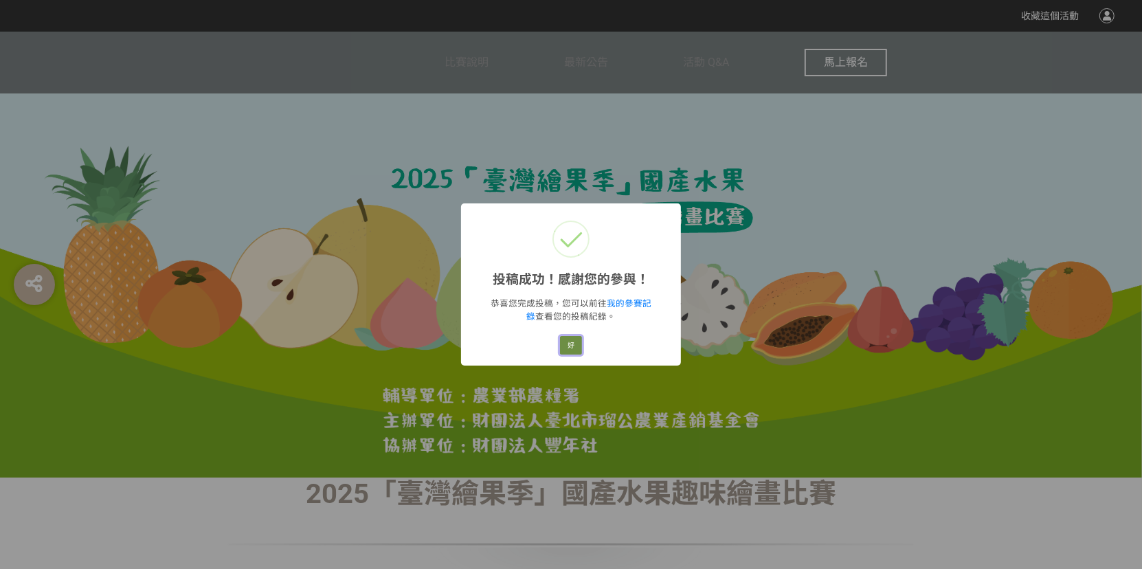
click at [570, 344] on button "好" at bounding box center [571, 345] width 22 height 19
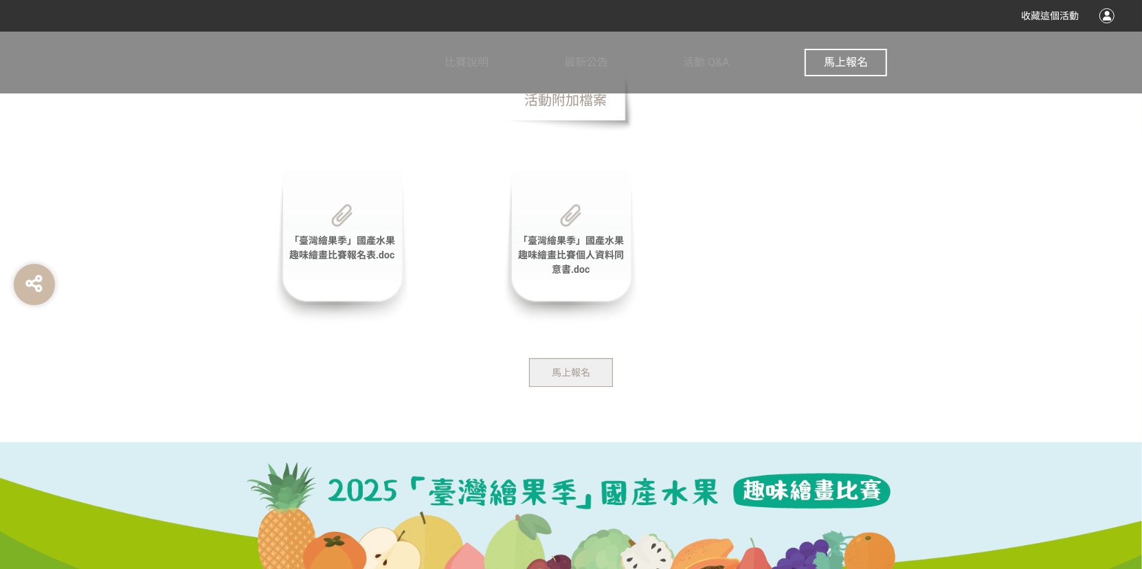
scroll to position [2904, 0]
